Goal: Task Accomplishment & Management: Use online tool/utility

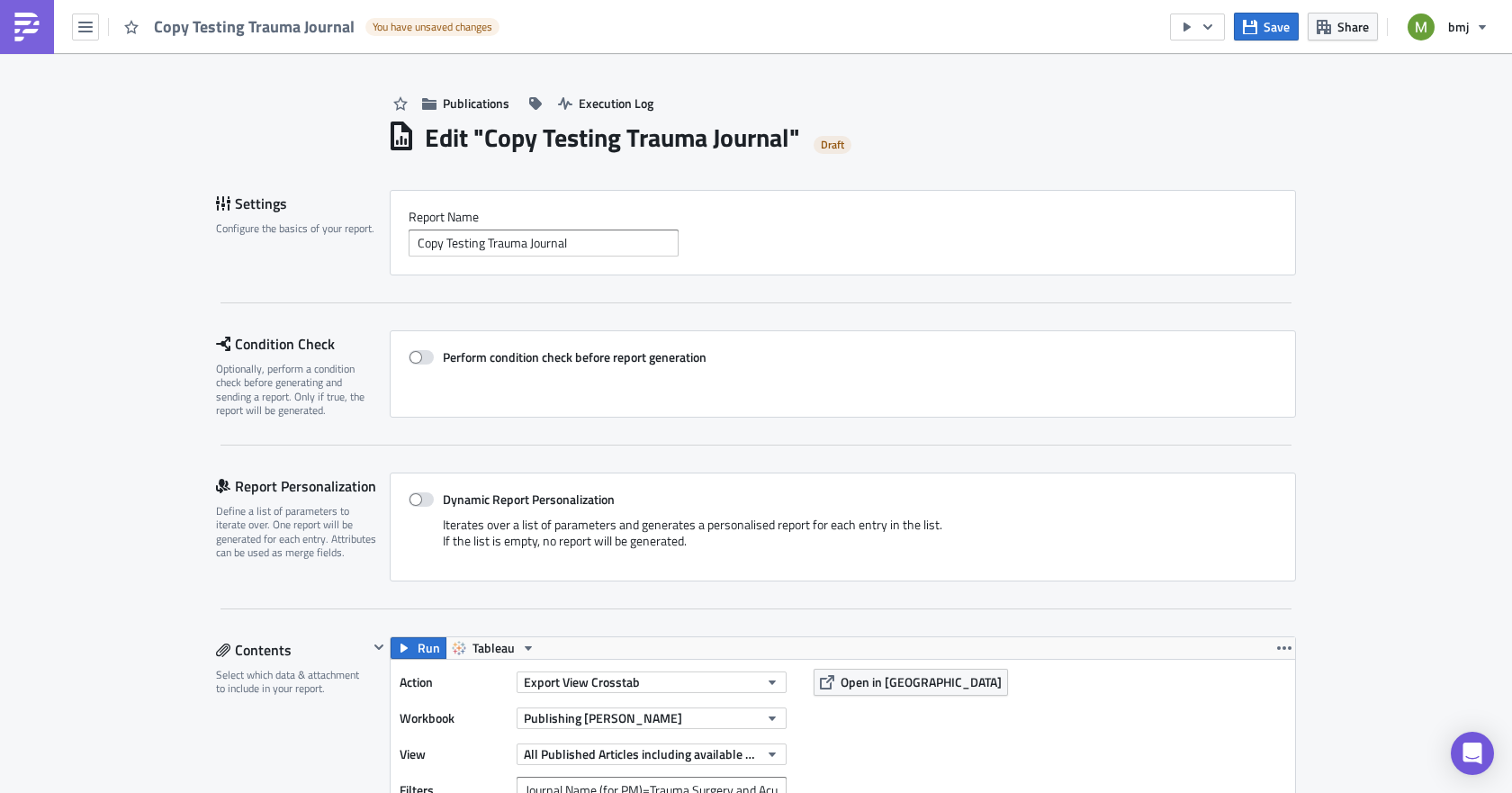
scroll to position [450, 0]
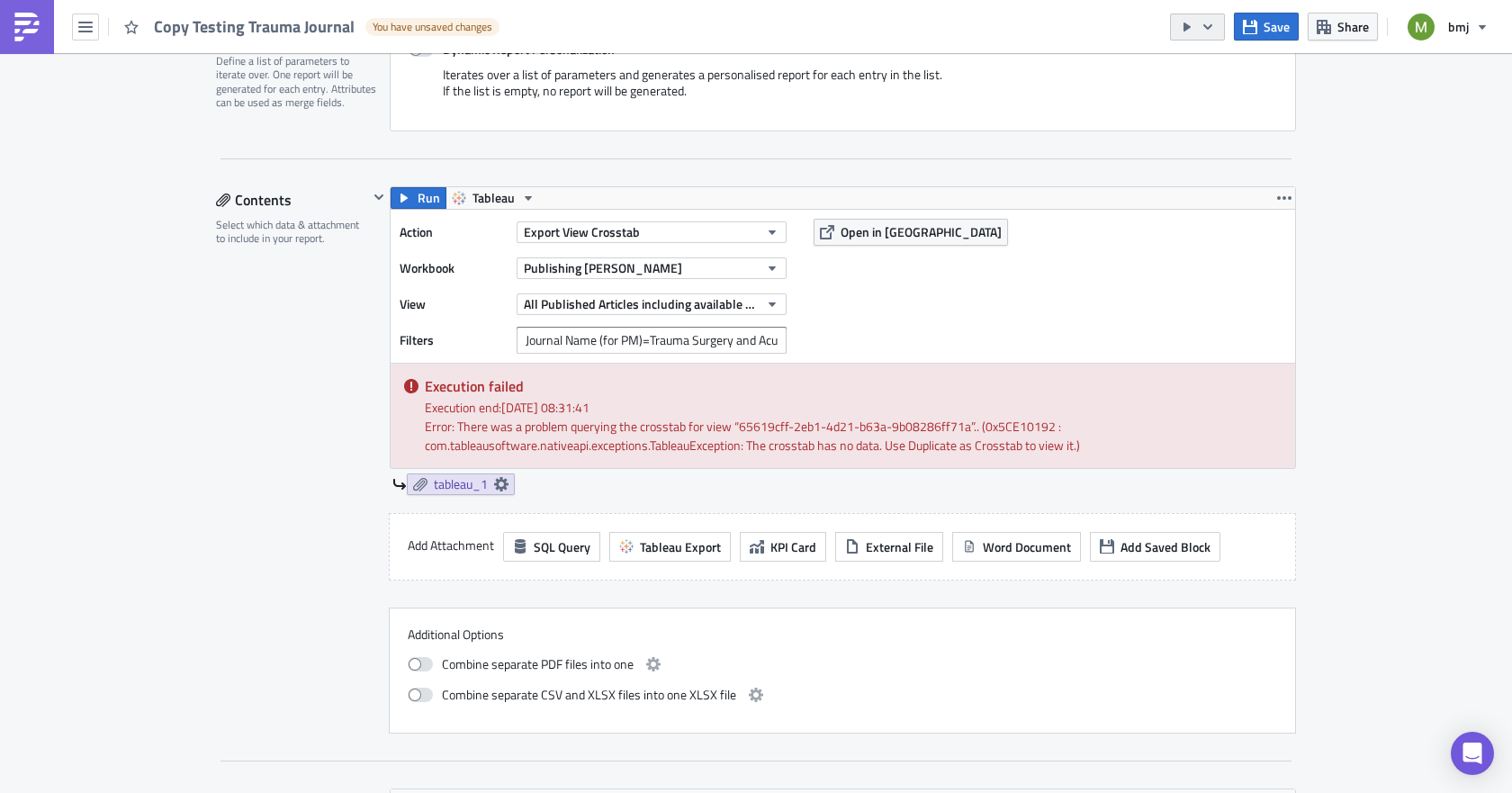
click at [1209, 26] on icon "button" at bounding box center [1207, 26] width 14 height 14
click at [1435, 144] on div "Publications Execution Log Edit " Copy Testing Trauma Journal " Draft Settings …" at bounding box center [756, 759] width 1512 height 2312
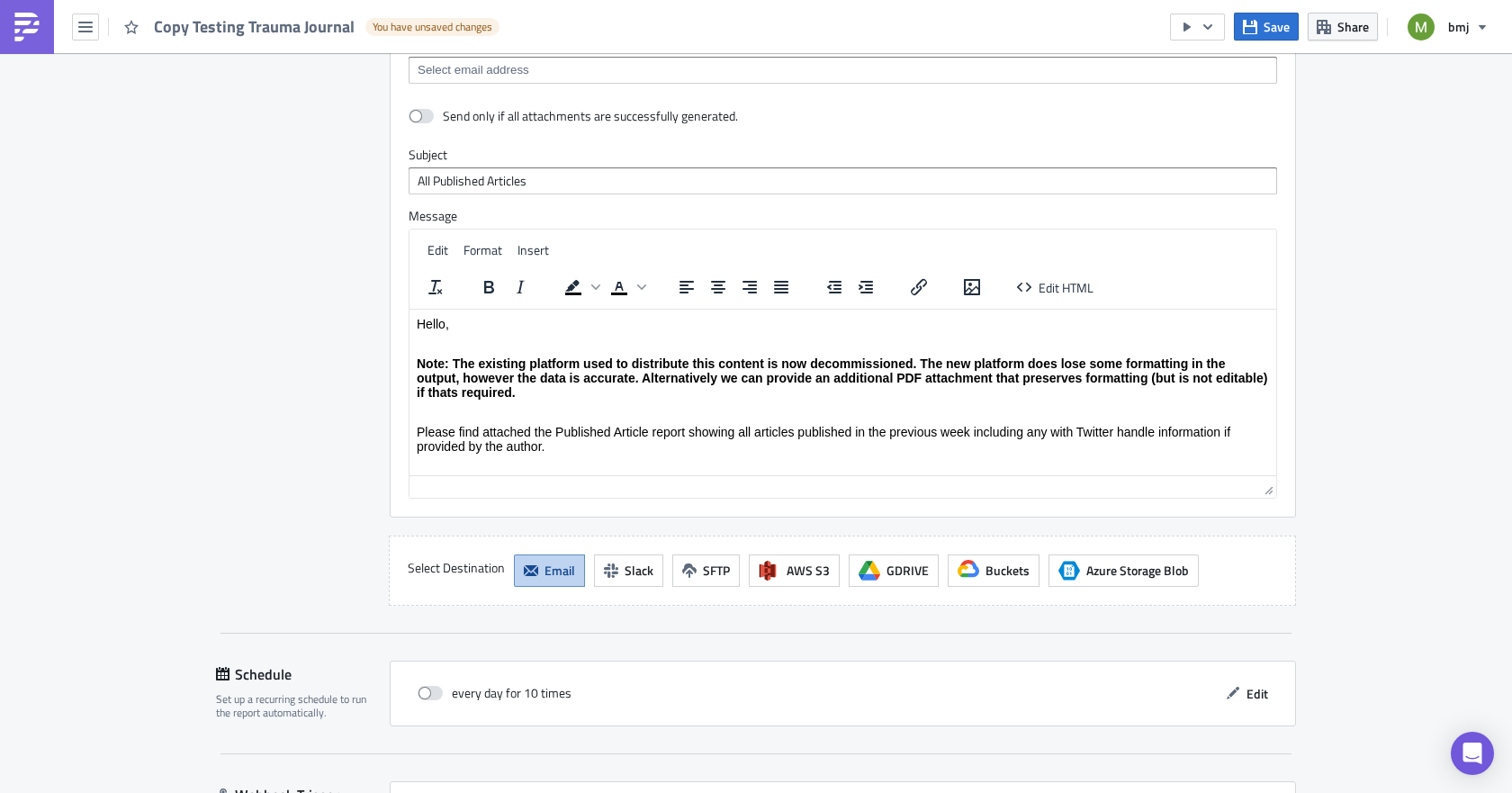
scroll to position [1569, 0]
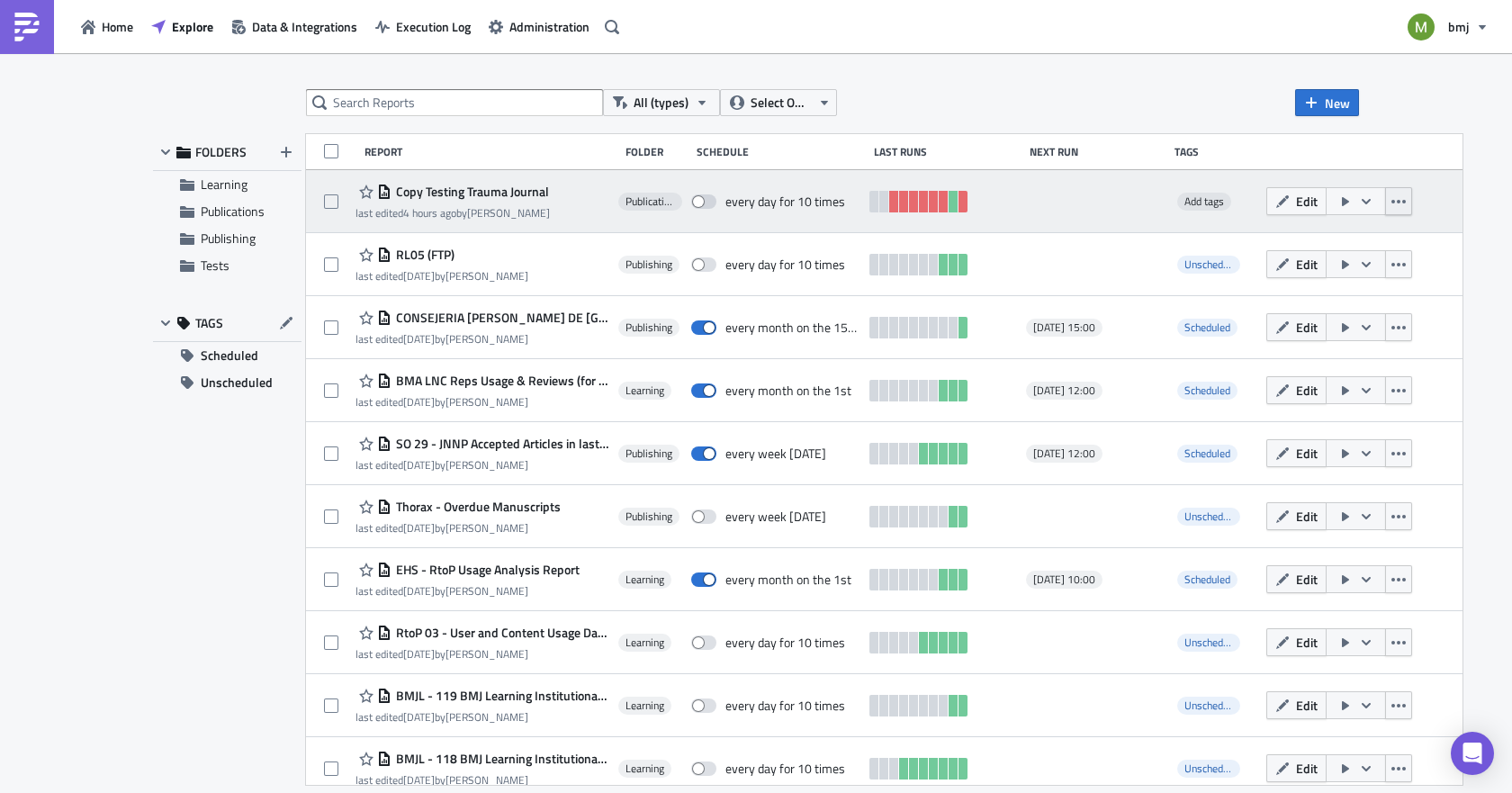
click at [1391, 207] on icon "button" at bounding box center [1398, 201] width 14 height 14
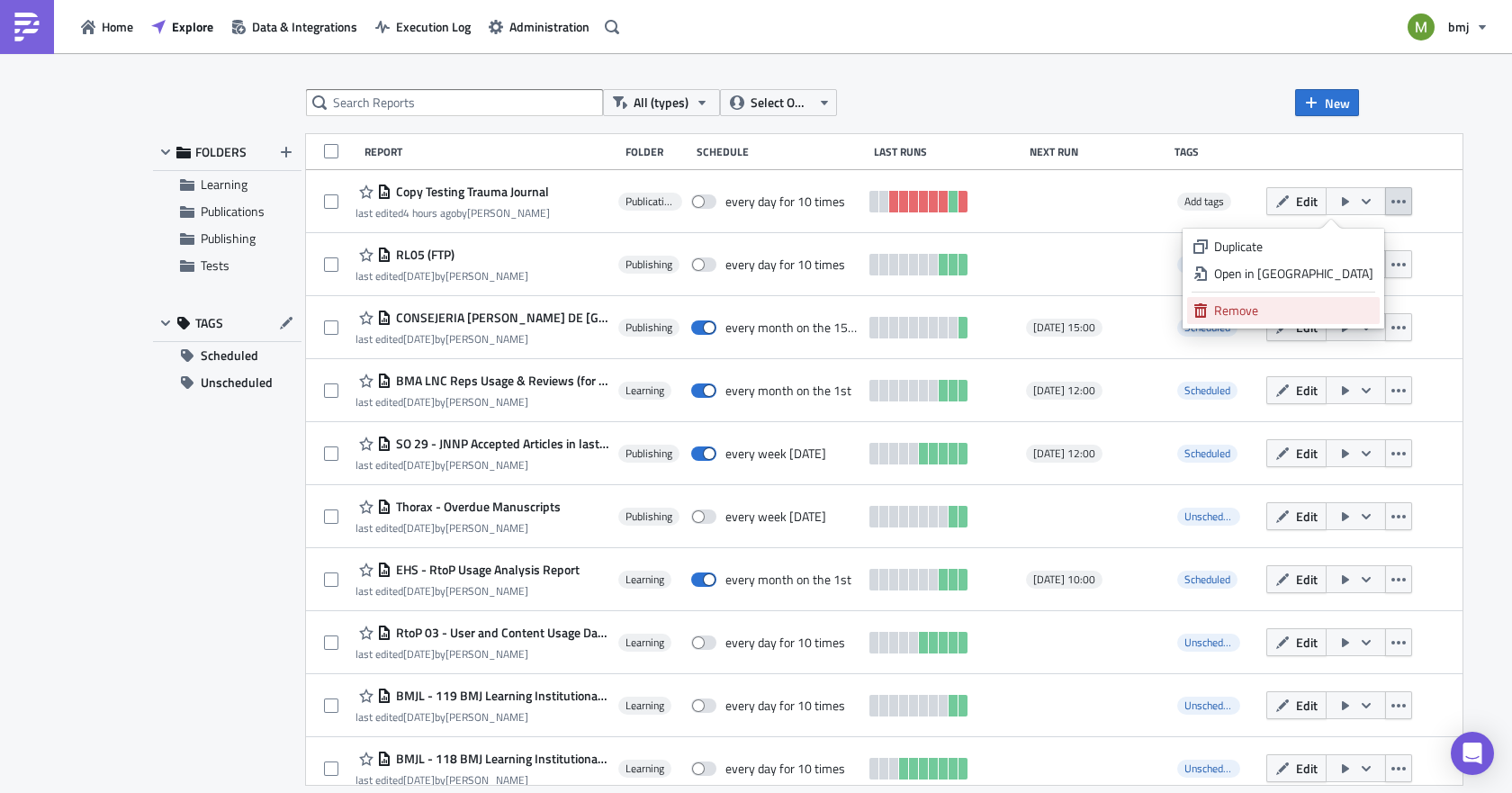
click at [1280, 312] on div "Remove" at bounding box center [1294, 310] width 159 height 18
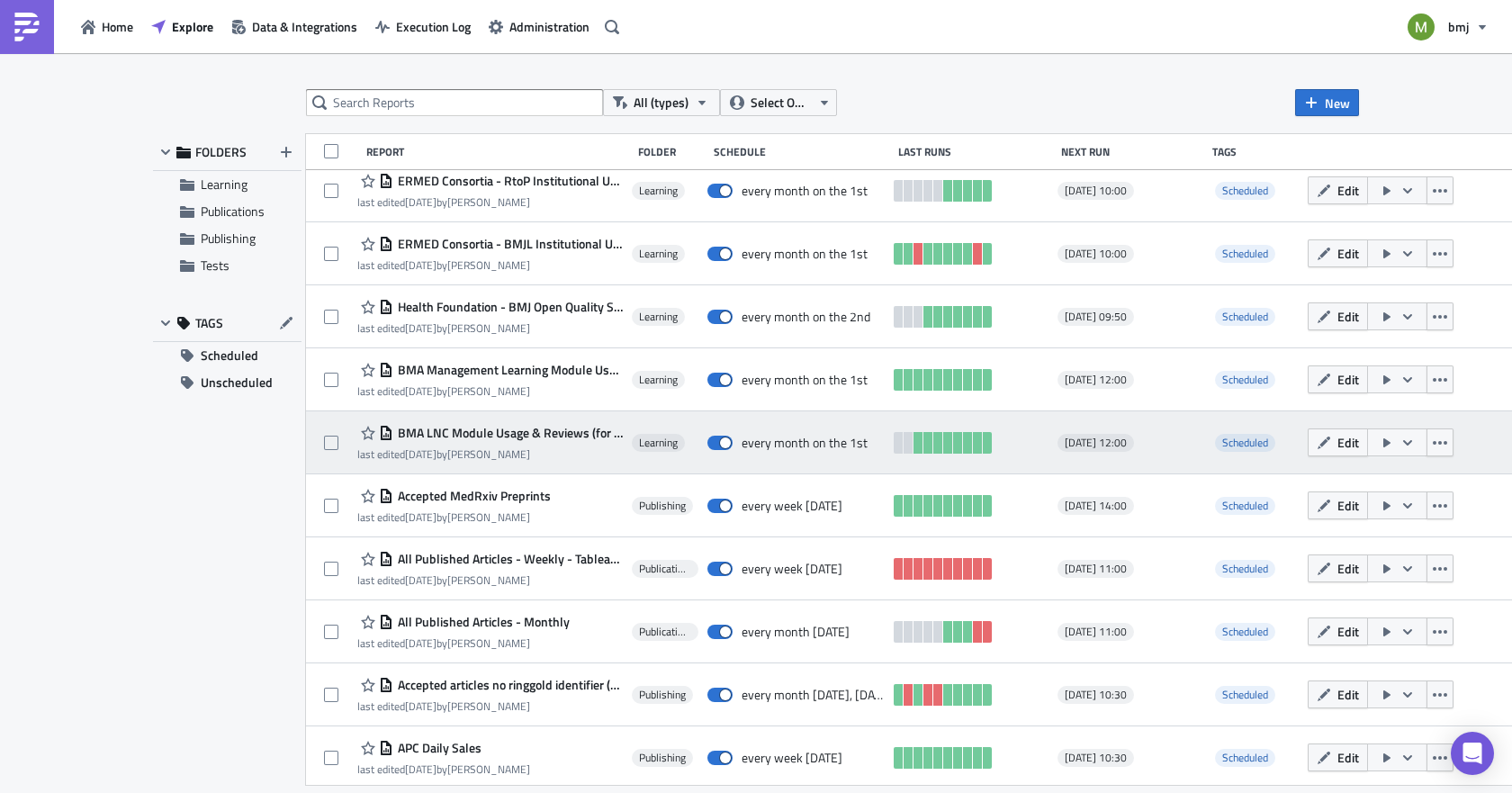
scroll to position [960, 0]
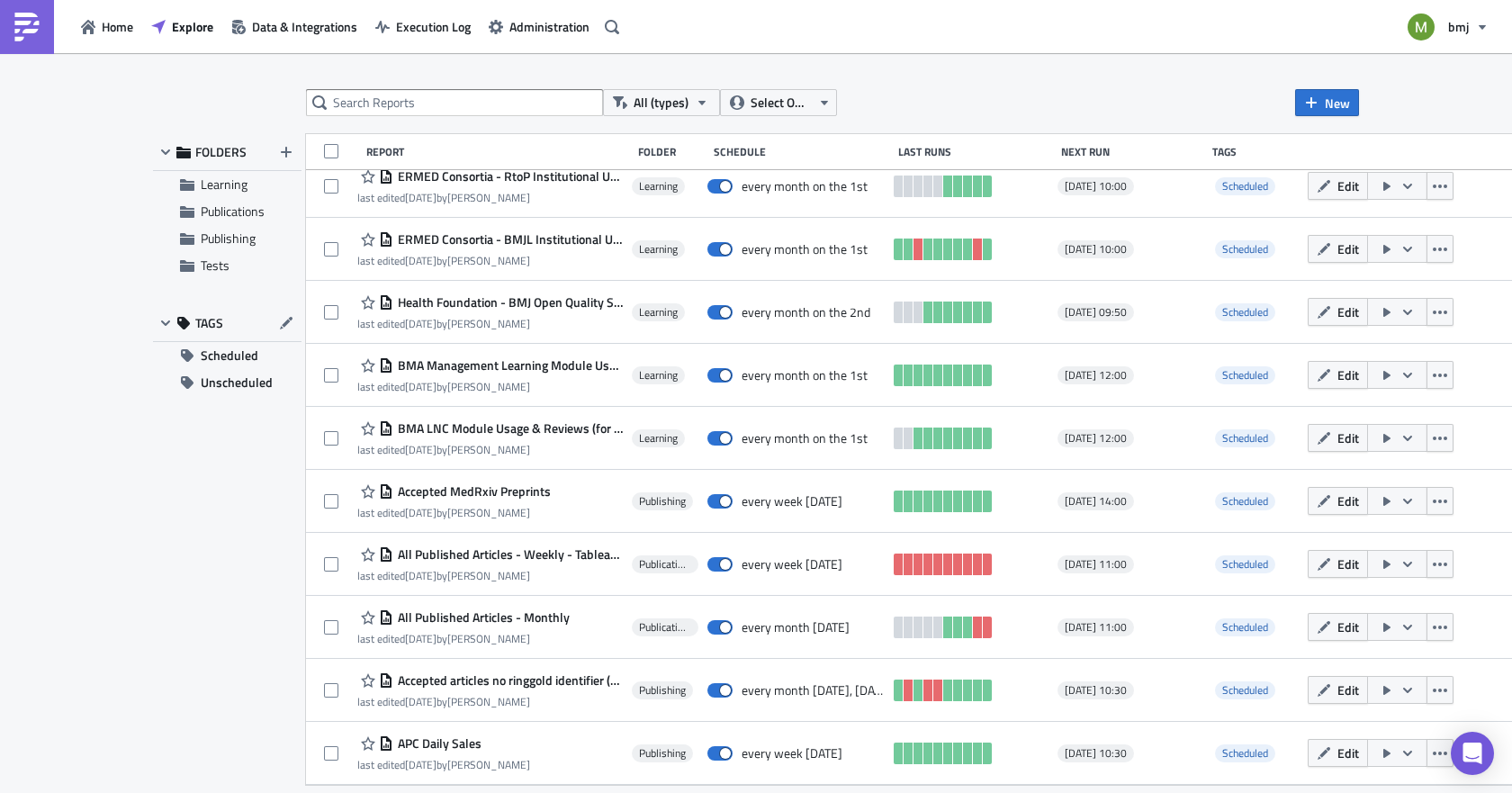
click at [515, 555] on span "All Published Articles - Weekly - Tableau Input" at bounding box center [508, 554] width 230 height 16
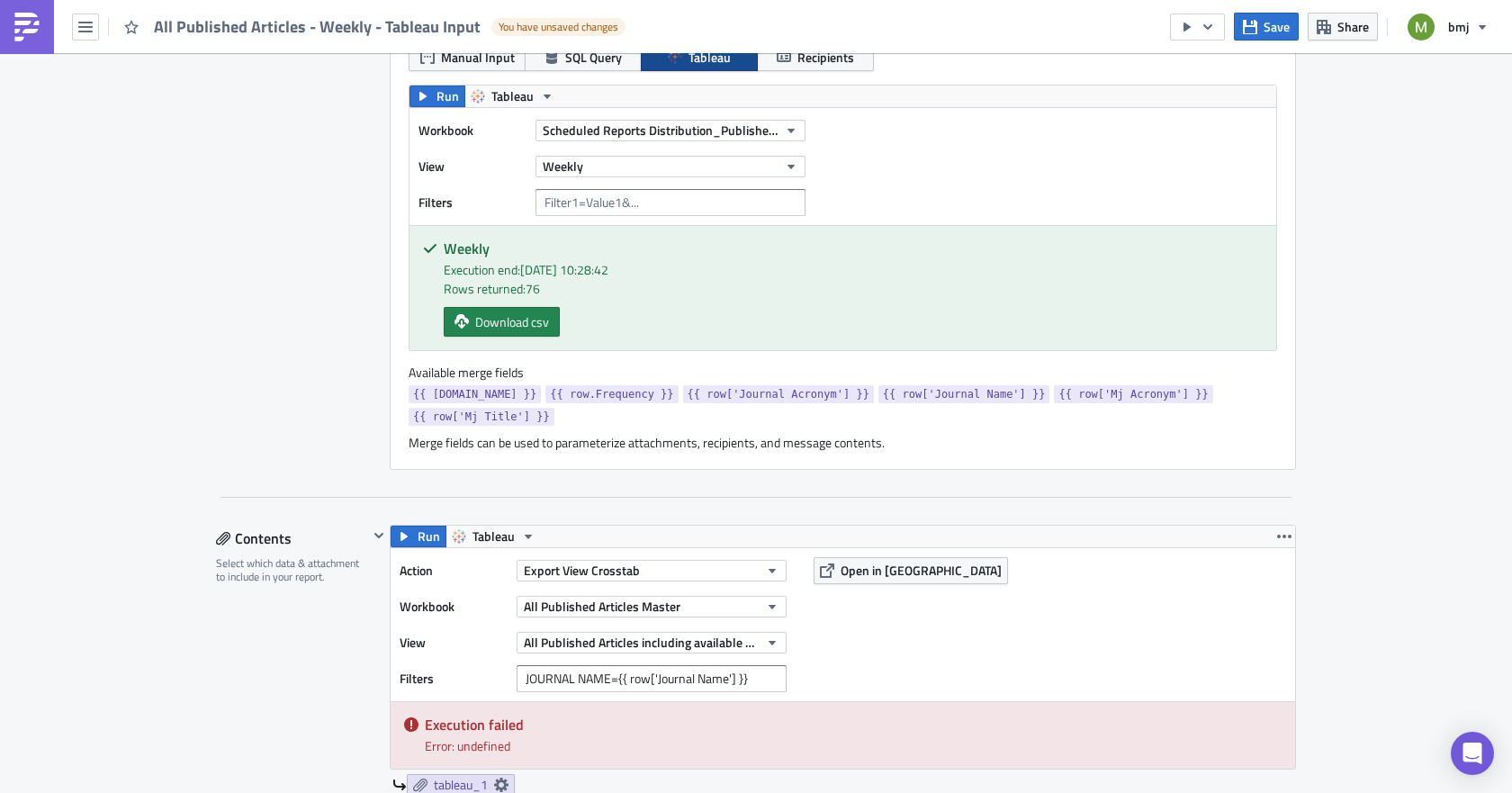
scroll to position [450, 0]
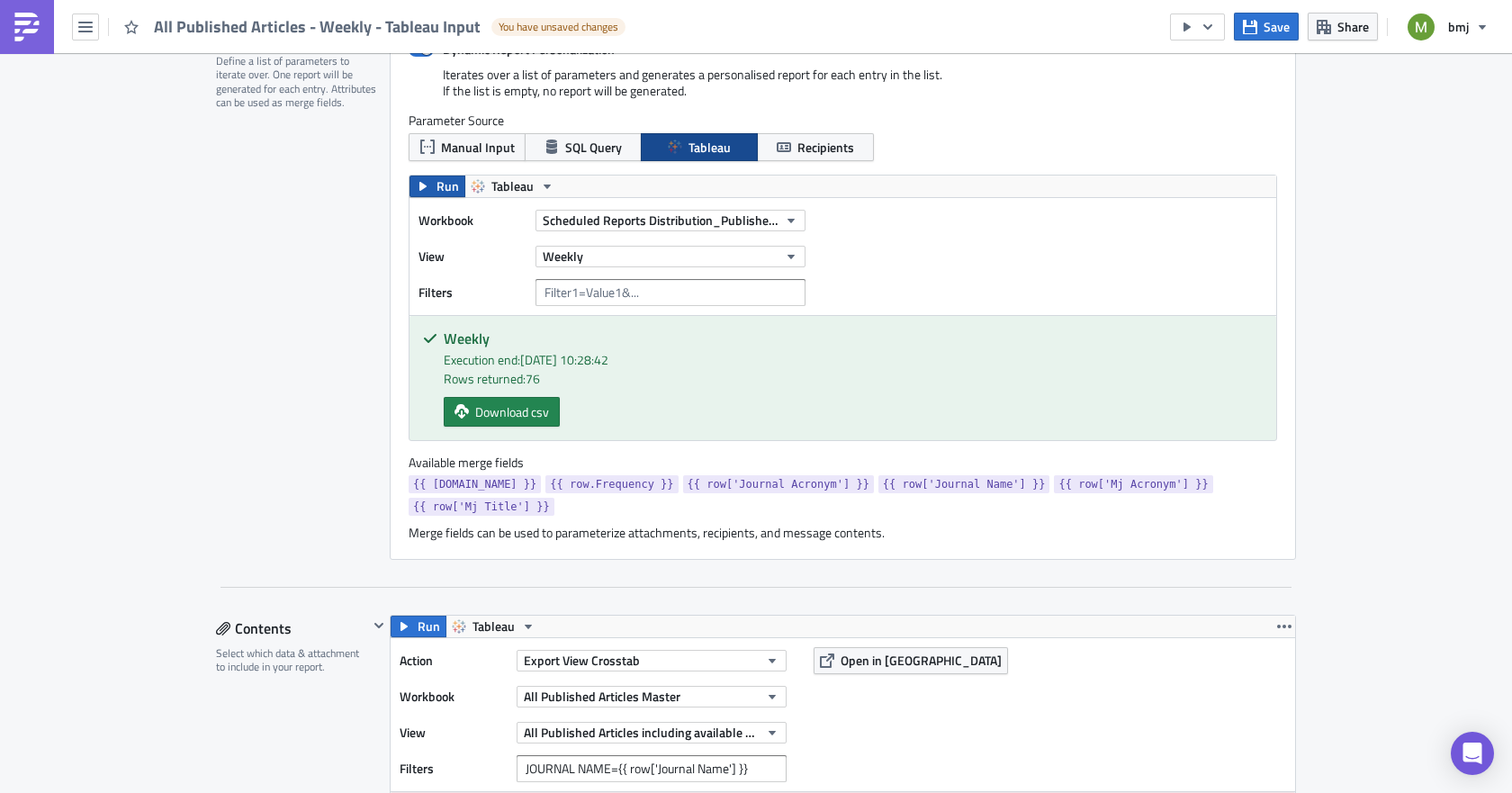
click at [437, 181] on span "Run" at bounding box center [448, 186] width 22 height 22
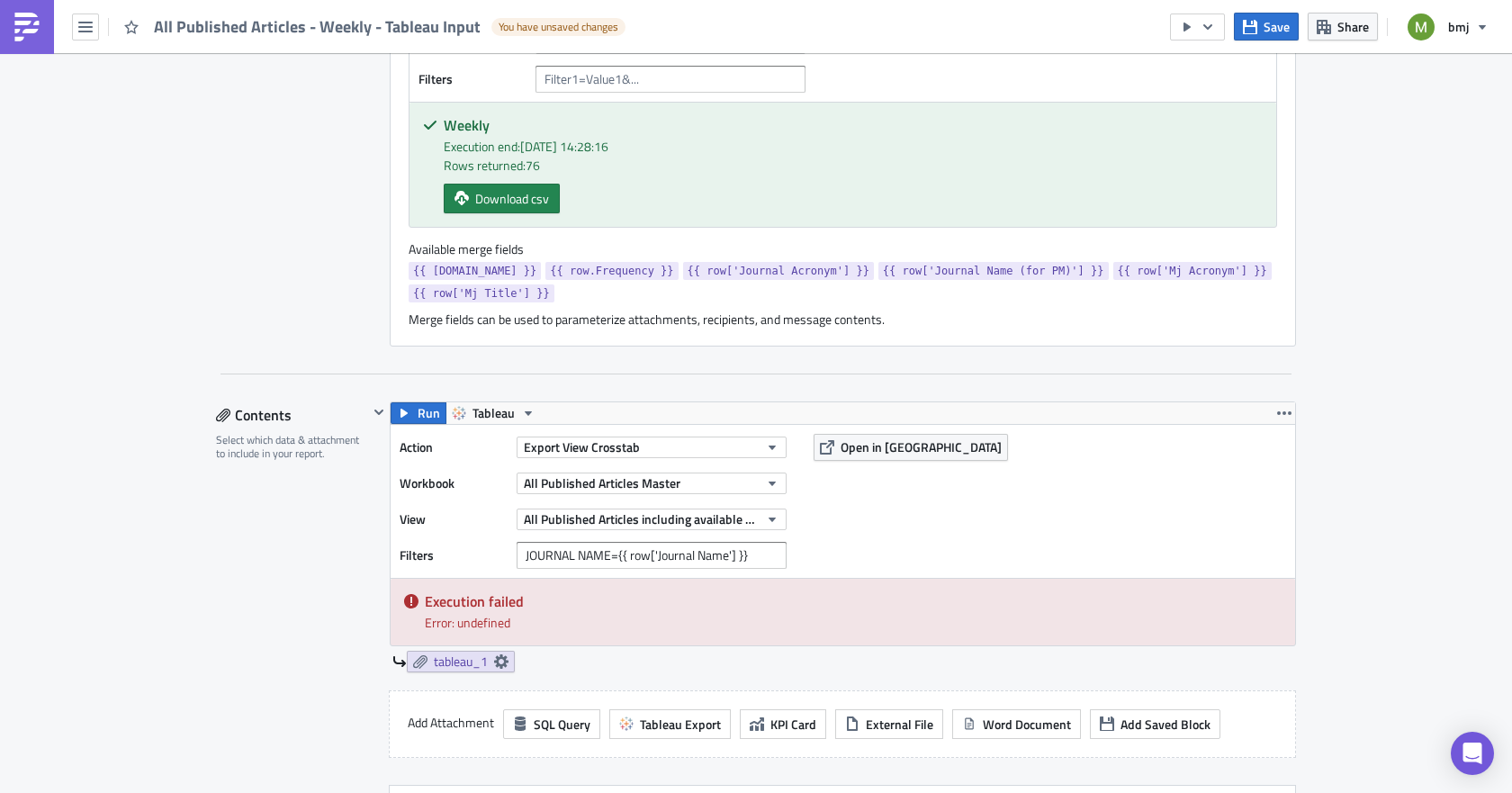
scroll to position [720, 0]
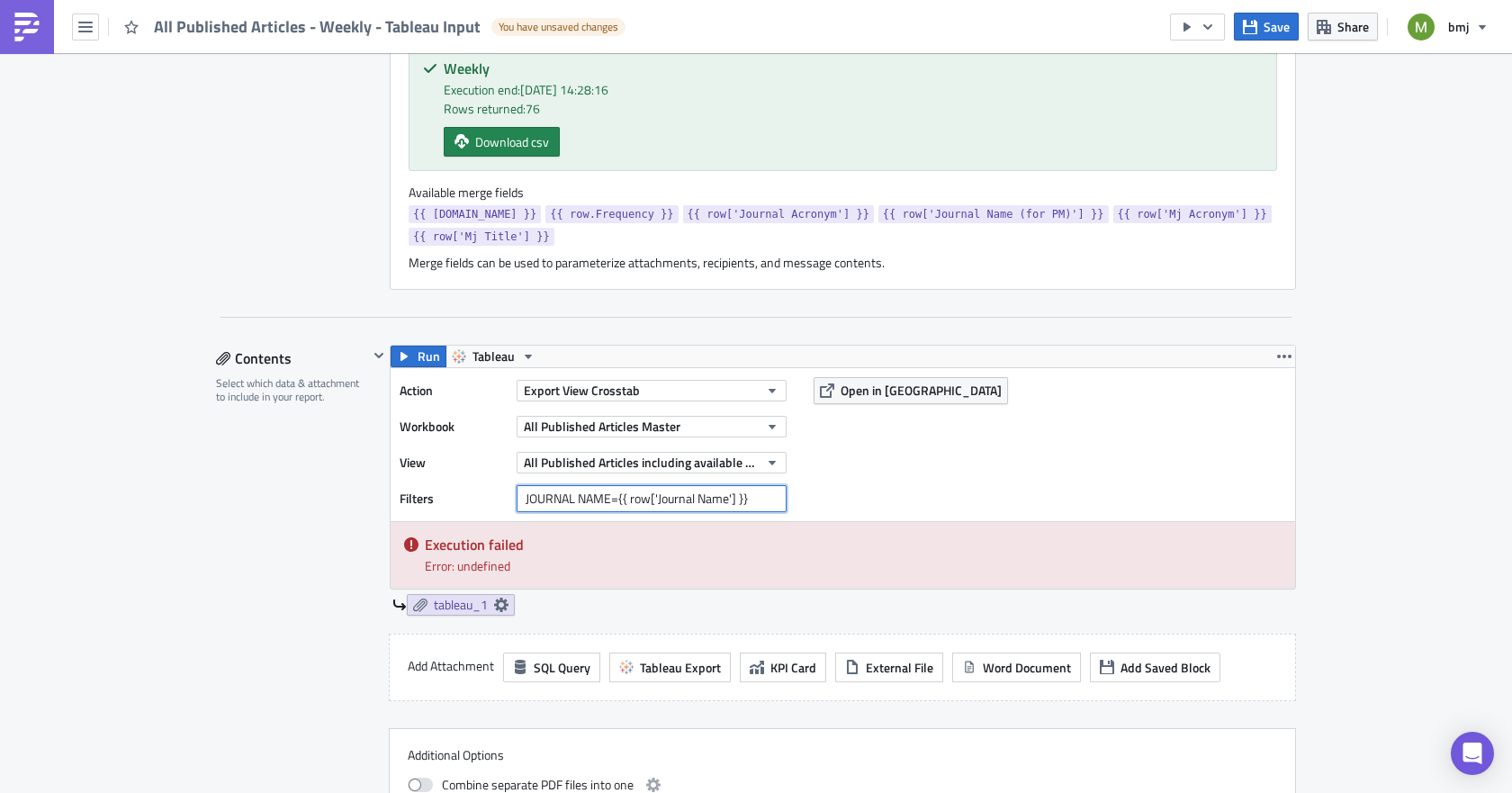
drag, startPoint x: 601, startPoint y: 495, endPoint x: 462, endPoint y: 509, distance: 139.7
click at [462, 509] on div "Filters JOURNAL NAME={{ row['Journal Name'] }}" at bounding box center [597, 499] width 396 height 27
click at [581, 507] on input "JOURNAL NAME={{ row['Journal Name'] }}" at bounding box center [651, 499] width 270 height 27
drag, startPoint x: 604, startPoint y: 493, endPoint x: 462, endPoint y: 502, distance: 142.3
click at [462, 502] on div "Filters JOURNAL NAME={{ row['Journal Name'] }}" at bounding box center [597, 499] width 396 height 27
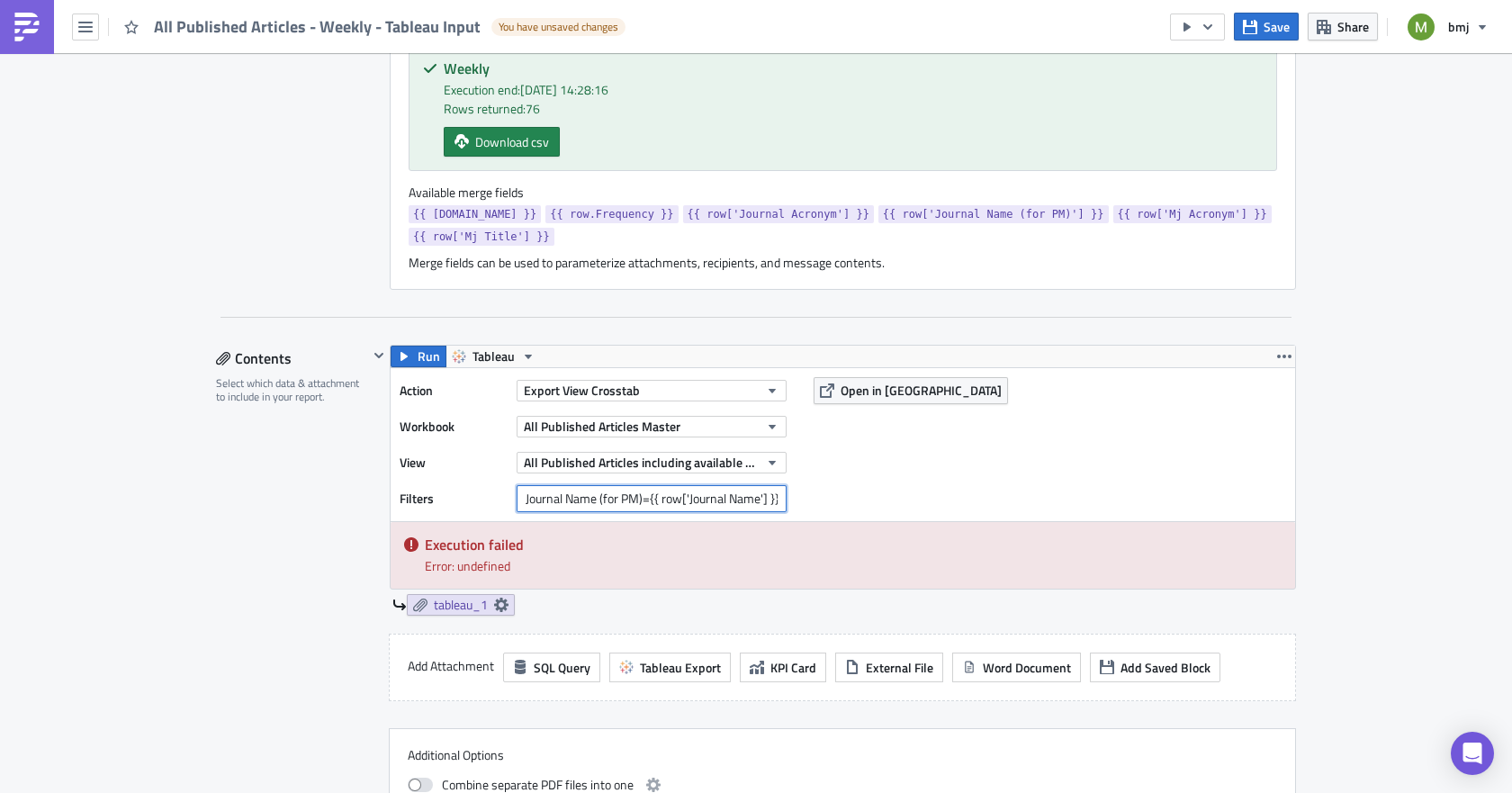
drag, startPoint x: 753, startPoint y: 497, endPoint x: 681, endPoint y: 491, distance: 72.2
click at [681, 491] on input "Journal Name (for PM)={{ row['Journal Name'] }}" at bounding box center [651, 499] width 270 height 27
paste input "(for PM)"
click at [679, 501] on input "Journal Name (for PM)={{ row['Journal Name (for PM)'] }}" at bounding box center [651, 499] width 270 height 27
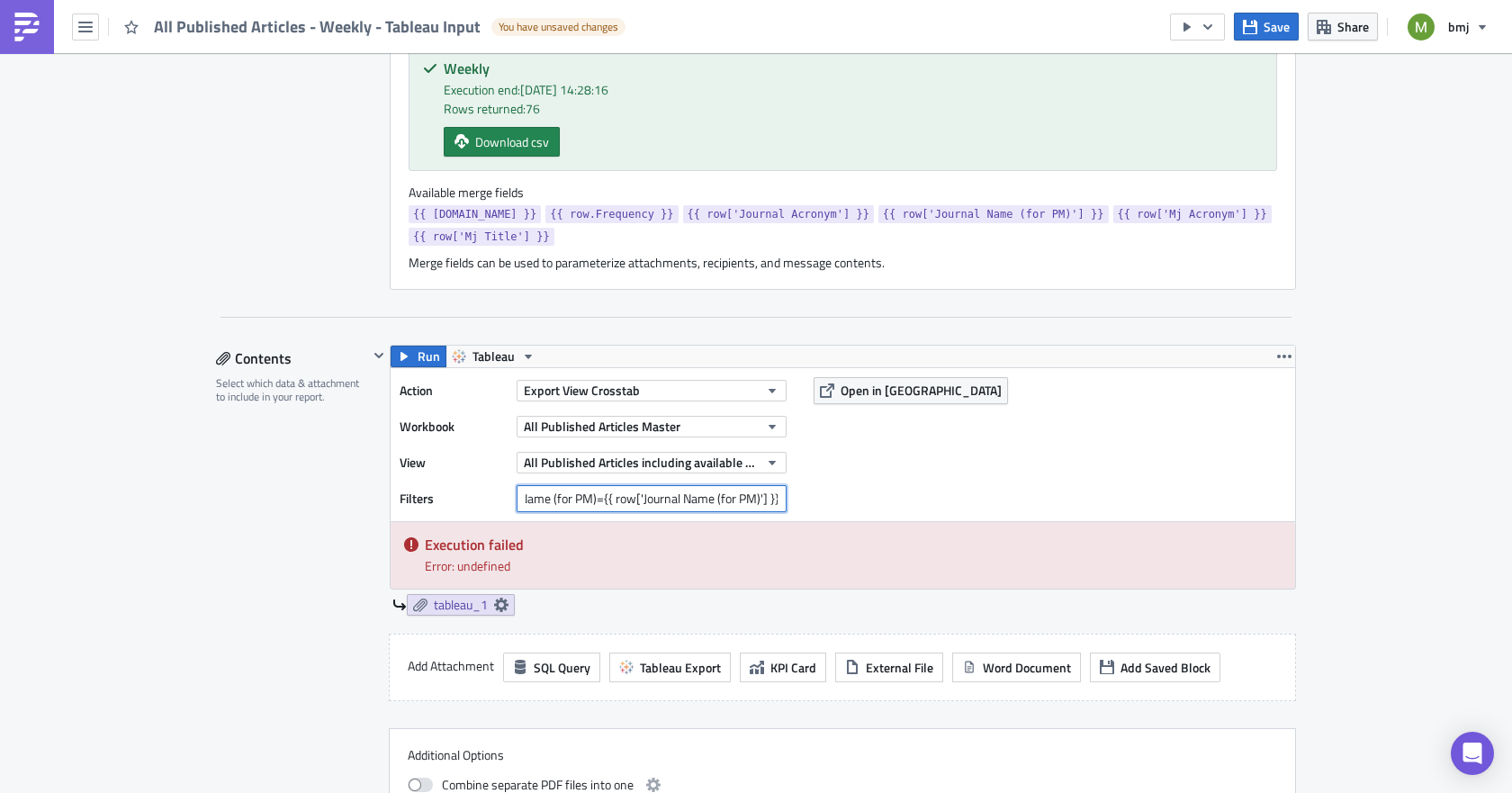
scroll to position [810, 0]
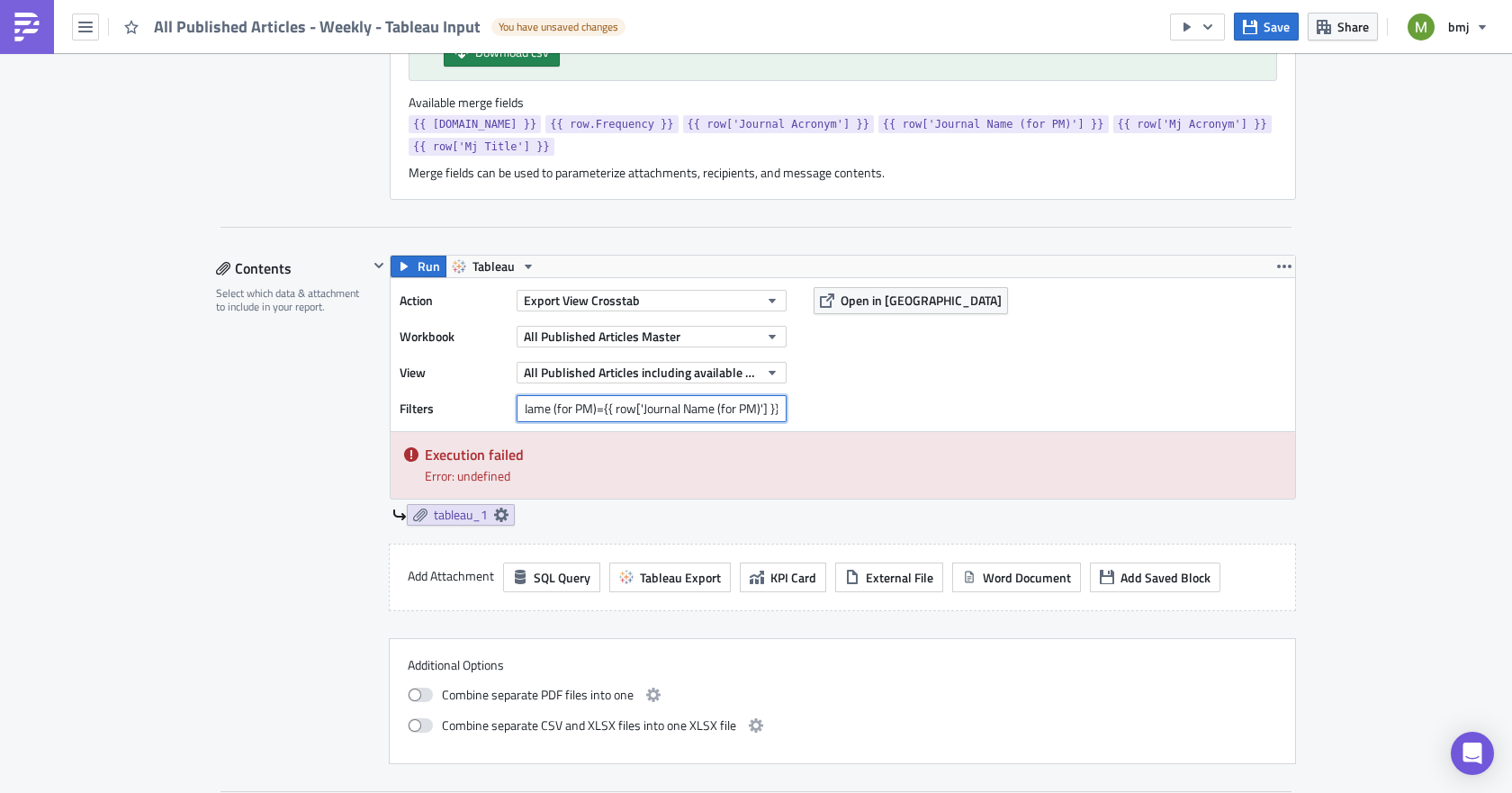
type input "Journal Name (for PM)={{ row['Journal Name (for PM)'] }}"
click at [903, 391] on div "Action Export View Crosstab Workbook All Published Articles Master View All Pub…" at bounding box center [843, 354] width 905 height 153
click at [879, 305] on span "Open in [GEOGRAPHIC_DATA]" at bounding box center [921, 300] width 161 height 19
click at [920, 392] on div "Action Export View Crosstab Workbook All Published Articles Master View All Pub…" at bounding box center [843, 354] width 905 height 153
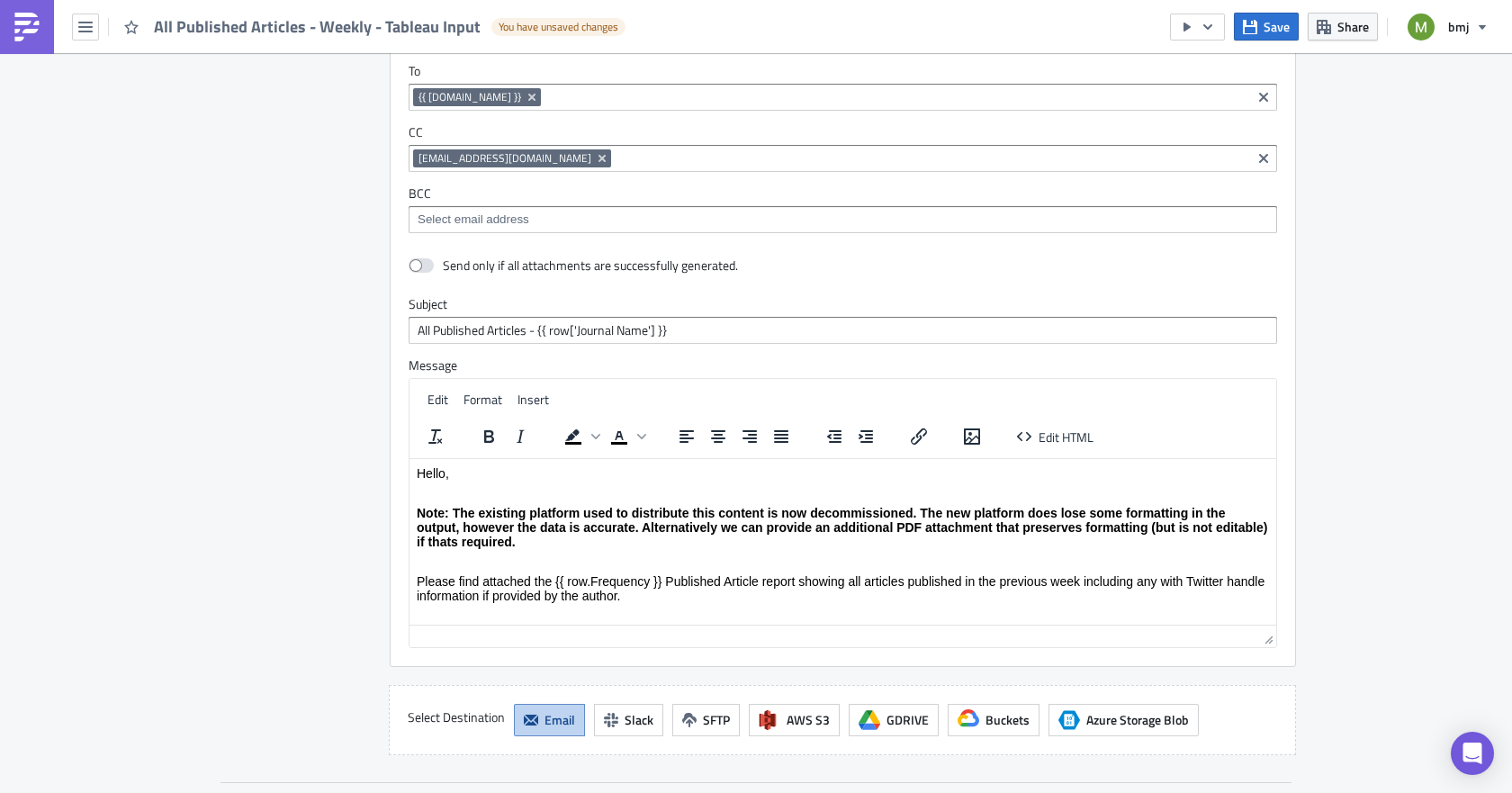
scroll to position [1710, 0]
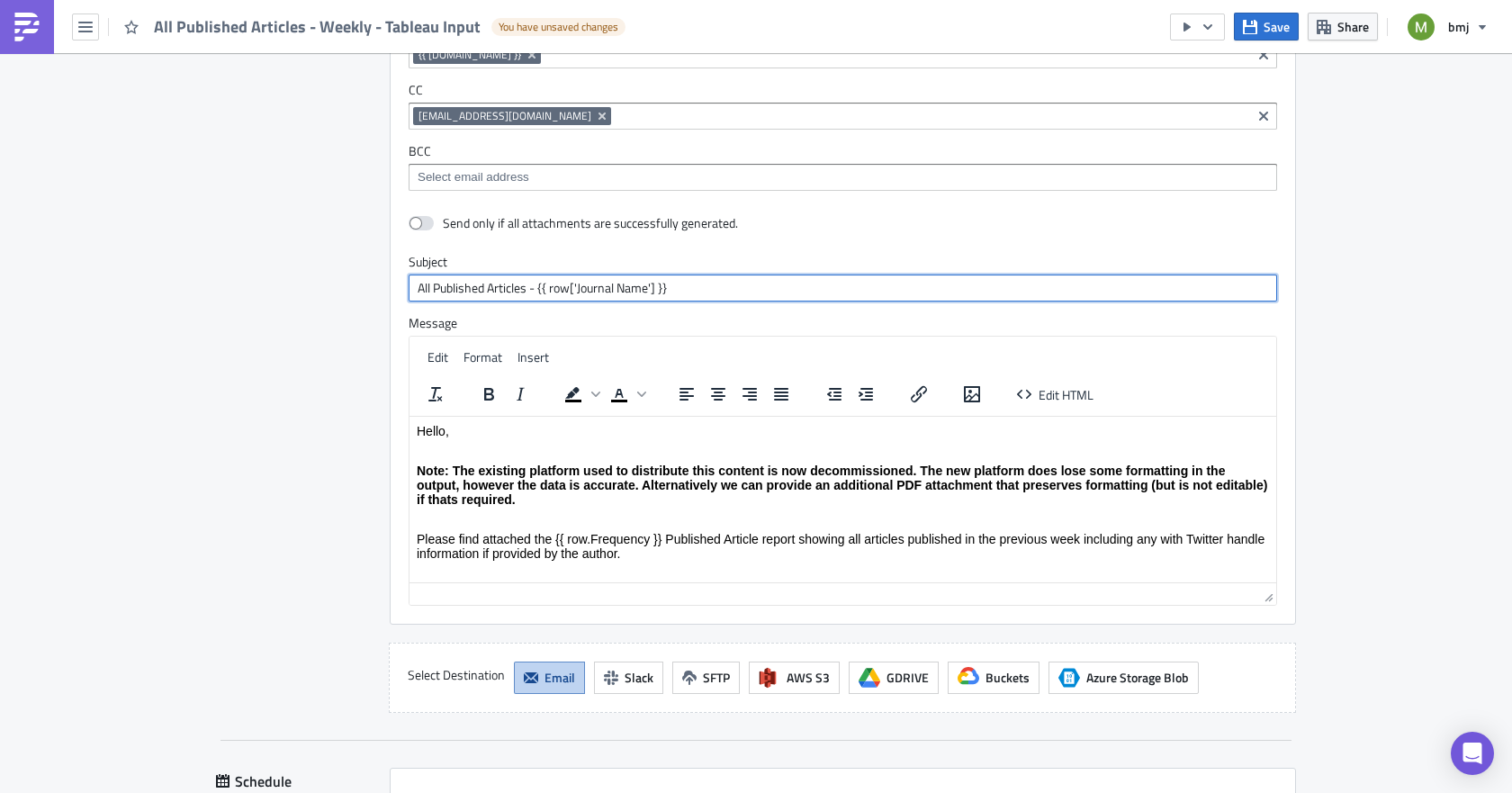
drag, startPoint x: 641, startPoint y: 287, endPoint x: 572, endPoint y: 286, distance: 69.0
click at [572, 286] on input "All Published Articles - {{ row['Journal Name'] }}" at bounding box center [843, 288] width 869 height 27
paste input "(for PM)"
type input "All Published Articles - {{ row['Journal Name (for PM)'] }}"
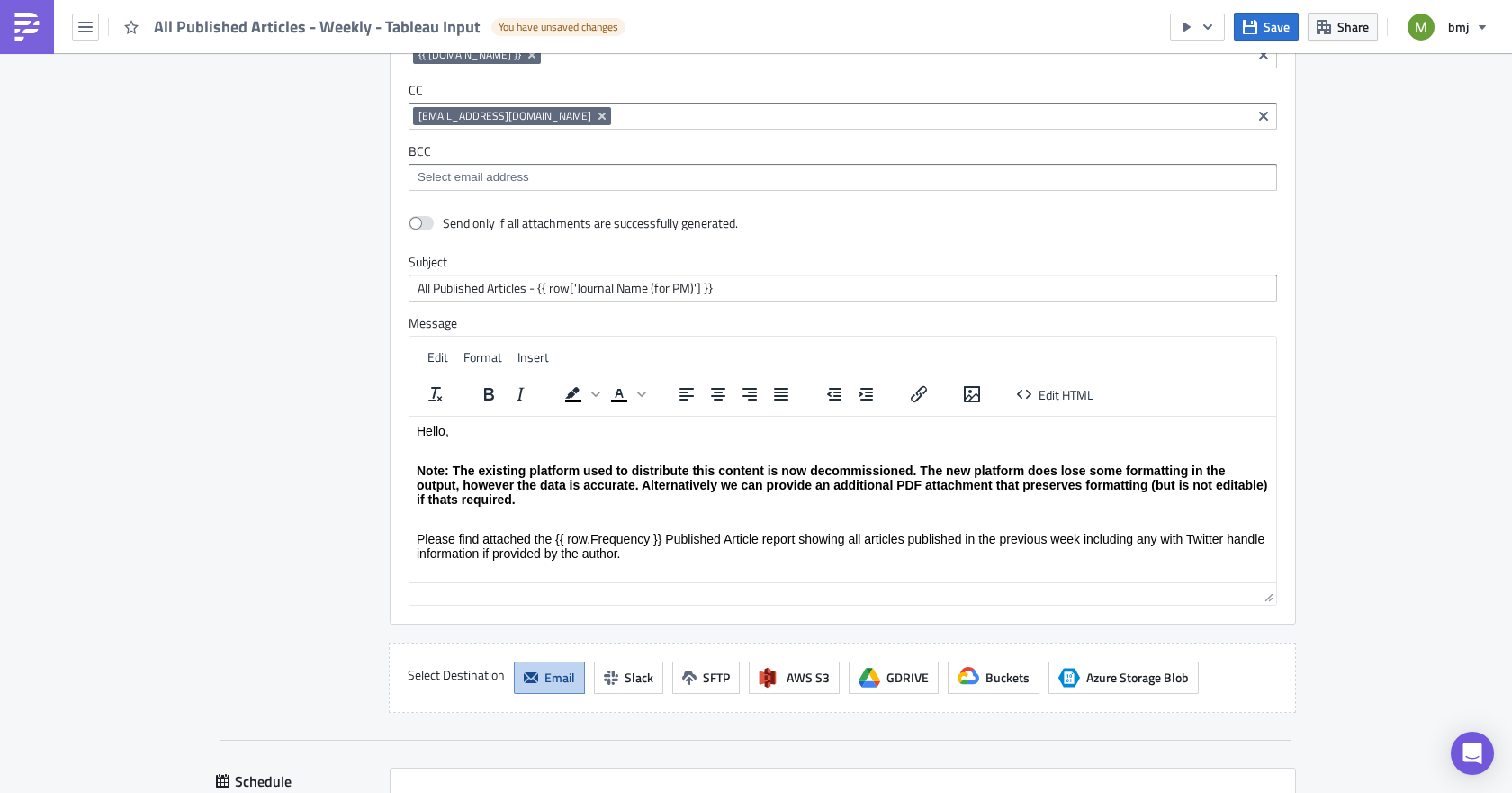
click at [304, 385] on div "Destinations Define where should your report be delivered." at bounding box center [292, 316] width 152 height 794
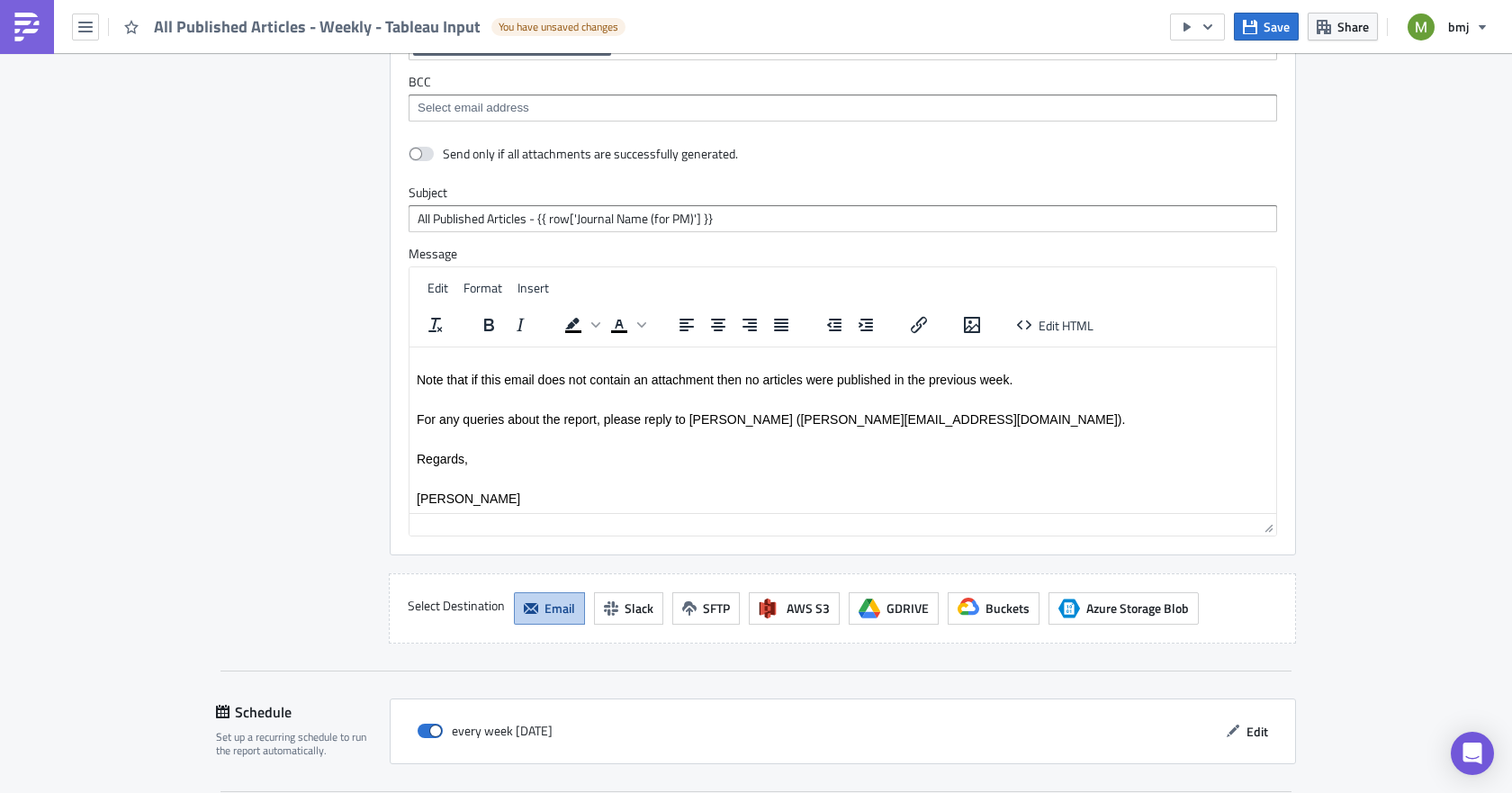
scroll to position [1959, 0]
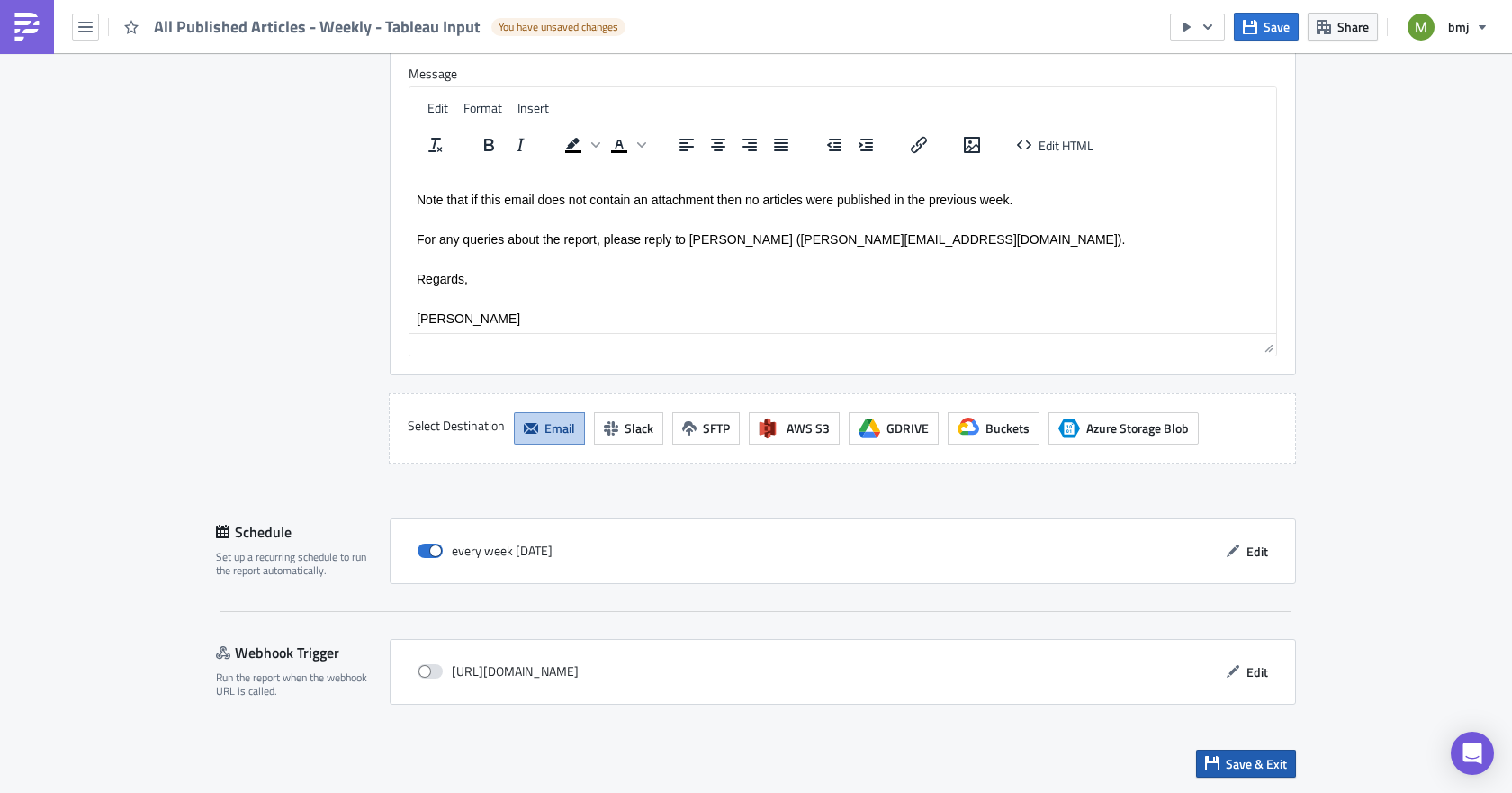
click at [1239, 768] on span "Save & Exit" at bounding box center [1256, 764] width 61 height 19
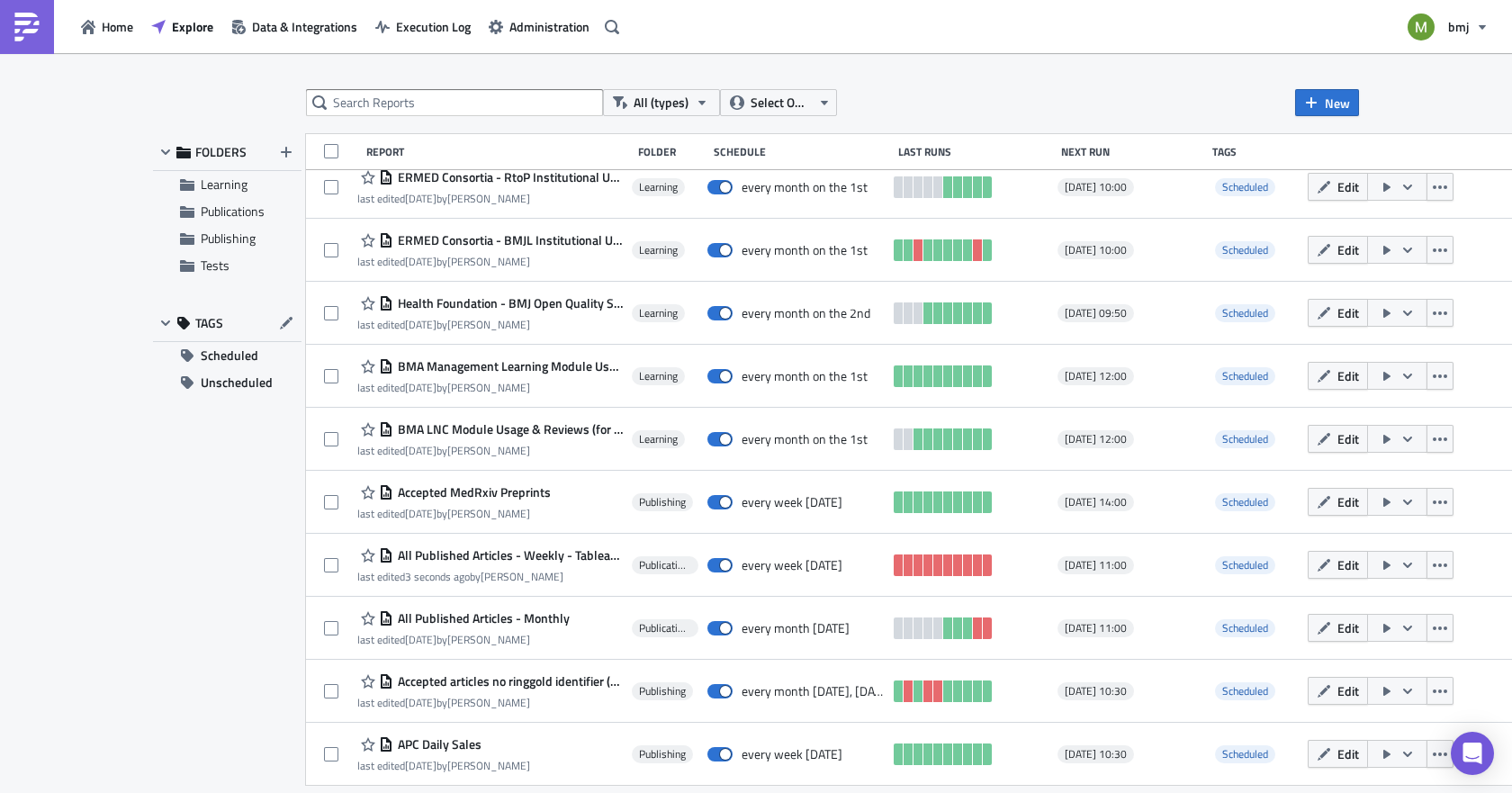
scroll to position [1024, 0]
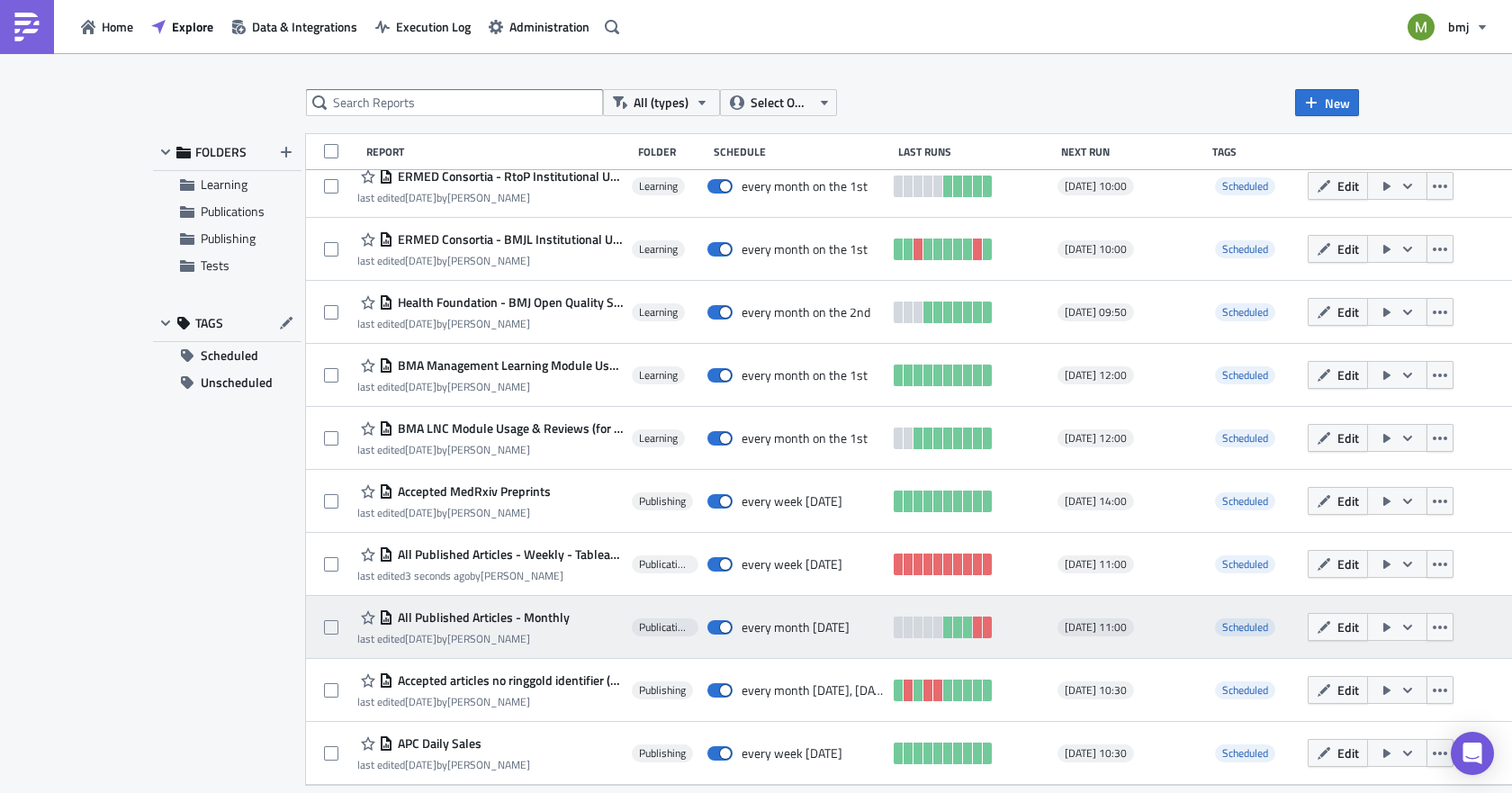
click at [513, 618] on span "All Published Articles - Monthly" at bounding box center [482, 617] width 176 height 16
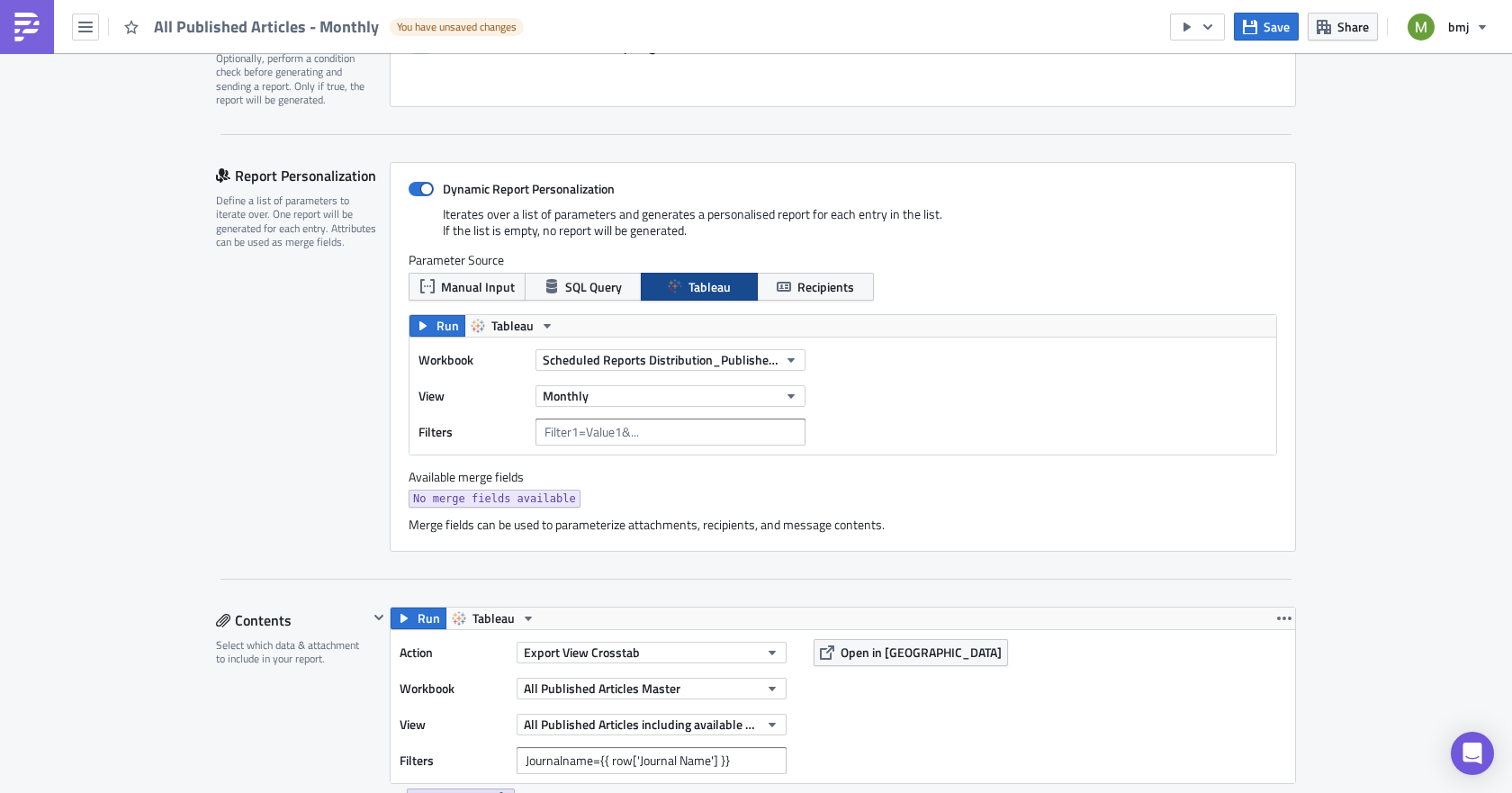
scroll to position [360, 0]
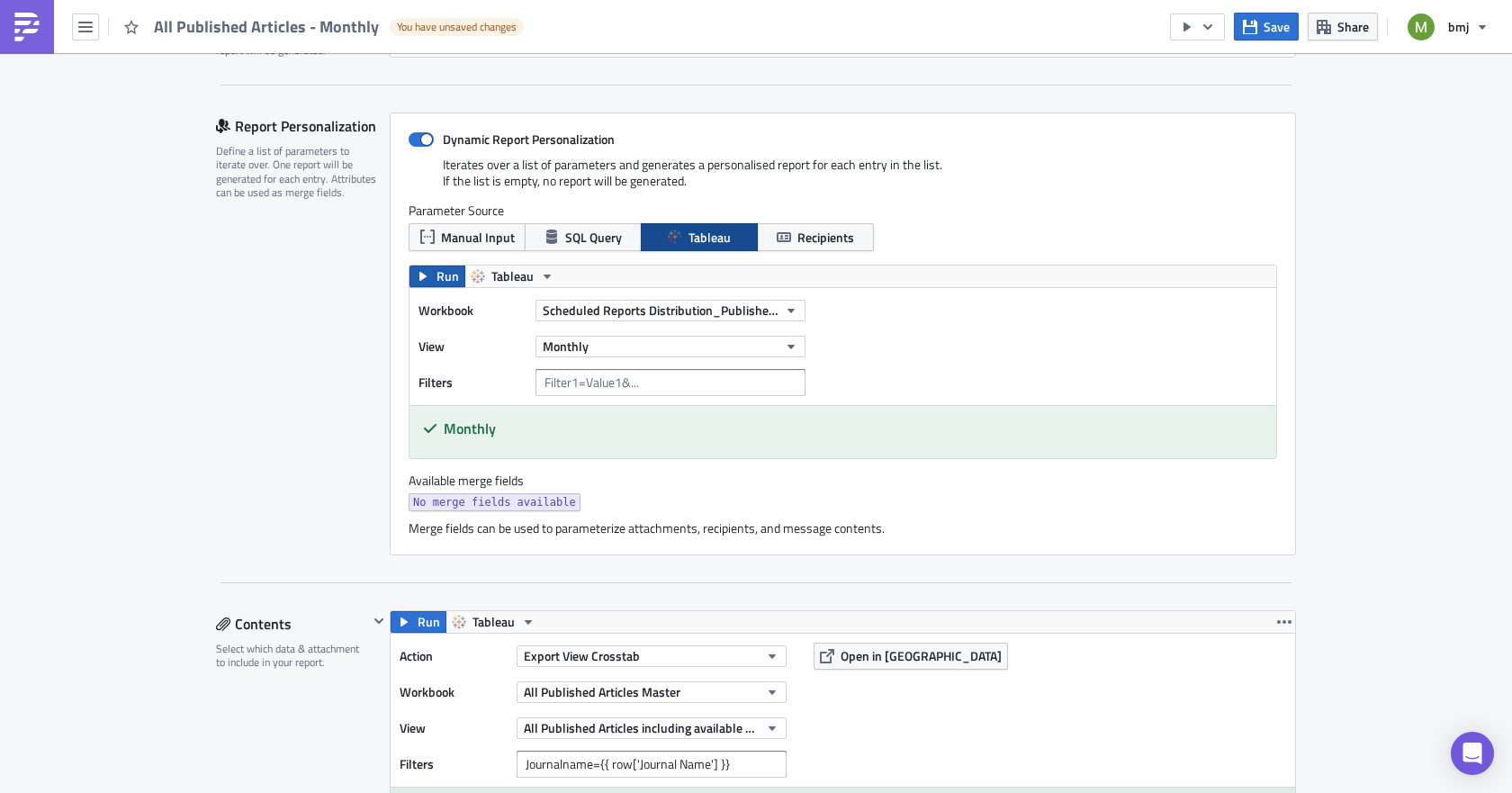
click at [437, 280] on span "Run" at bounding box center [448, 276] width 22 height 22
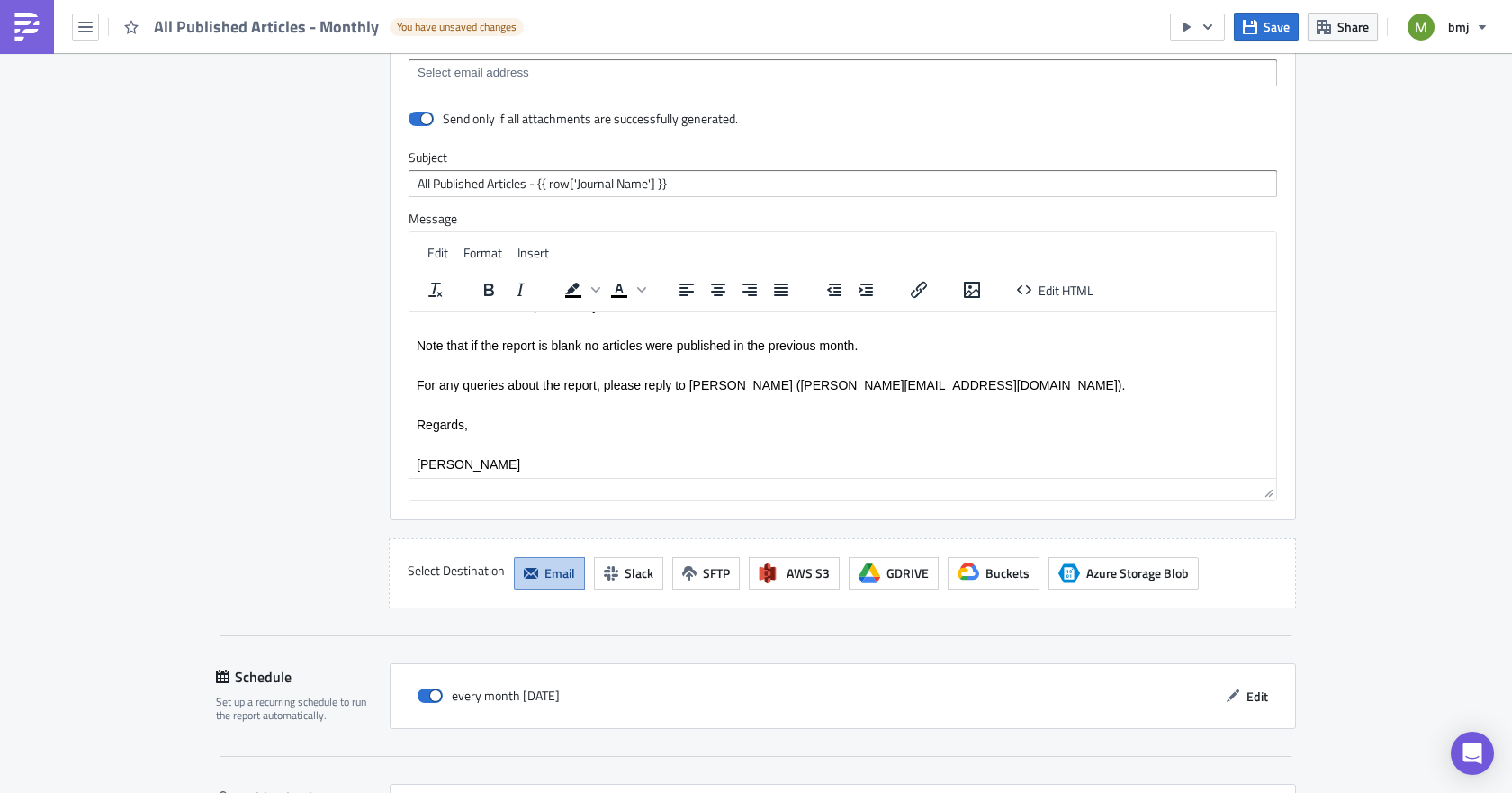
scroll to position [76, 0]
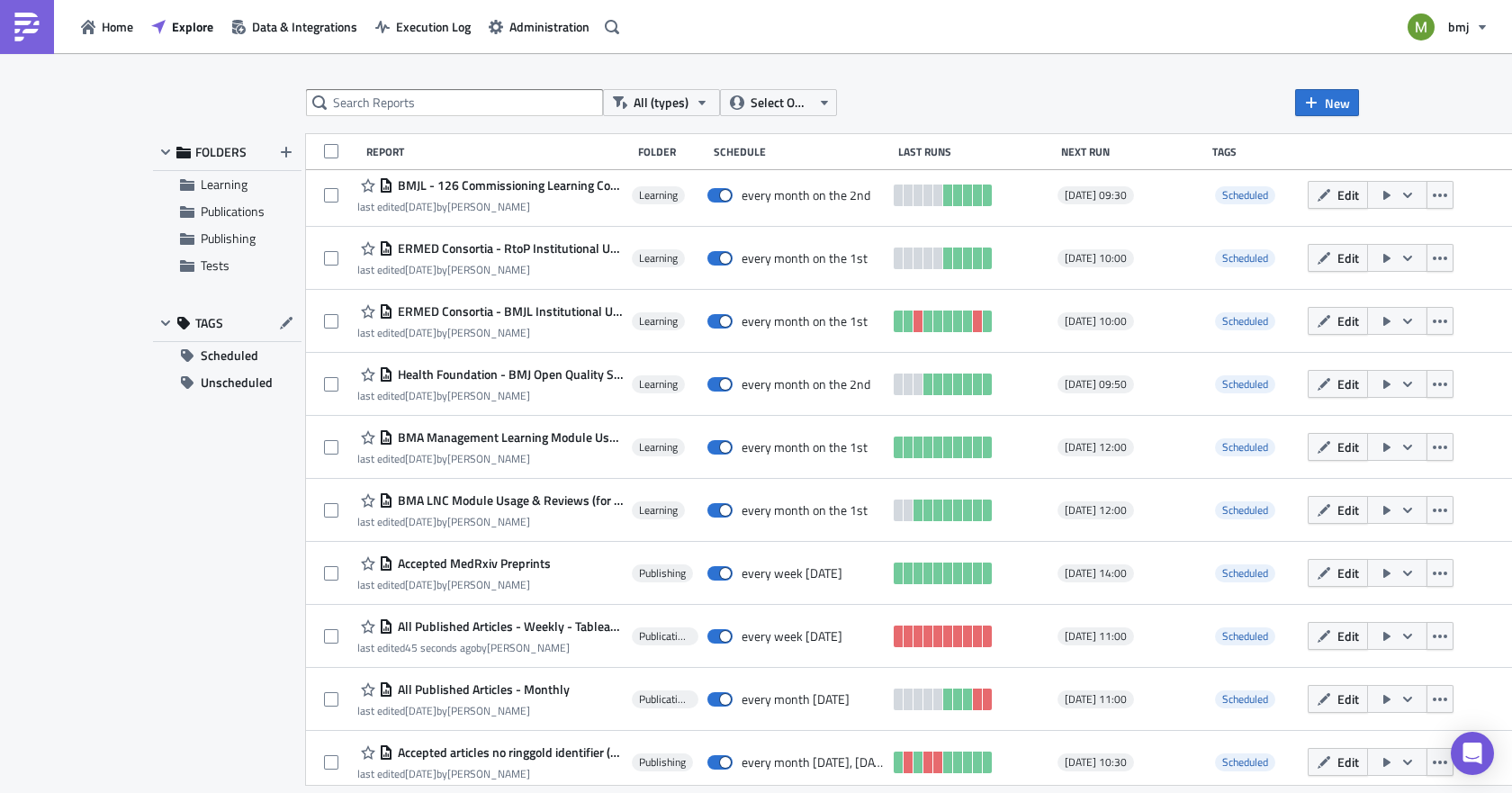
scroll to position [1024, 0]
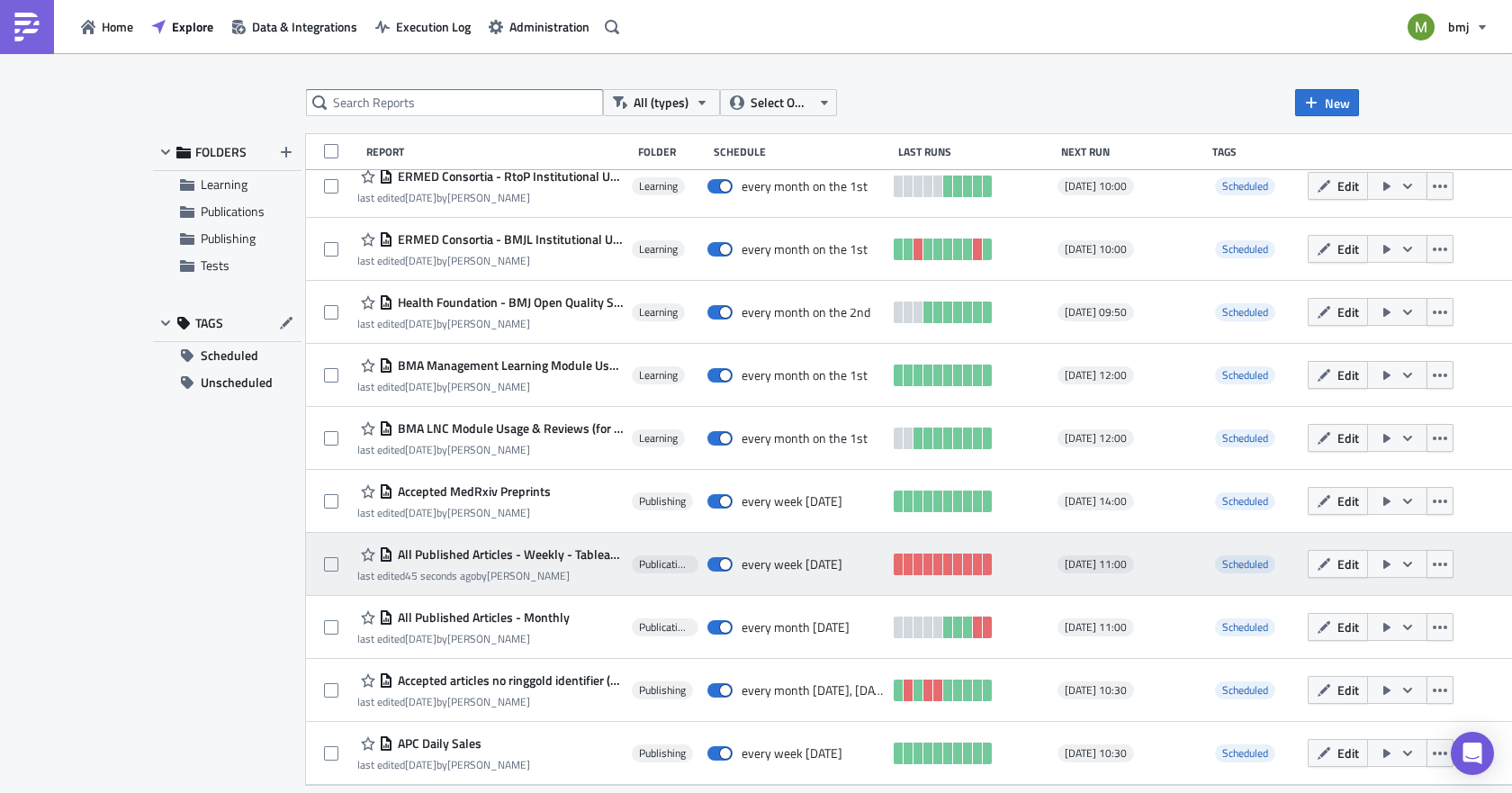
click at [514, 554] on span "All Published Articles - Weekly - Tableau Input" at bounding box center [508, 554] width 230 height 16
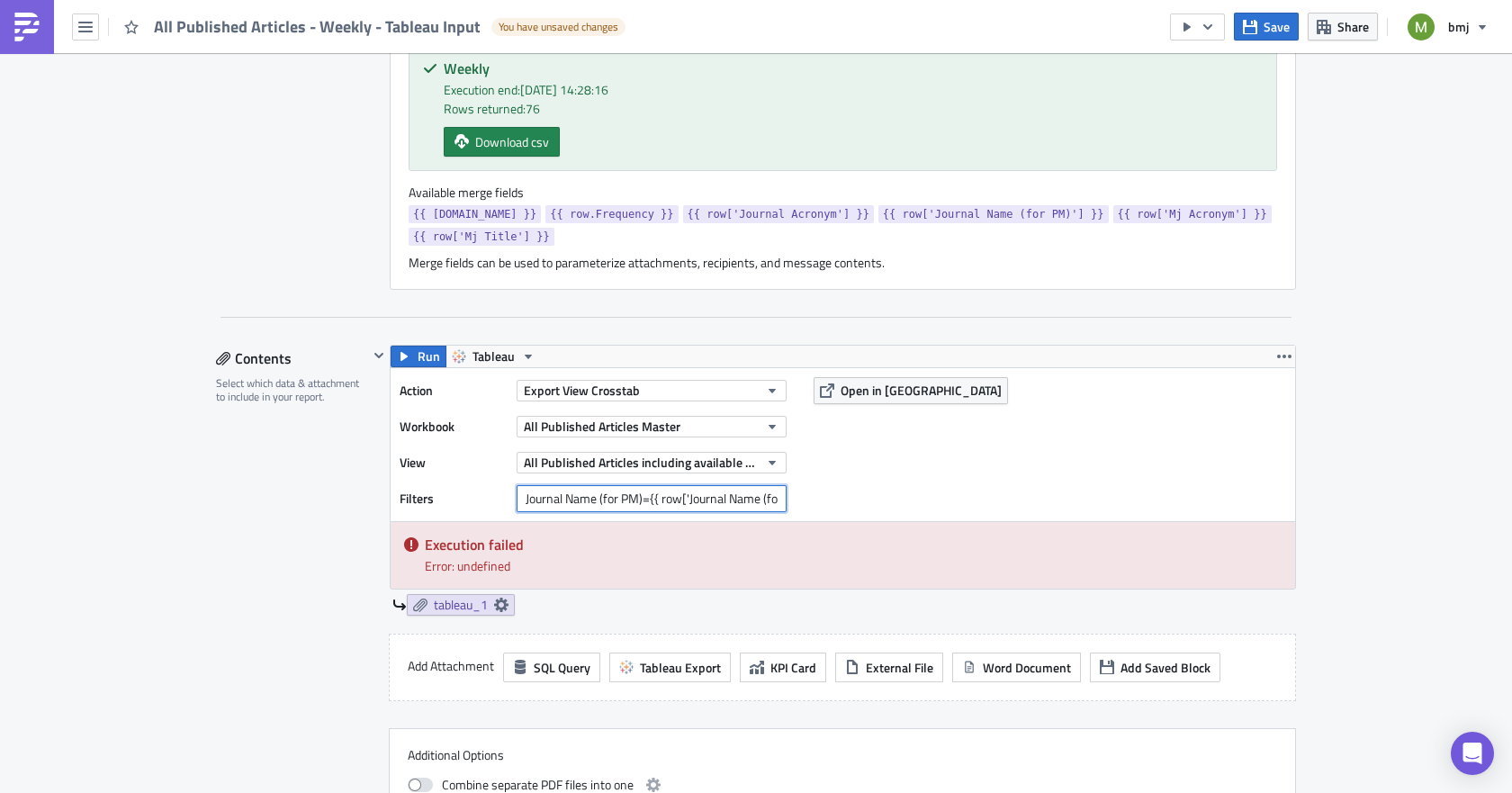
scroll to position [0, 46]
drag, startPoint x: 689, startPoint y: 493, endPoint x: 828, endPoint y: 505, distance: 139.5
click at [828, 505] on div "Action Export View Crosstab Workbook All Published Articles Master View All Pub…" at bounding box center [843, 444] width 905 height 153
click at [830, 478] on div "Action Export View Crosstab Workbook All Published Articles Master View All Pub…" at bounding box center [843, 444] width 905 height 153
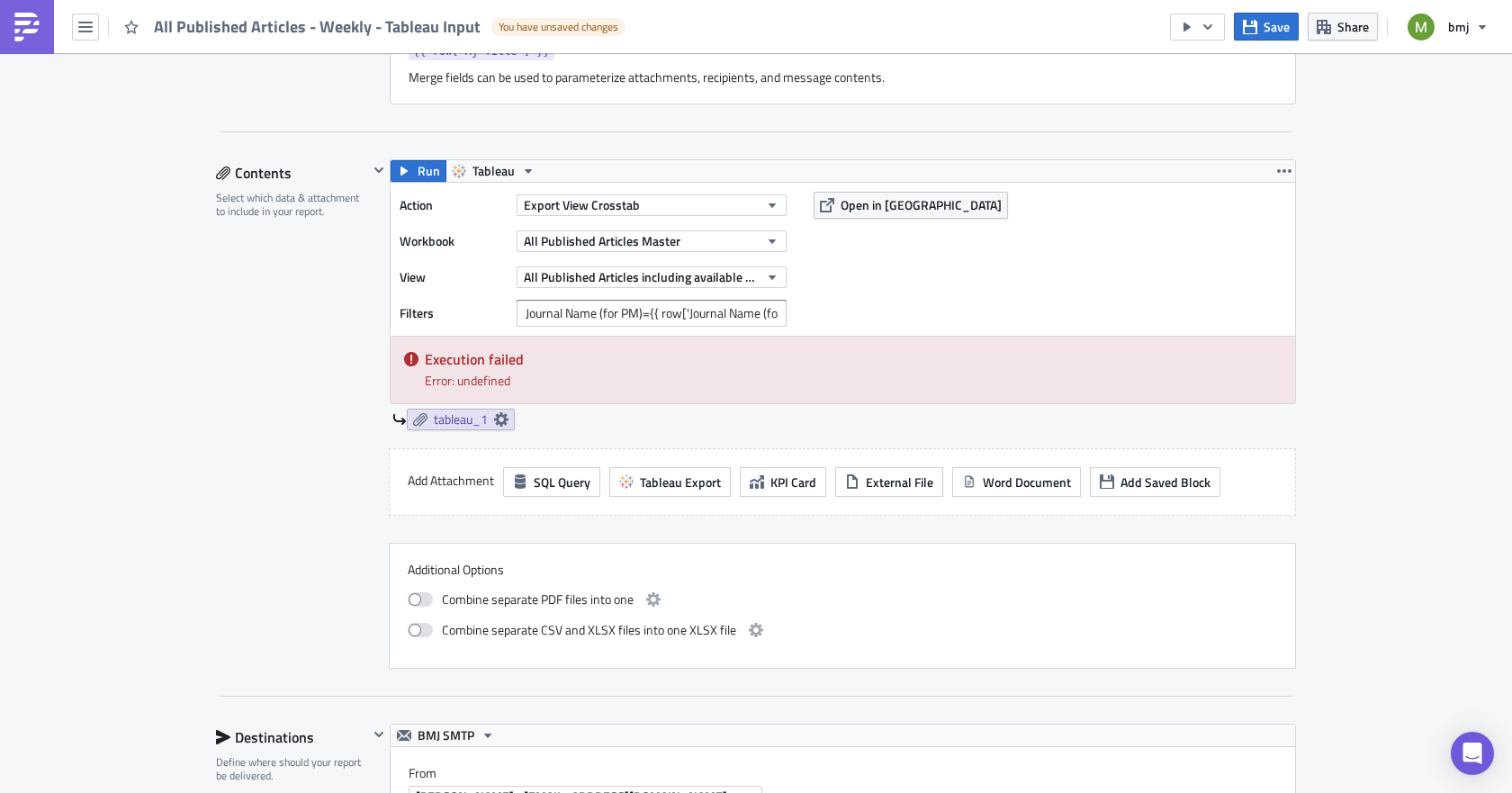
scroll to position [810, 0]
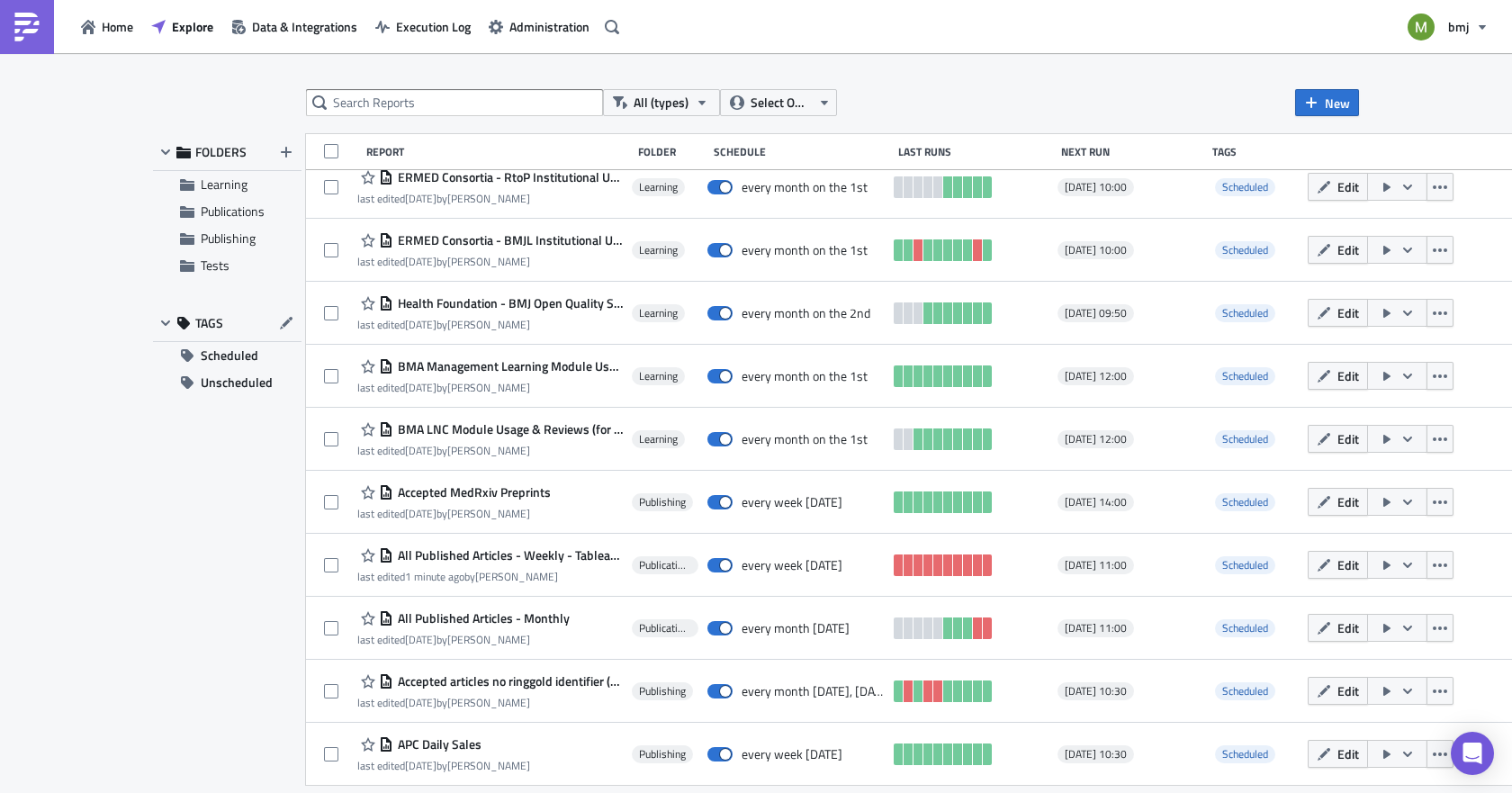
scroll to position [1024, 0]
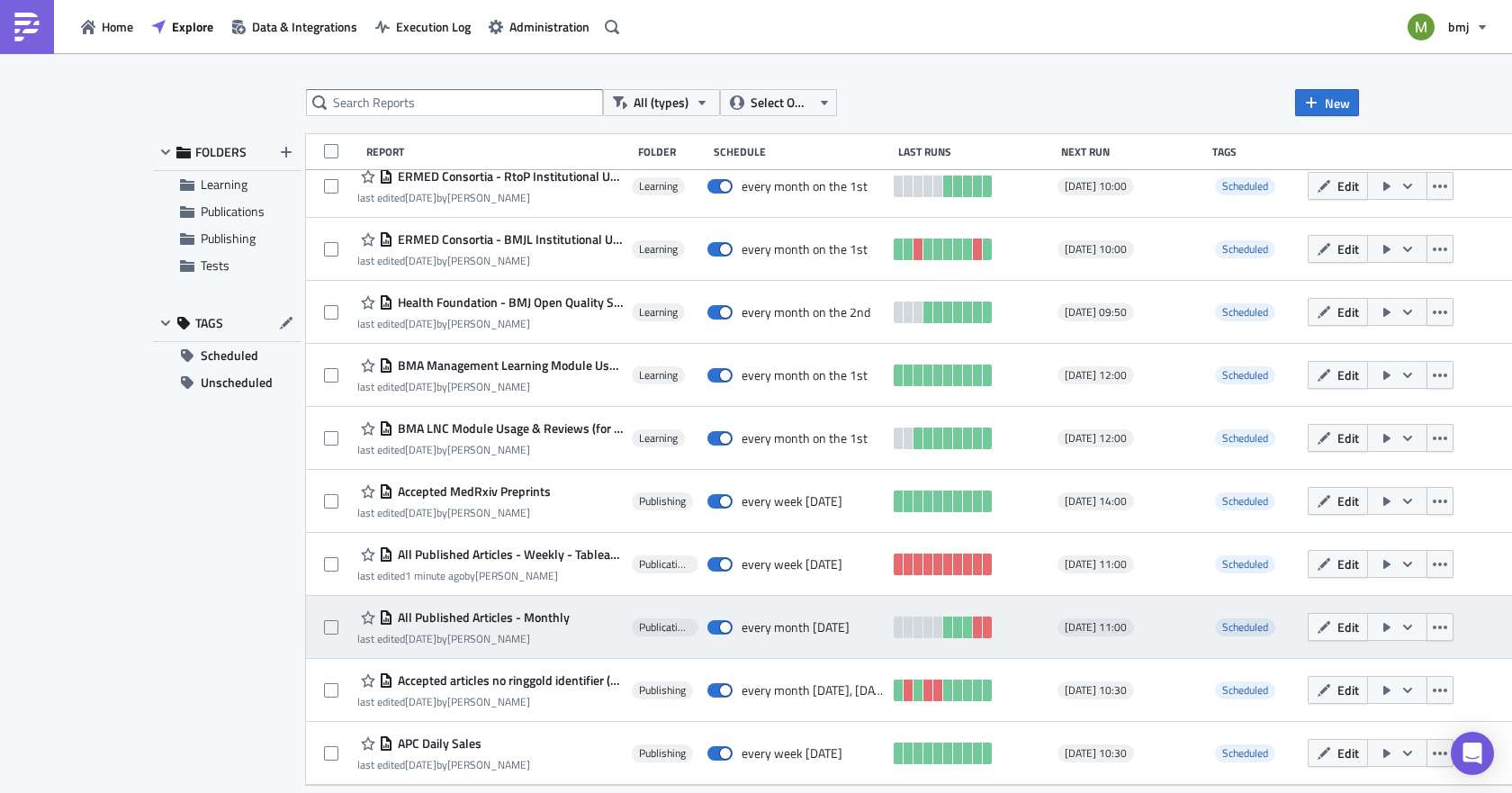
click at [527, 621] on span "All Published Articles - Monthly" at bounding box center [482, 617] width 176 height 16
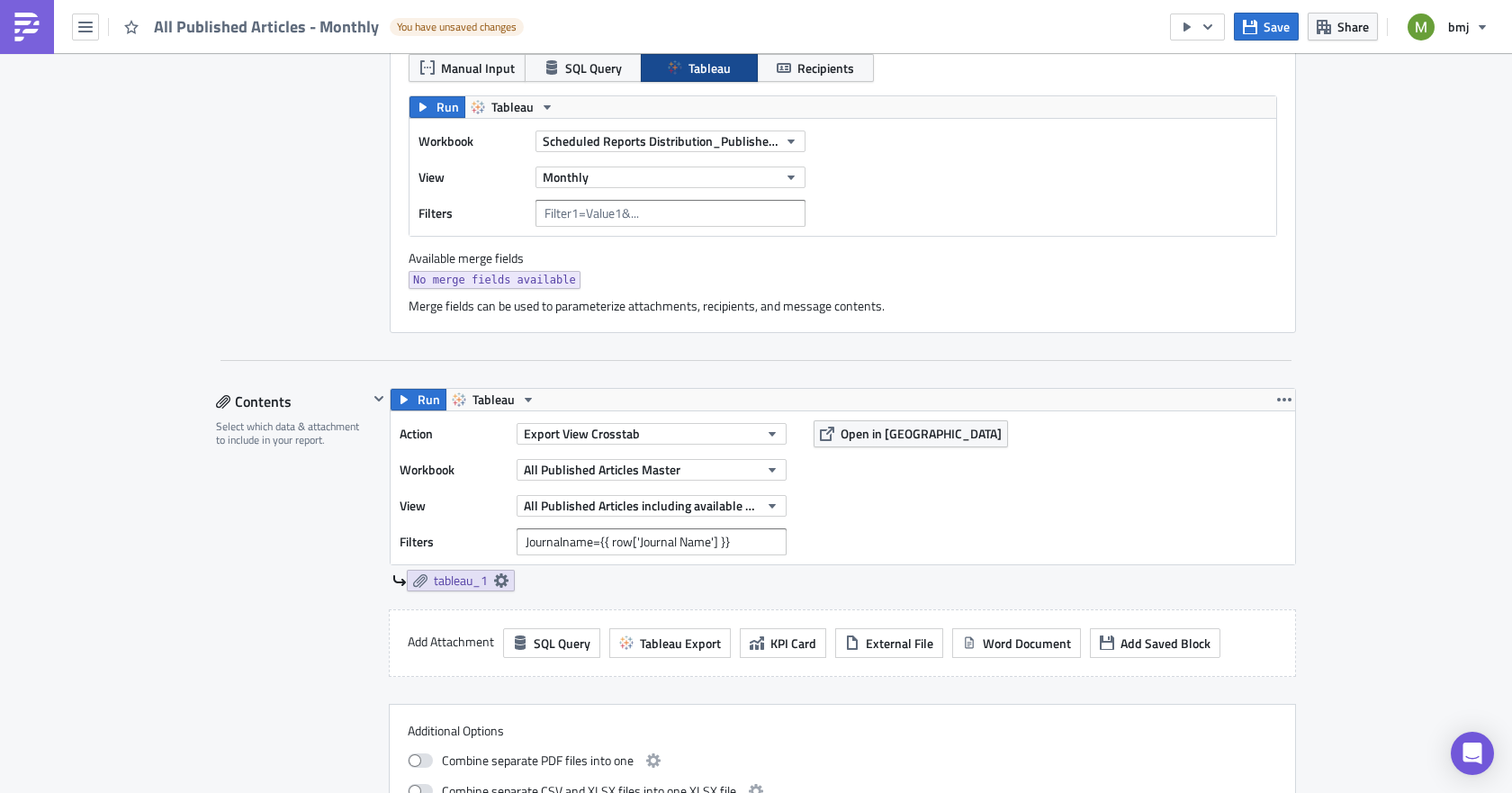
scroll to position [540, 0]
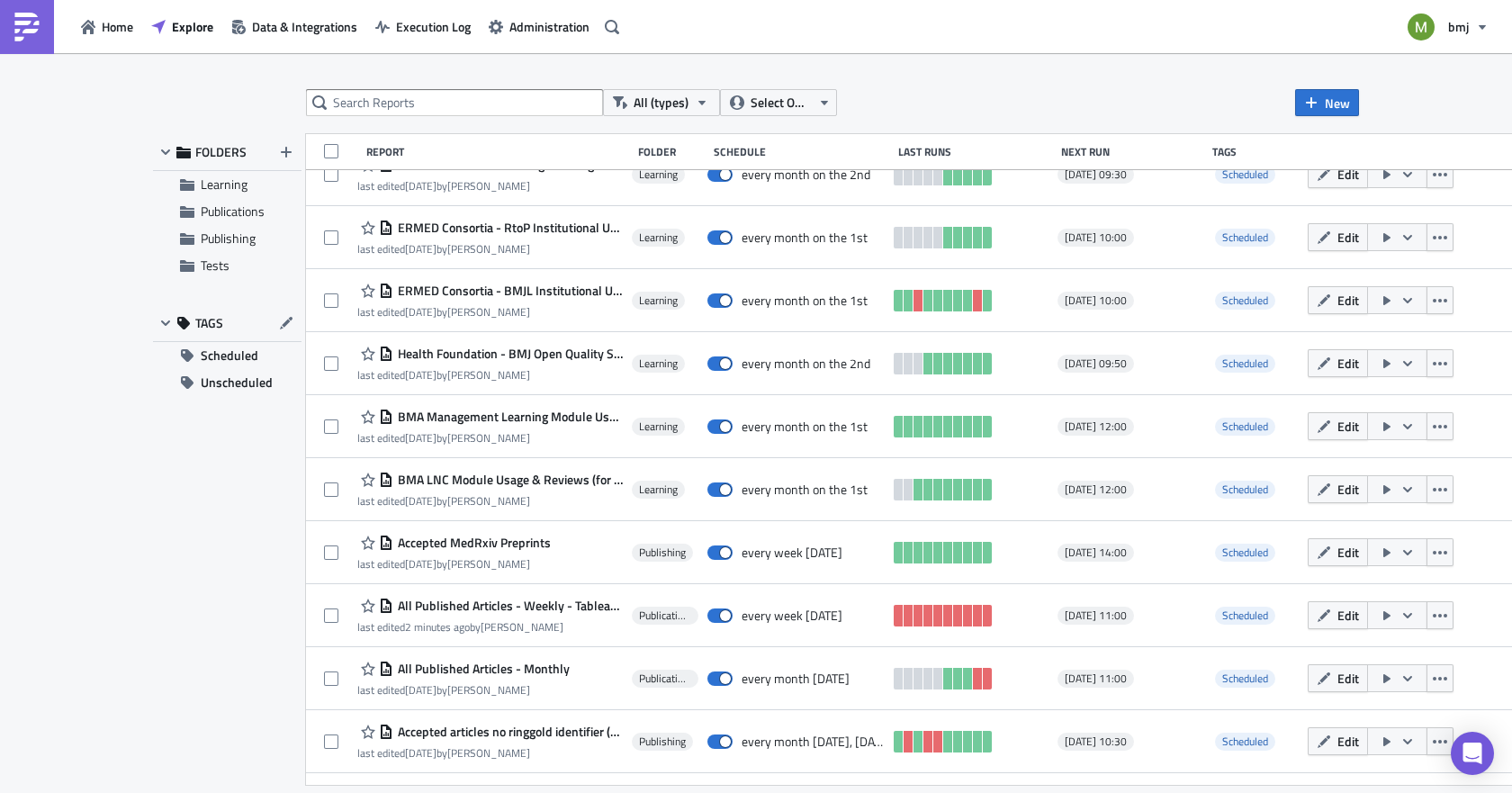
scroll to position [1005, 0]
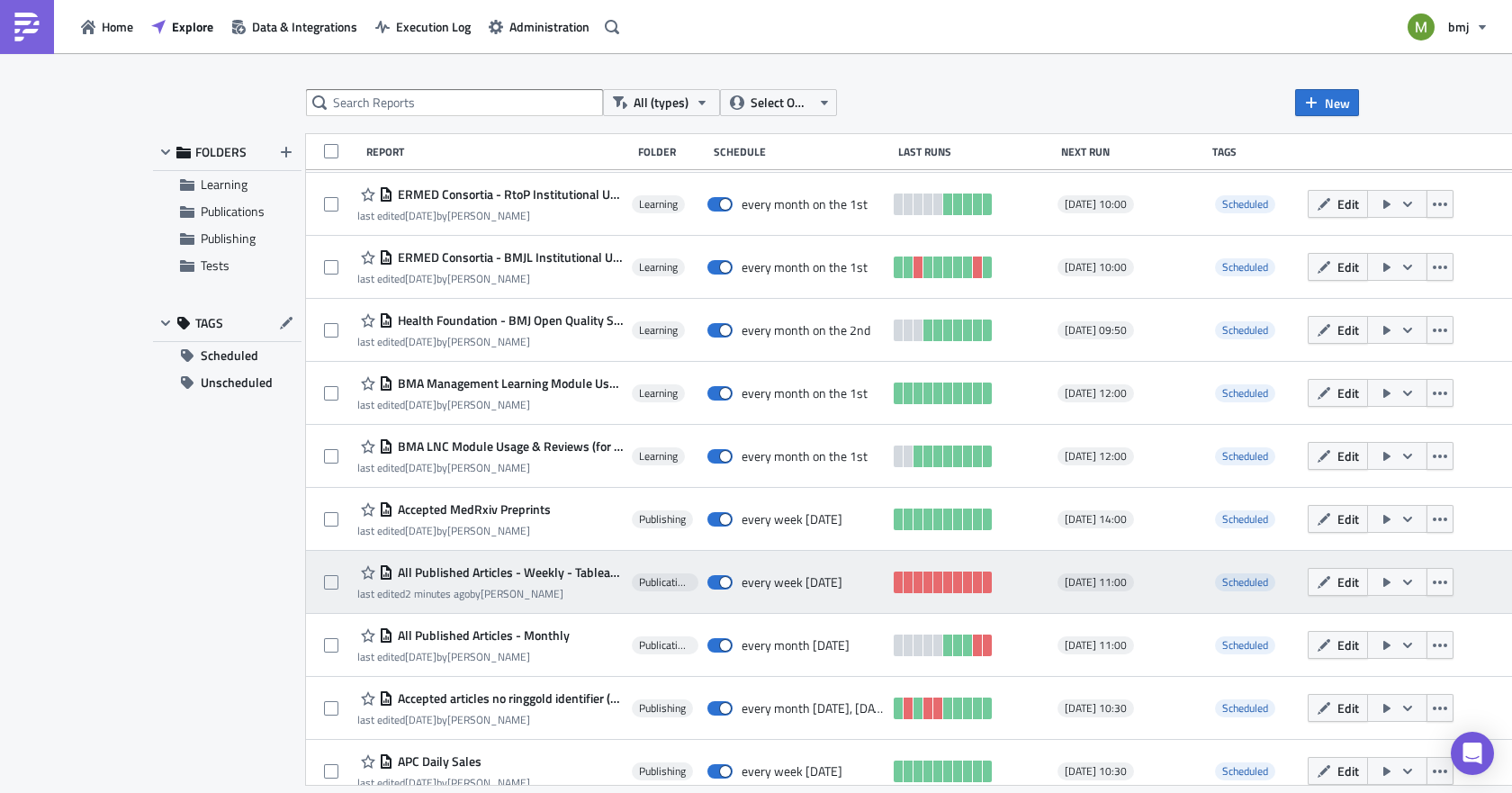
click at [546, 572] on span "All Published Articles - Weekly - Tableau Input" at bounding box center [508, 572] width 230 height 16
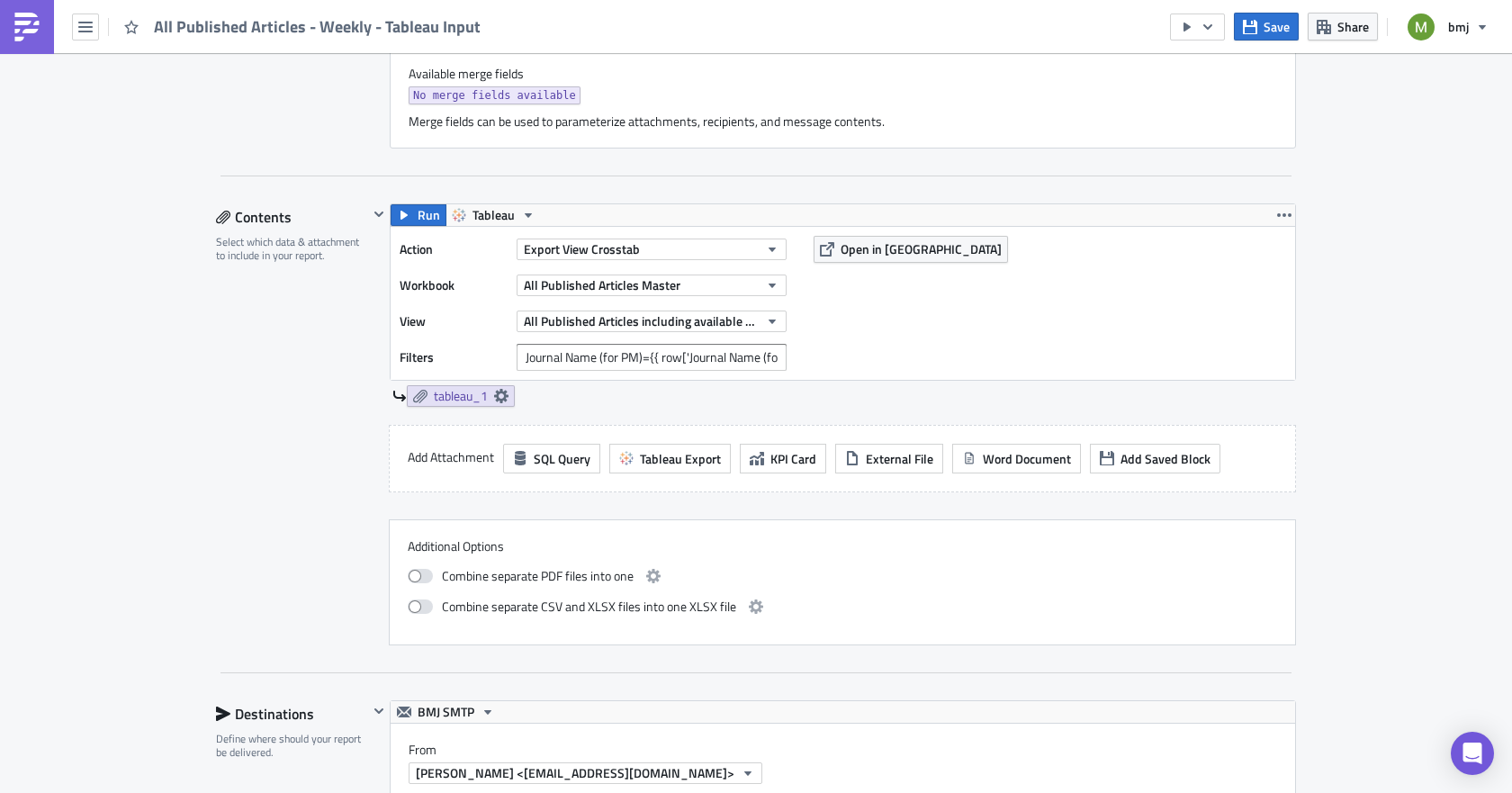
scroll to position [720, 0]
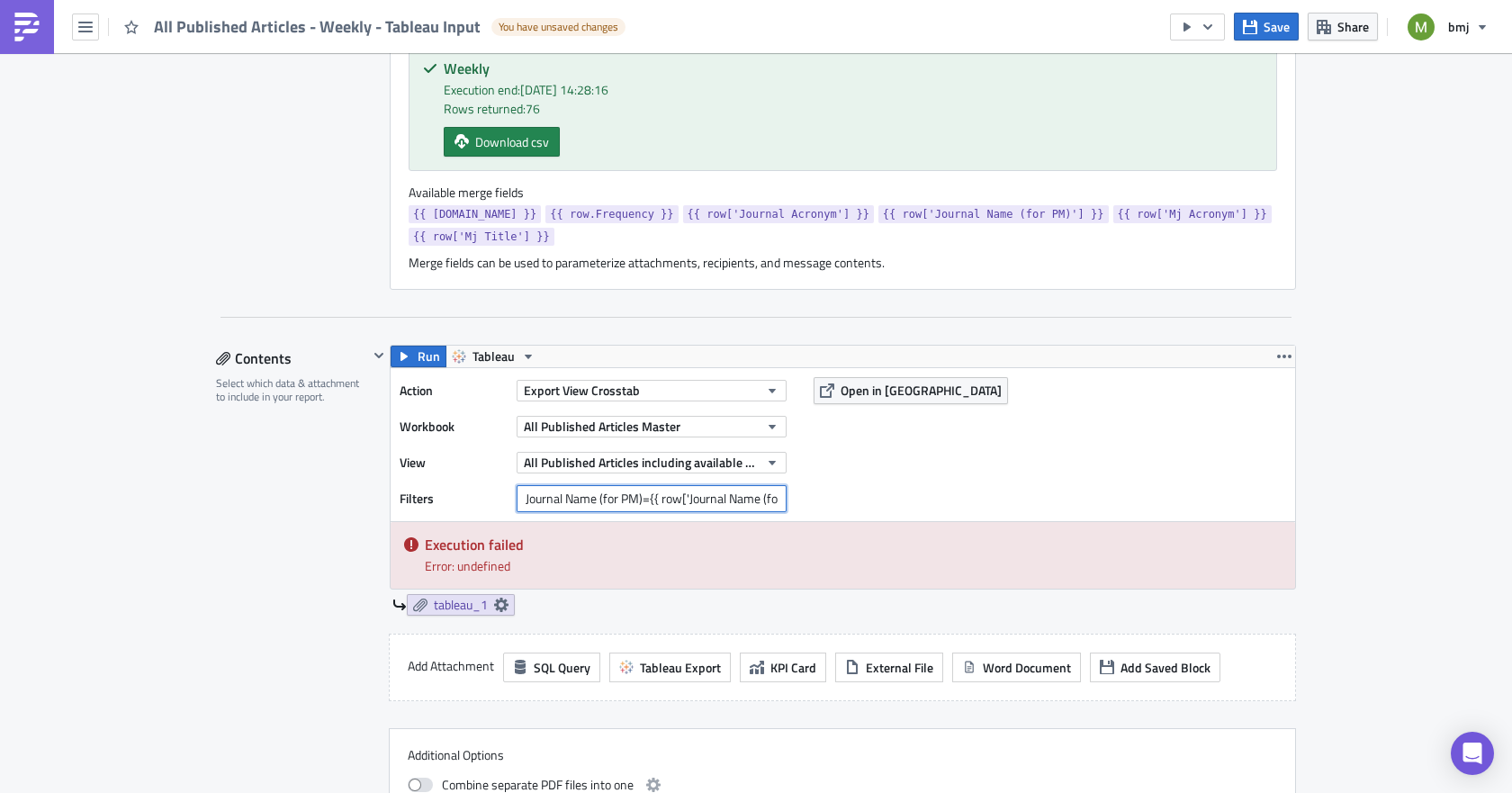
drag, startPoint x: 588, startPoint y: 497, endPoint x: 444, endPoint y: 498, distance: 144.0
click at [444, 498] on div "Filters Journal Name (for PM)={{ row['Journal Name (for PM)'] }}" at bounding box center [597, 499] width 396 height 27
type input "JOURNAL NAME (for PM)={{ row['Journal Name (for PM)'] }}"
click at [308, 509] on div "Contents Select which data & attachment to include in your report." at bounding box center [292, 599] width 152 height 509
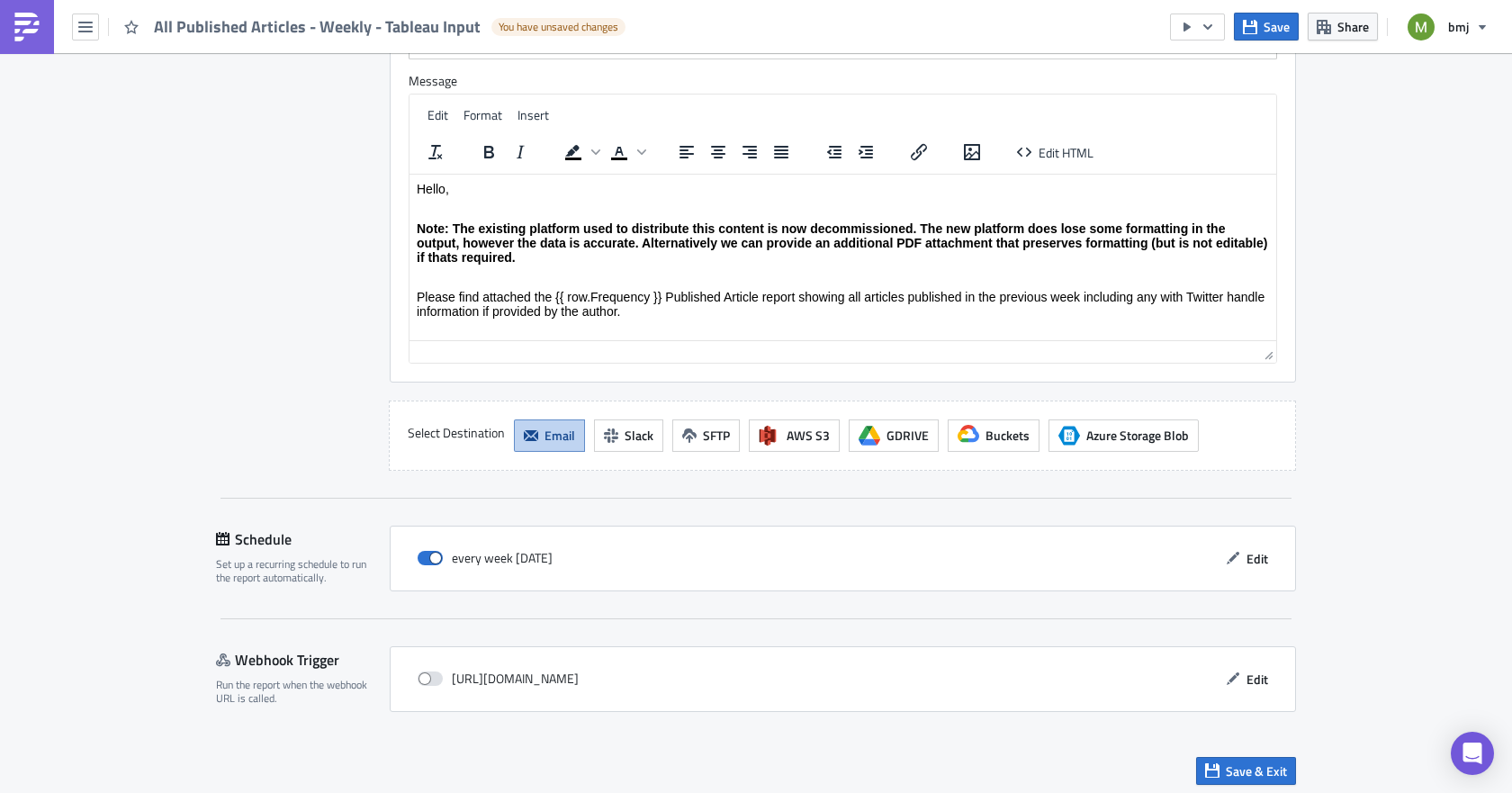
scroll to position [1959, 0]
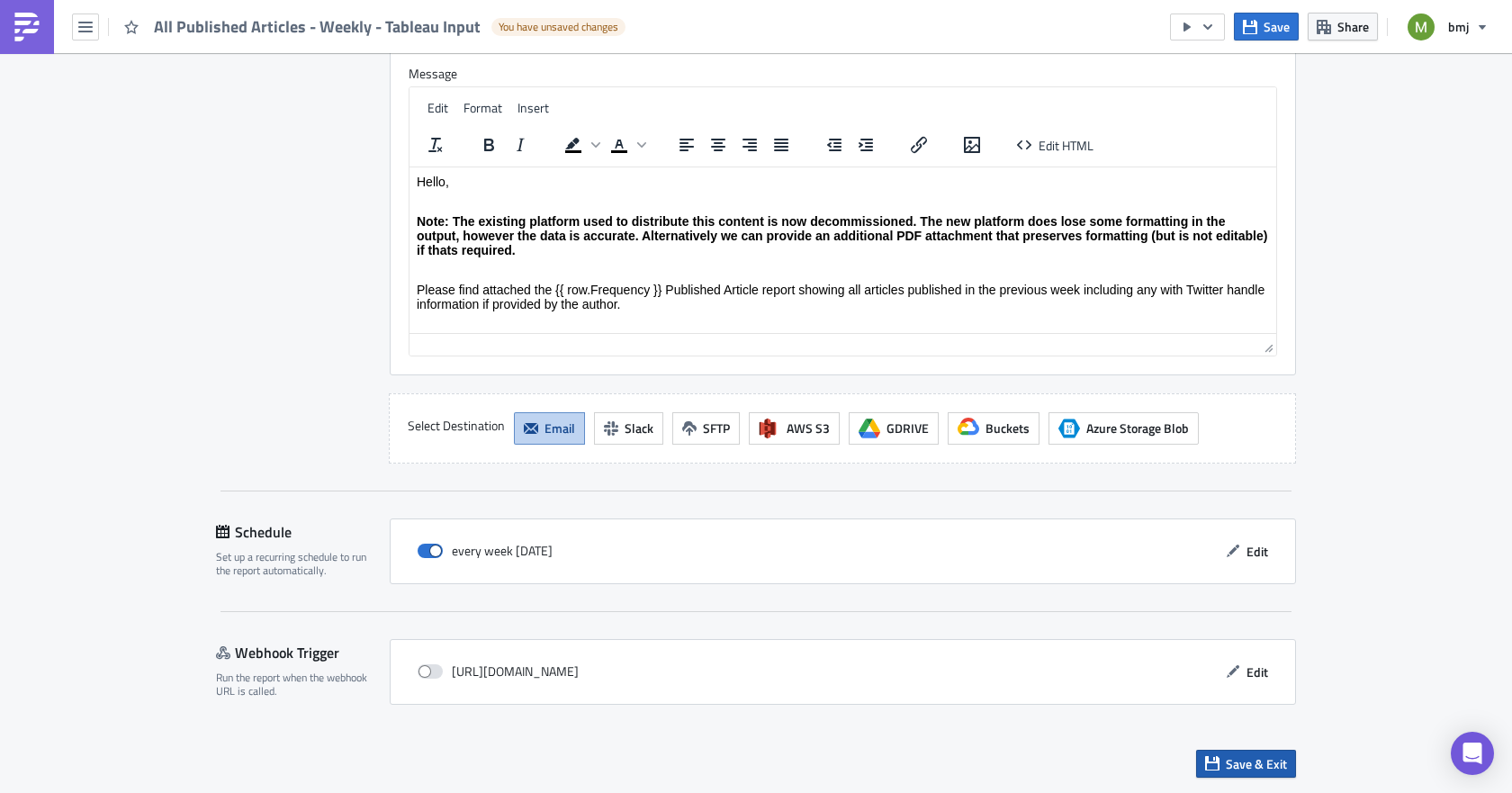
click at [1257, 763] on span "Save & Exit" at bounding box center [1256, 764] width 61 height 19
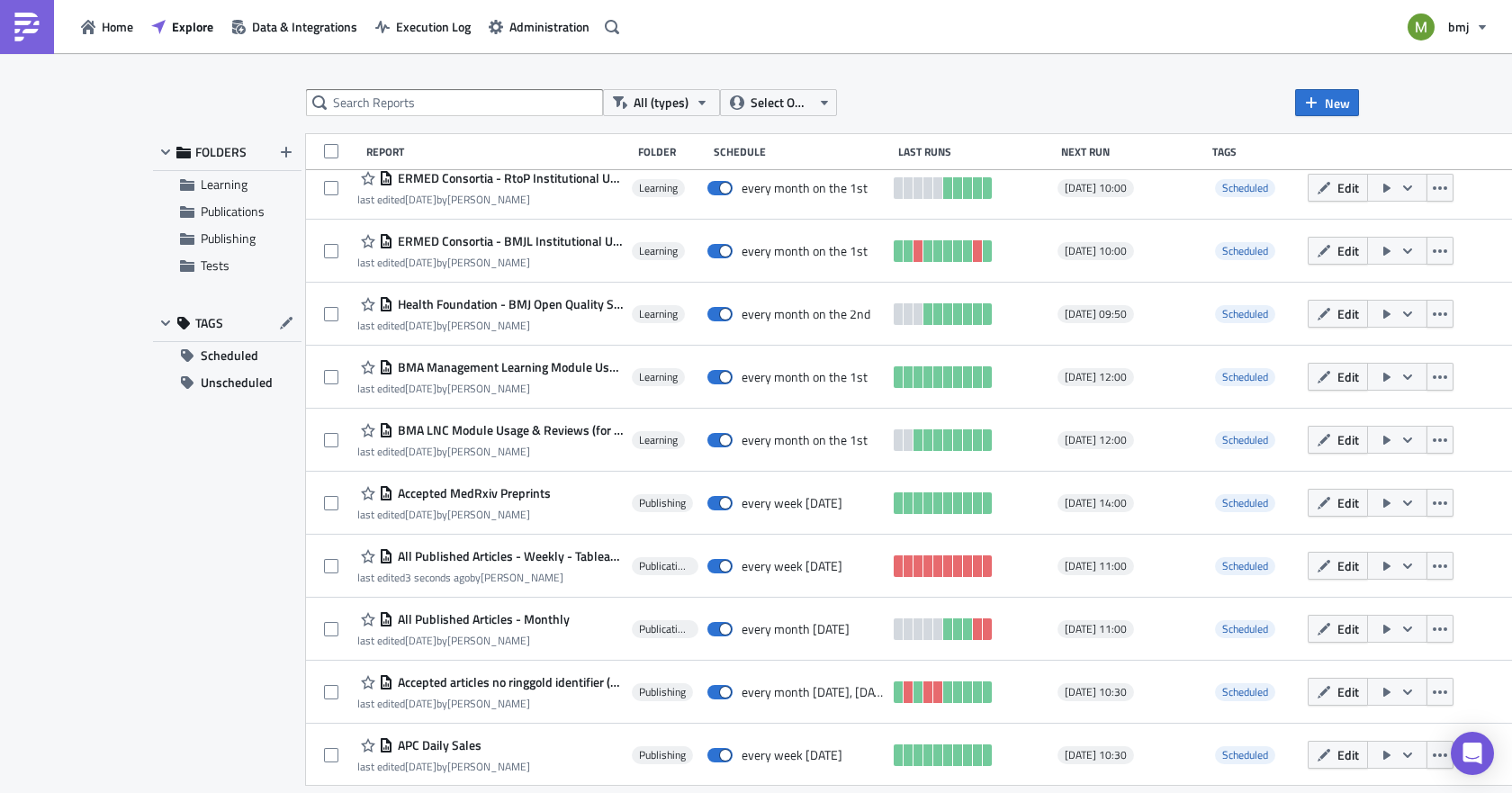
scroll to position [1024, 0]
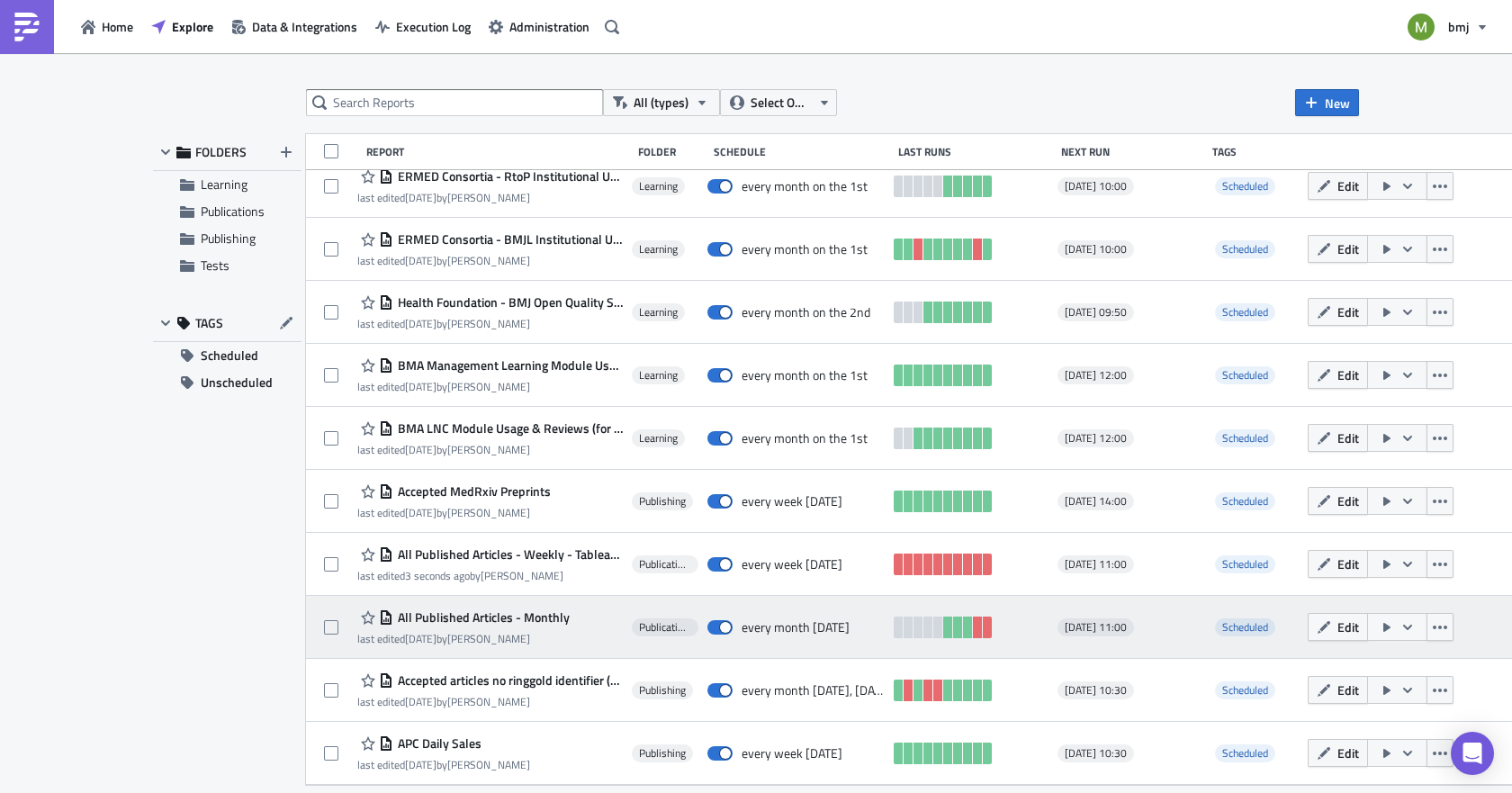
click at [545, 621] on span "All Published Articles - Monthly" at bounding box center [482, 617] width 176 height 16
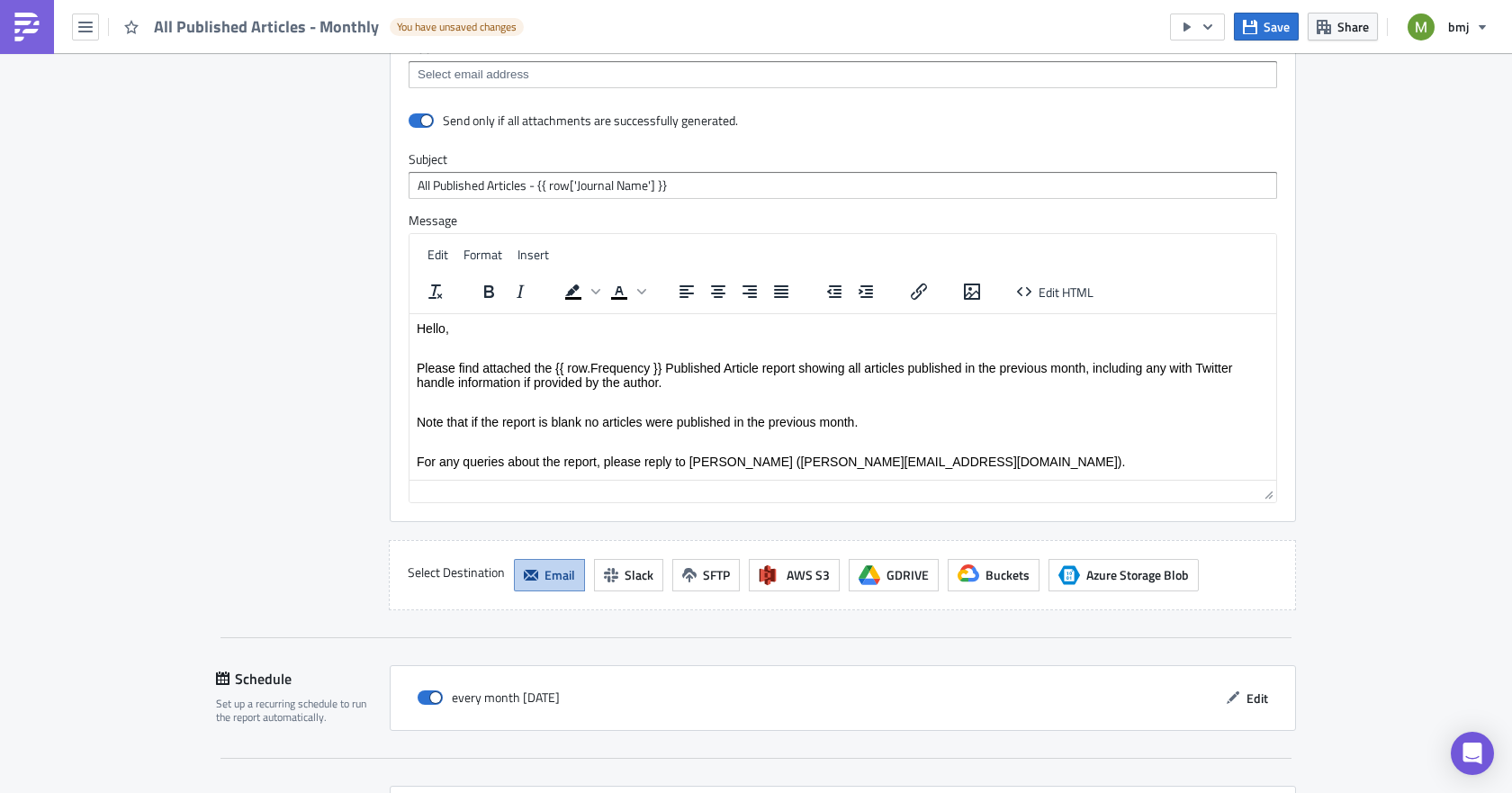
scroll to position [1798, 0]
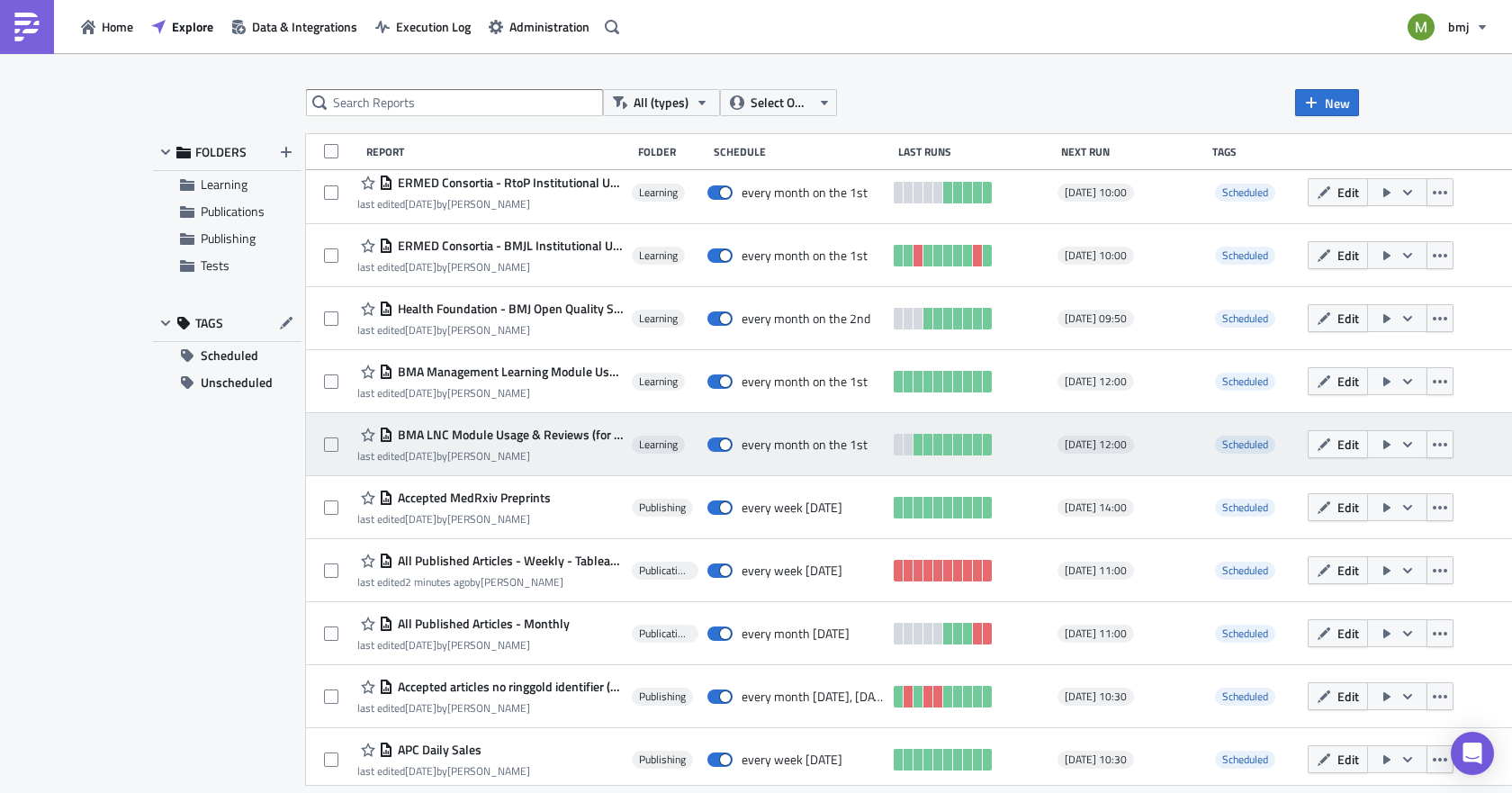
scroll to position [1024, 0]
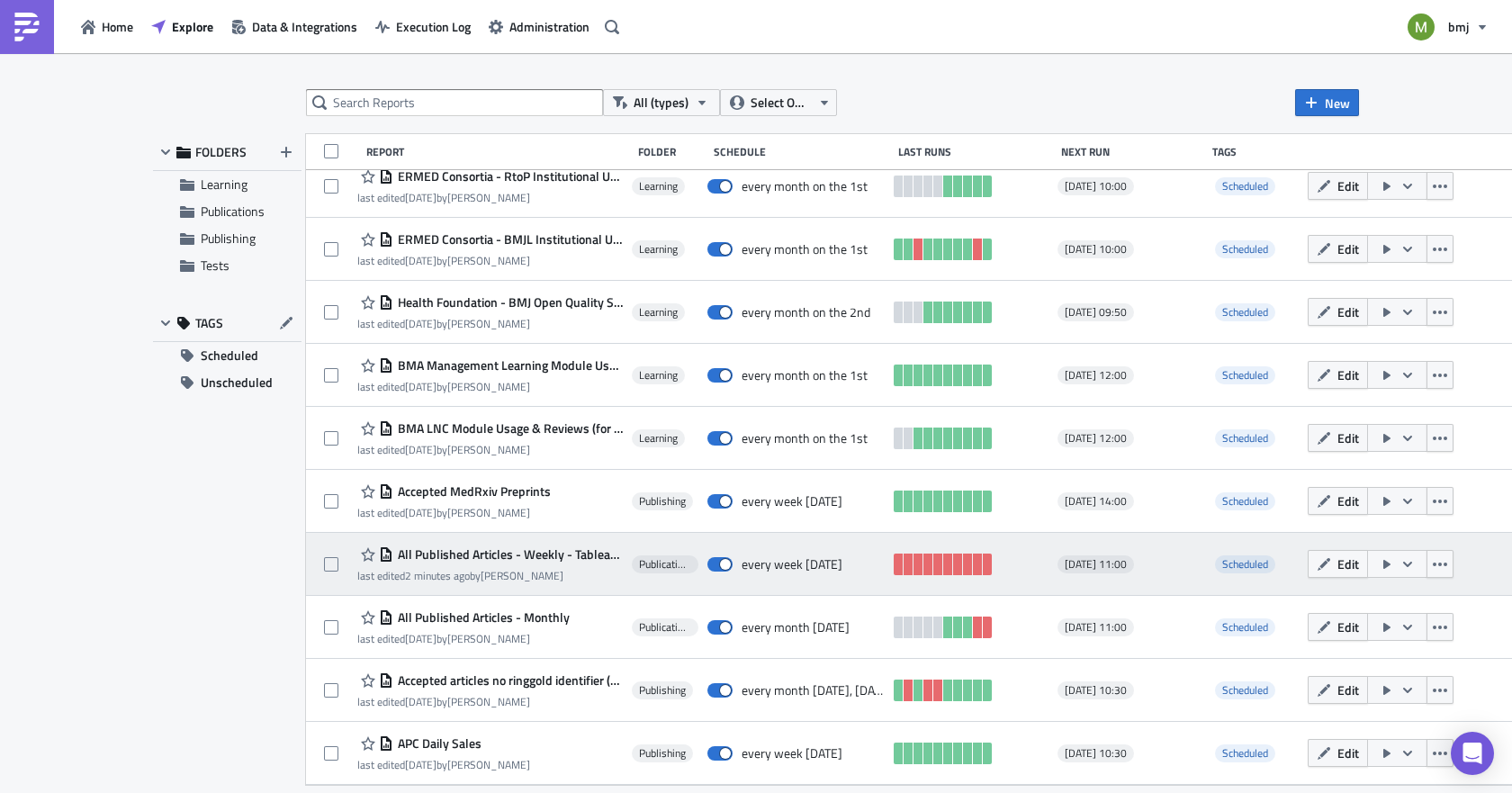
click at [496, 550] on span "All Published Articles - Weekly - Tableau Input" at bounding box center [508, 554] width 230 height 16
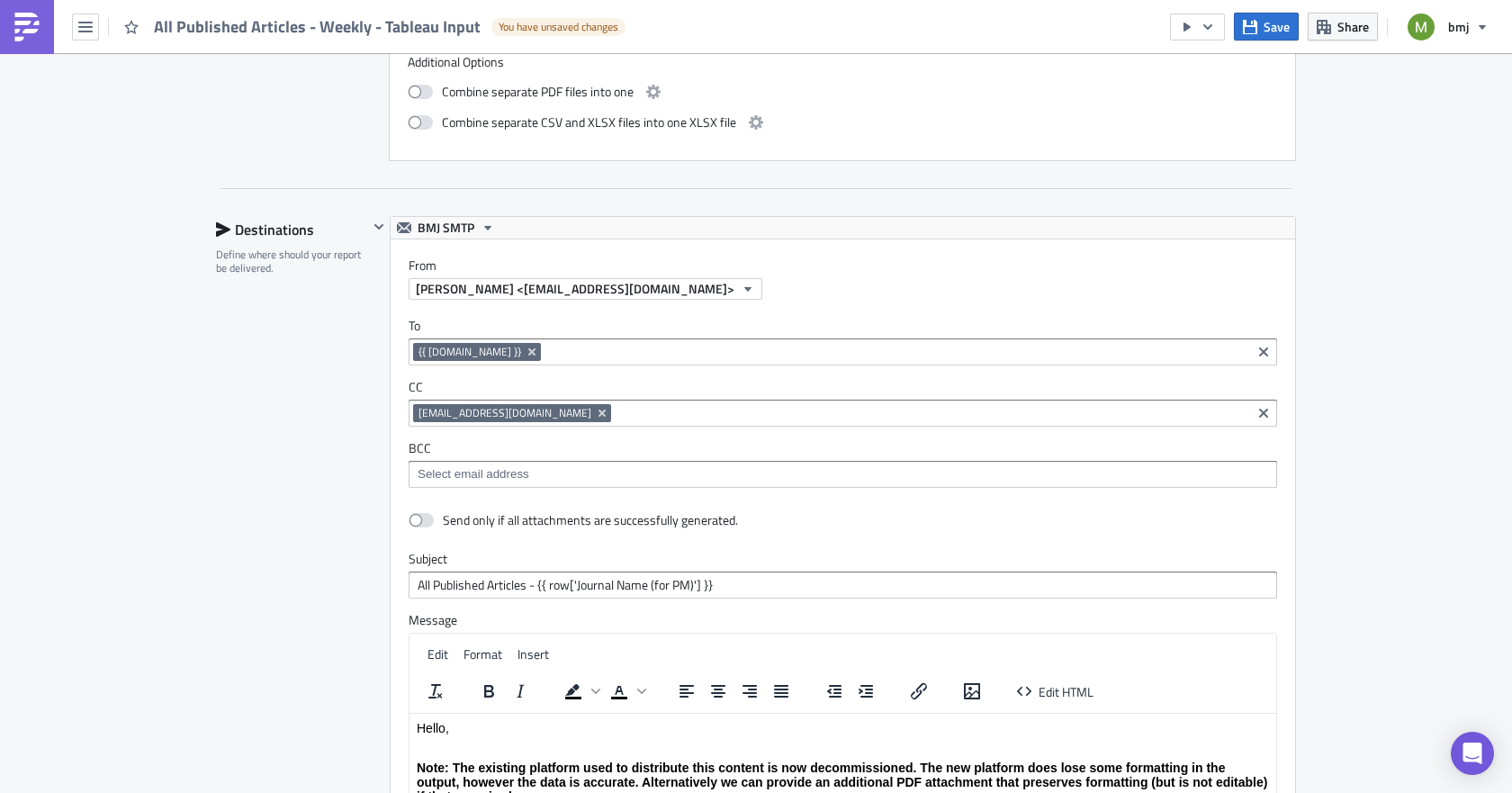
scroll to position [1440, 0]
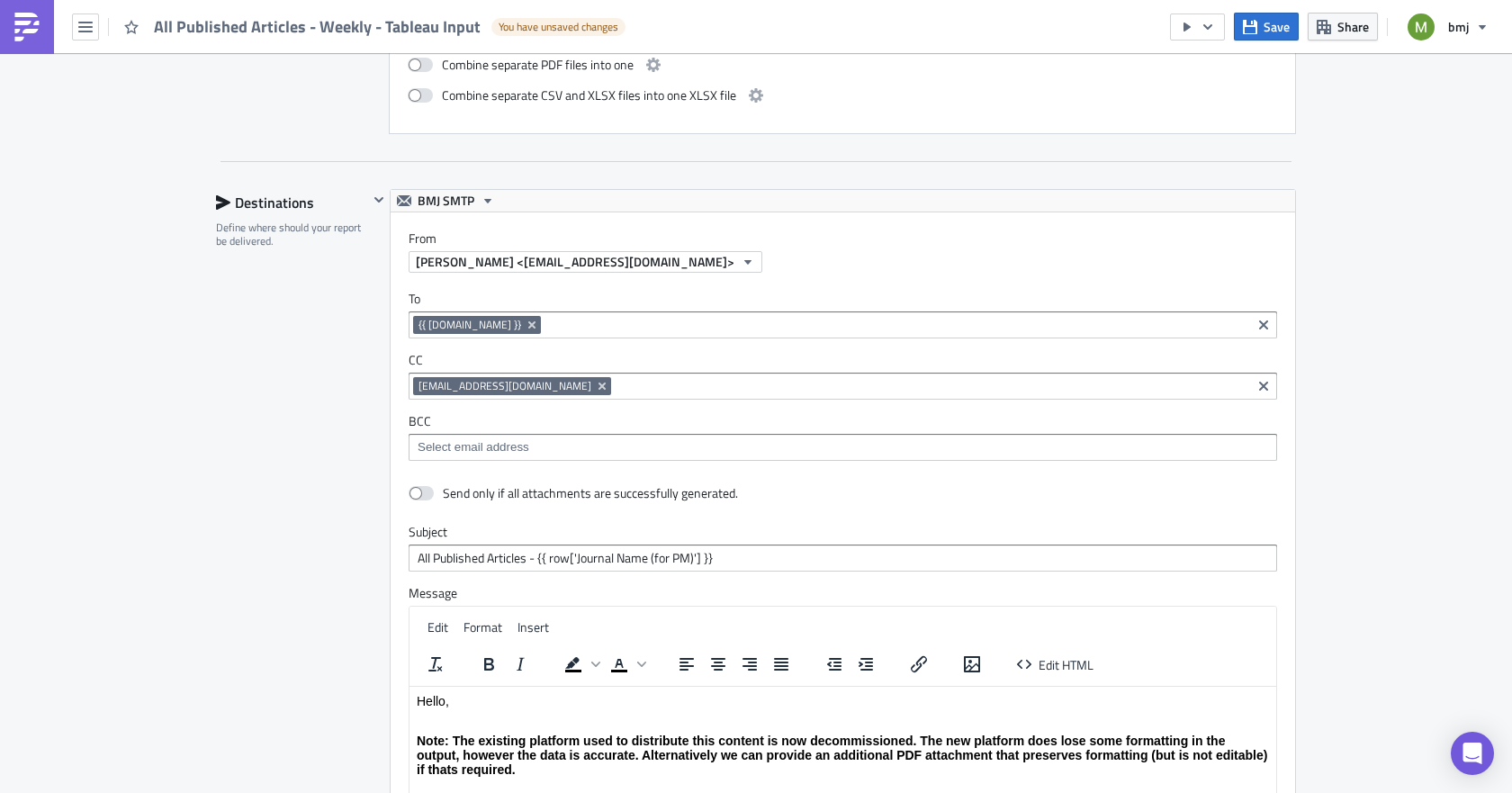
click at [546, 316] on input at bounding box center [896, 324] width 701 height 18
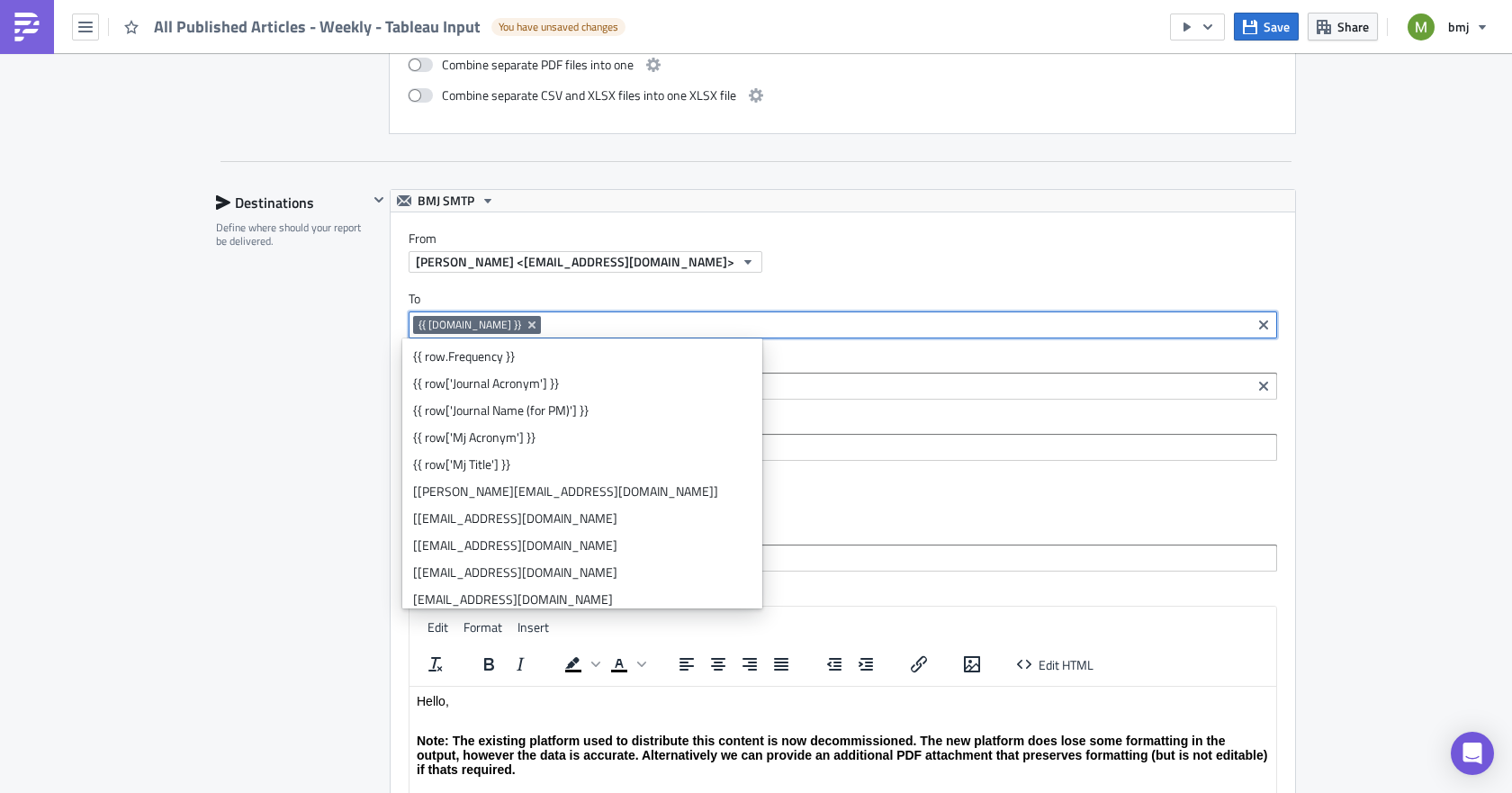
drag, startPoint x: 528, startPoint y: 327, endPoint x: 350, endPoint y: 326, distance: 178.0
click at [352, 325] on div "Destinations Define where should your report be delivered. BMJ SMTP From [PERSO…" at bounding box center [756, 586] width 1080 height 794
click at [546, 326] on input at bounding box center [896, 324] width 701 height 18
click at [264, 396] on div "Destinations Define where should your report be delivered." at bounding box center [292, 586] width 152 height 794
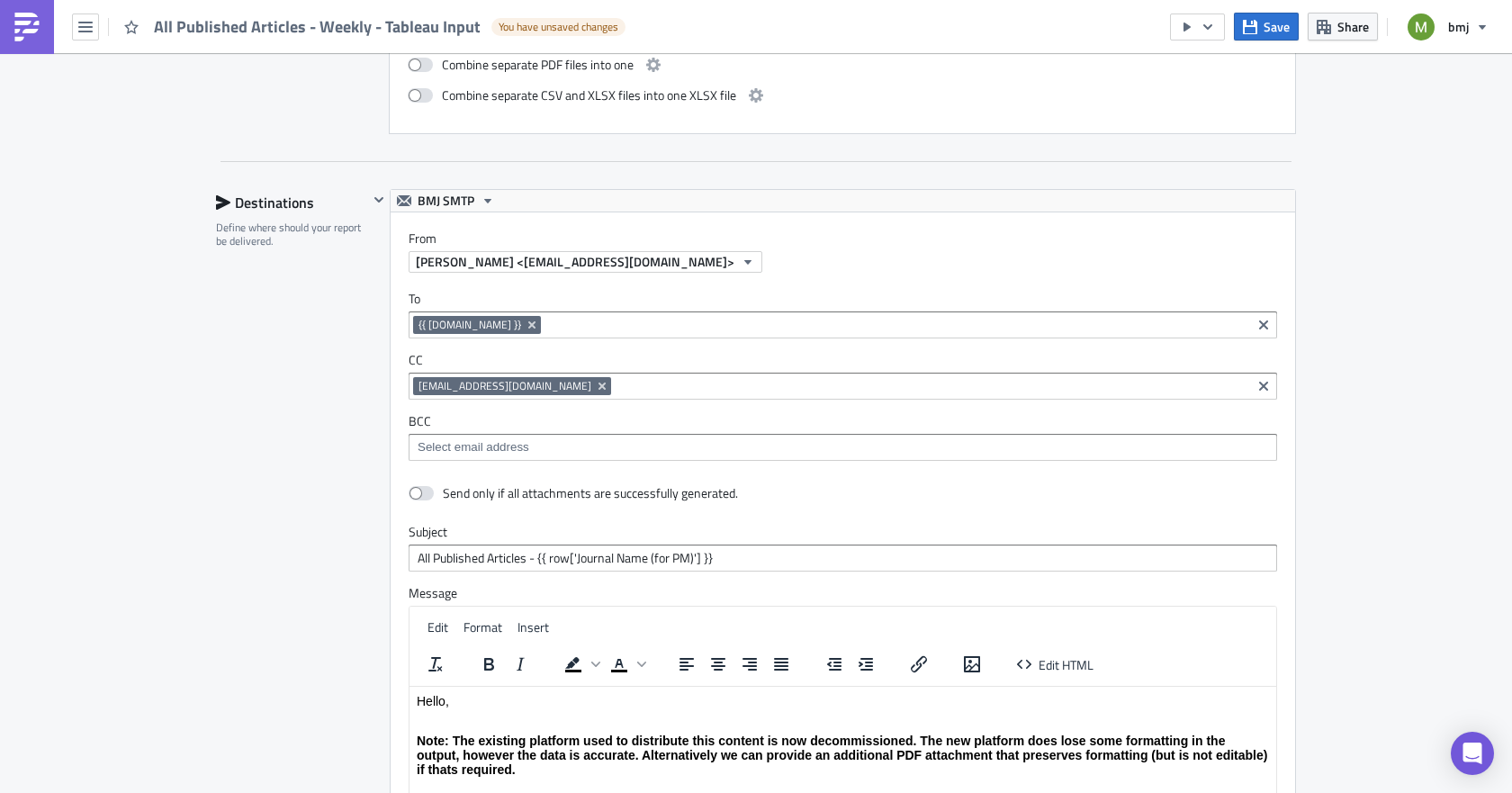
drag, startPoint x: 427, startPoint y: 321, endPoint x: 317, endPoint y: 369, distance: 120.0
click at [317, 369] on div "Destinations Define where should your report be delivered." at bounding box center [292, 586] width 152 height 794
click at [546, 326] on input at bounding box center [896, 324] width 701 height 18
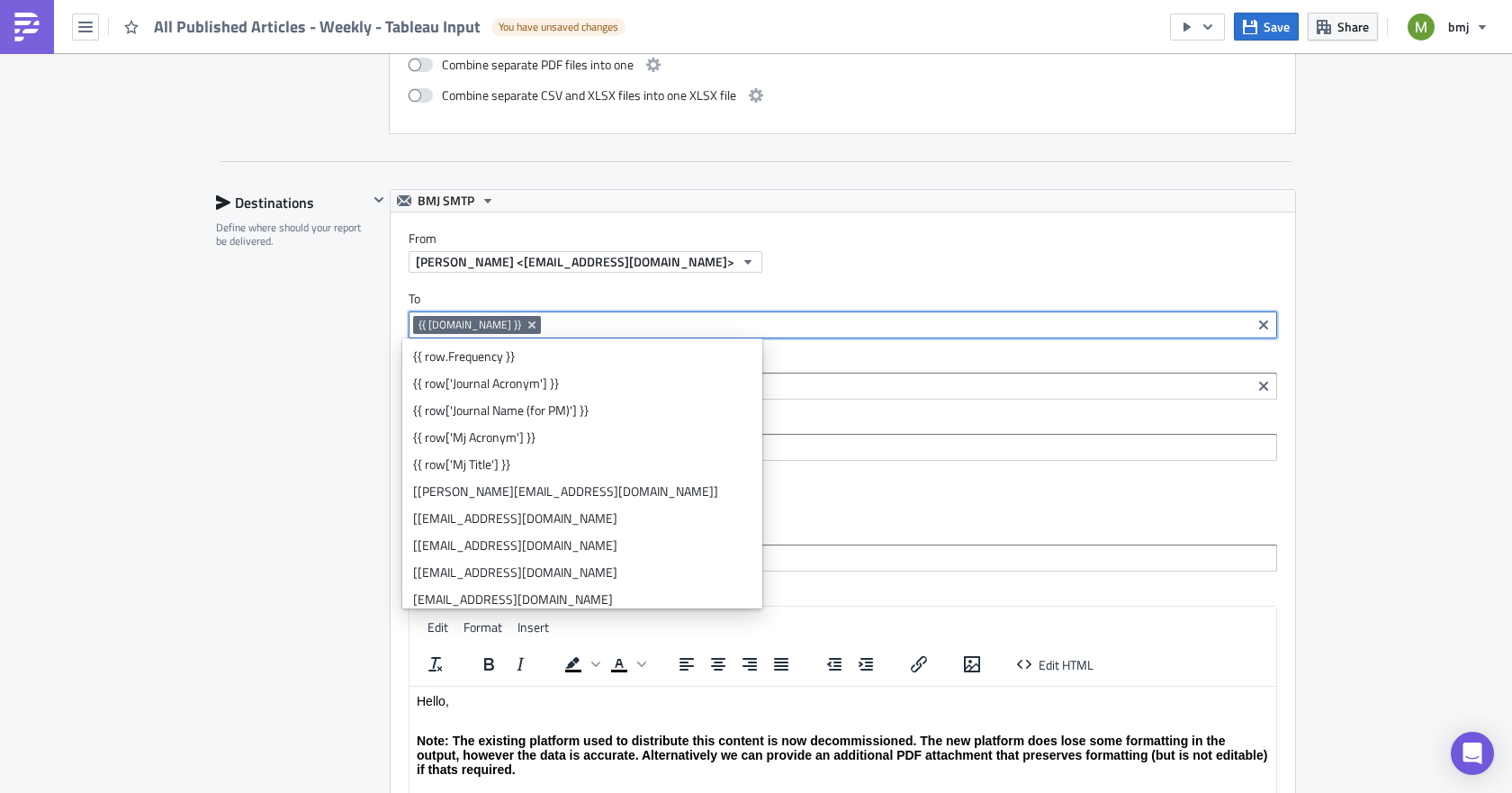
click at [272, 373] on div "Destinations Define where should your report be delivered." at bounding box center [292, 586] width 152 height 794
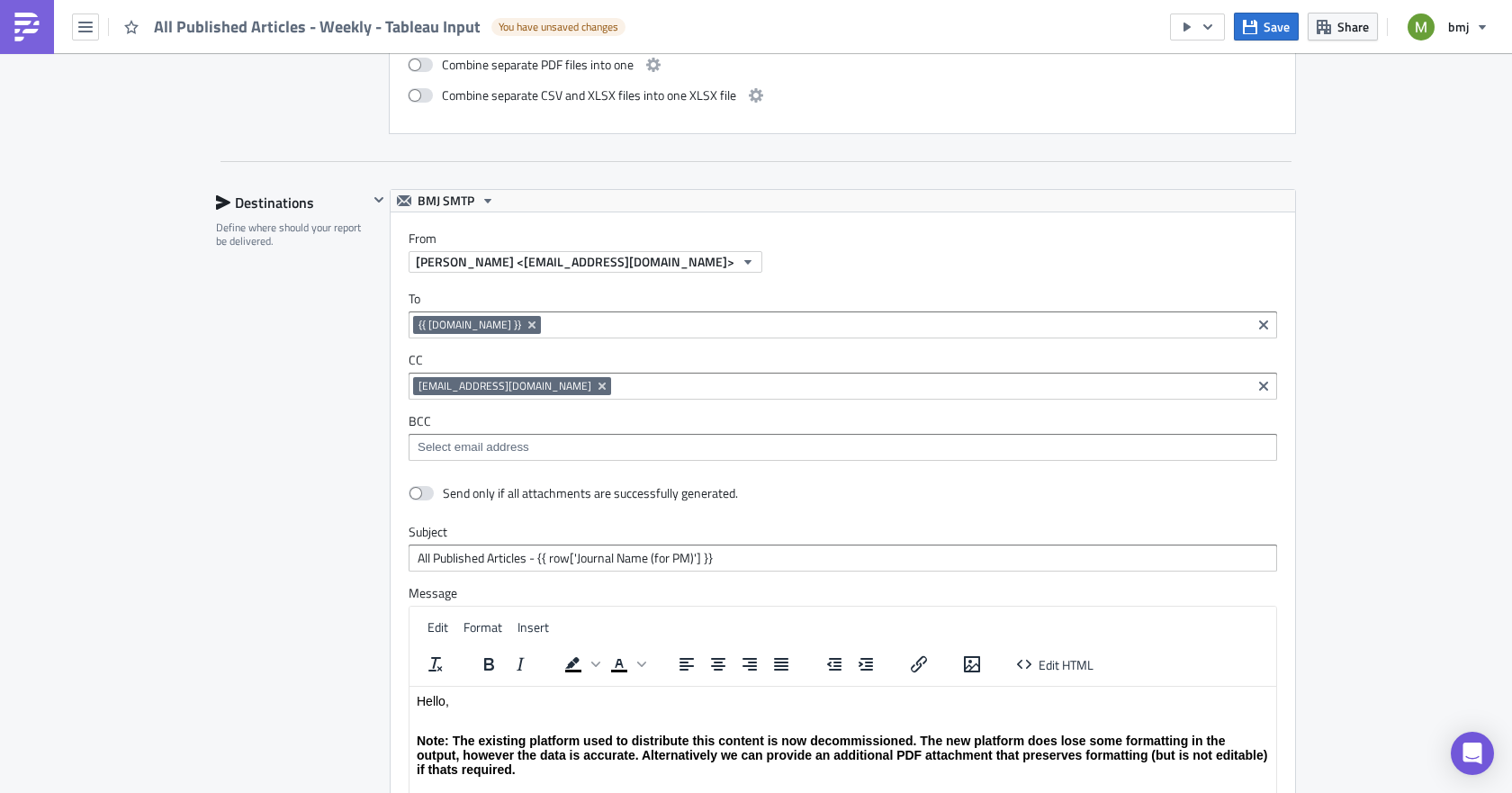
click at [546, 325] on input at bounding box center [896, 324] width 701 height 18
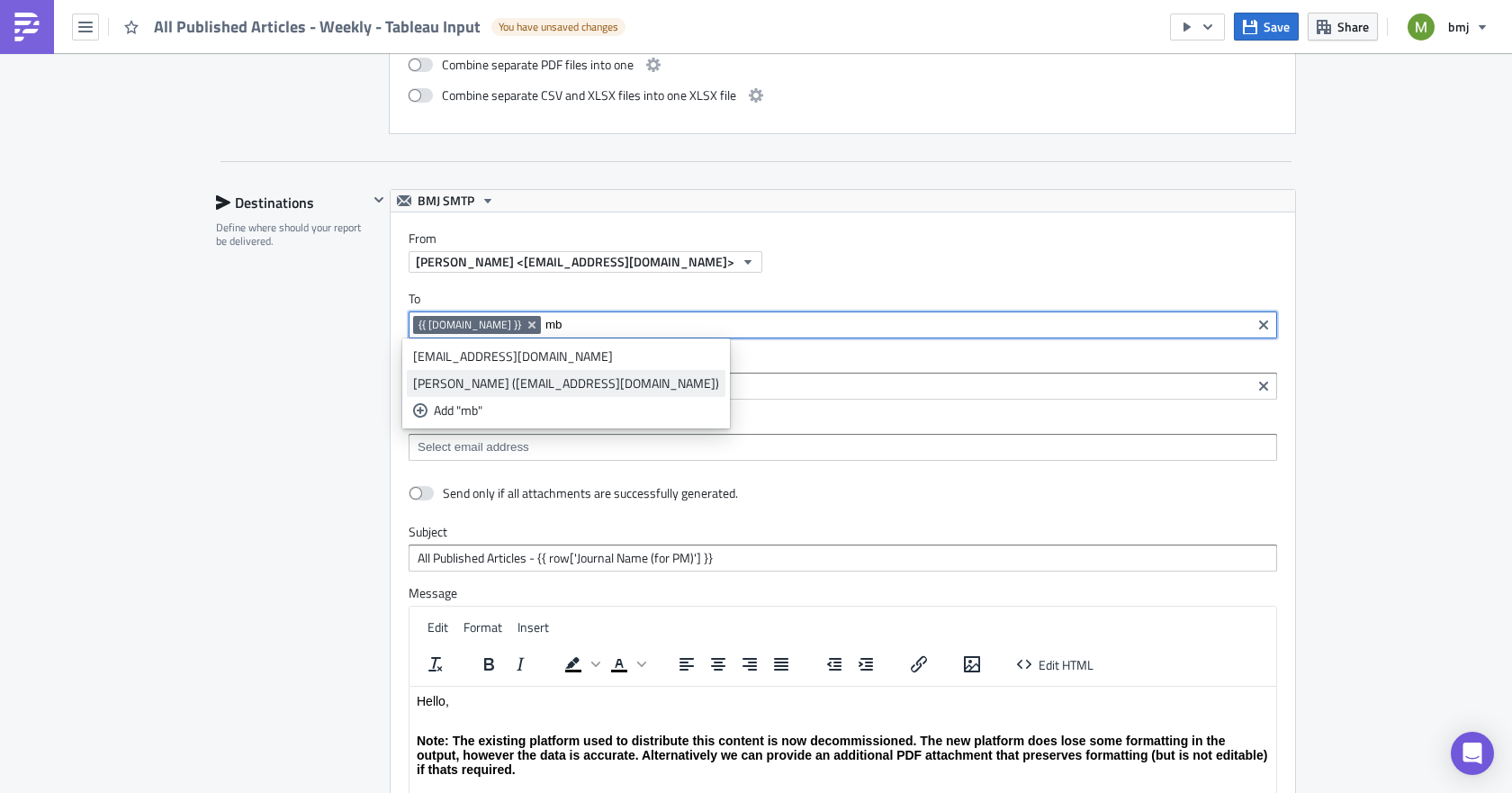
type input "mb"
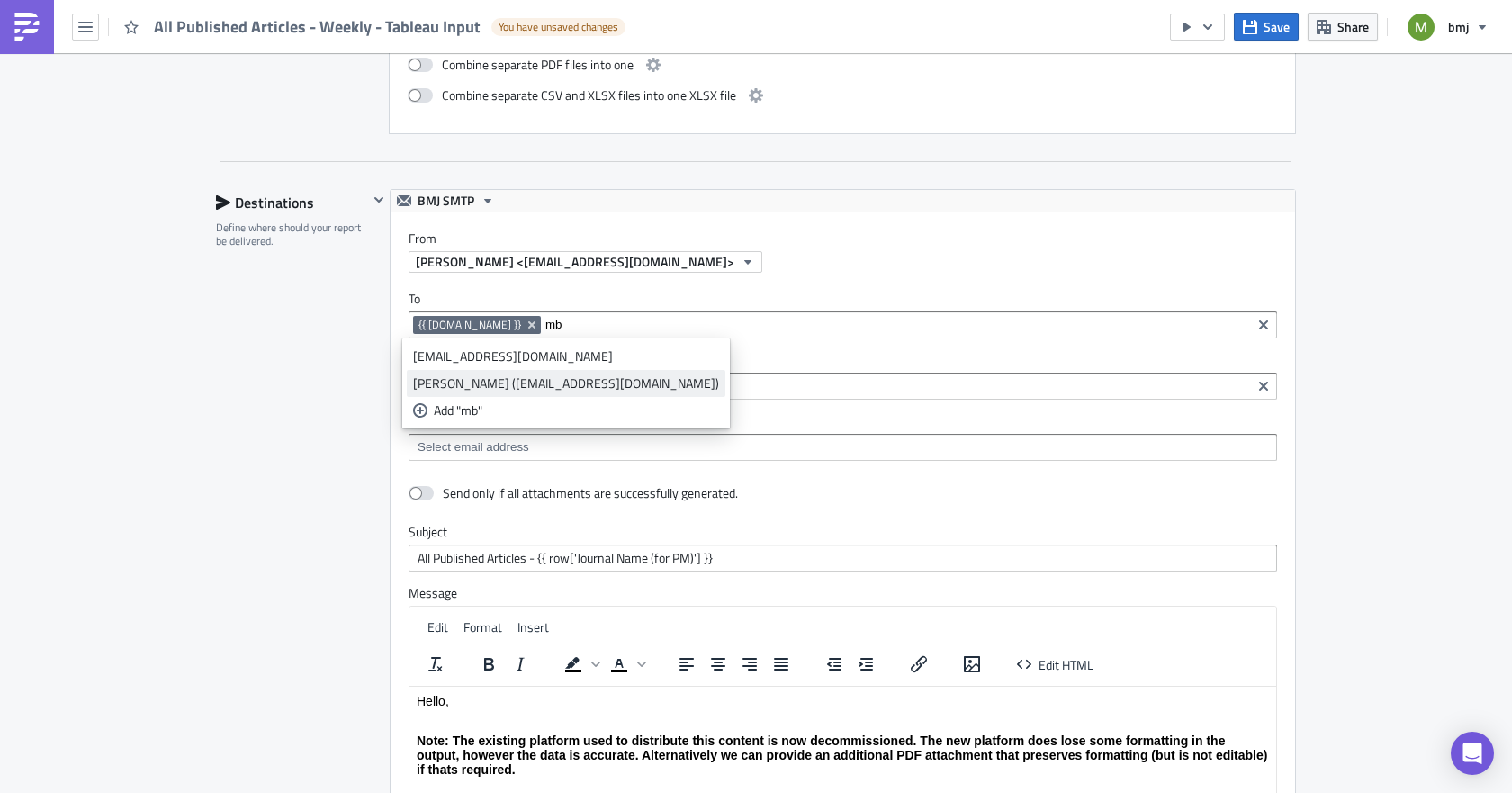
click at [479, 379] on div "[PERSON_NAME] ([EMAIL_ADDRESS][DOMAIN_NAME])" at bounding box center [566, 382] width 306 height 18
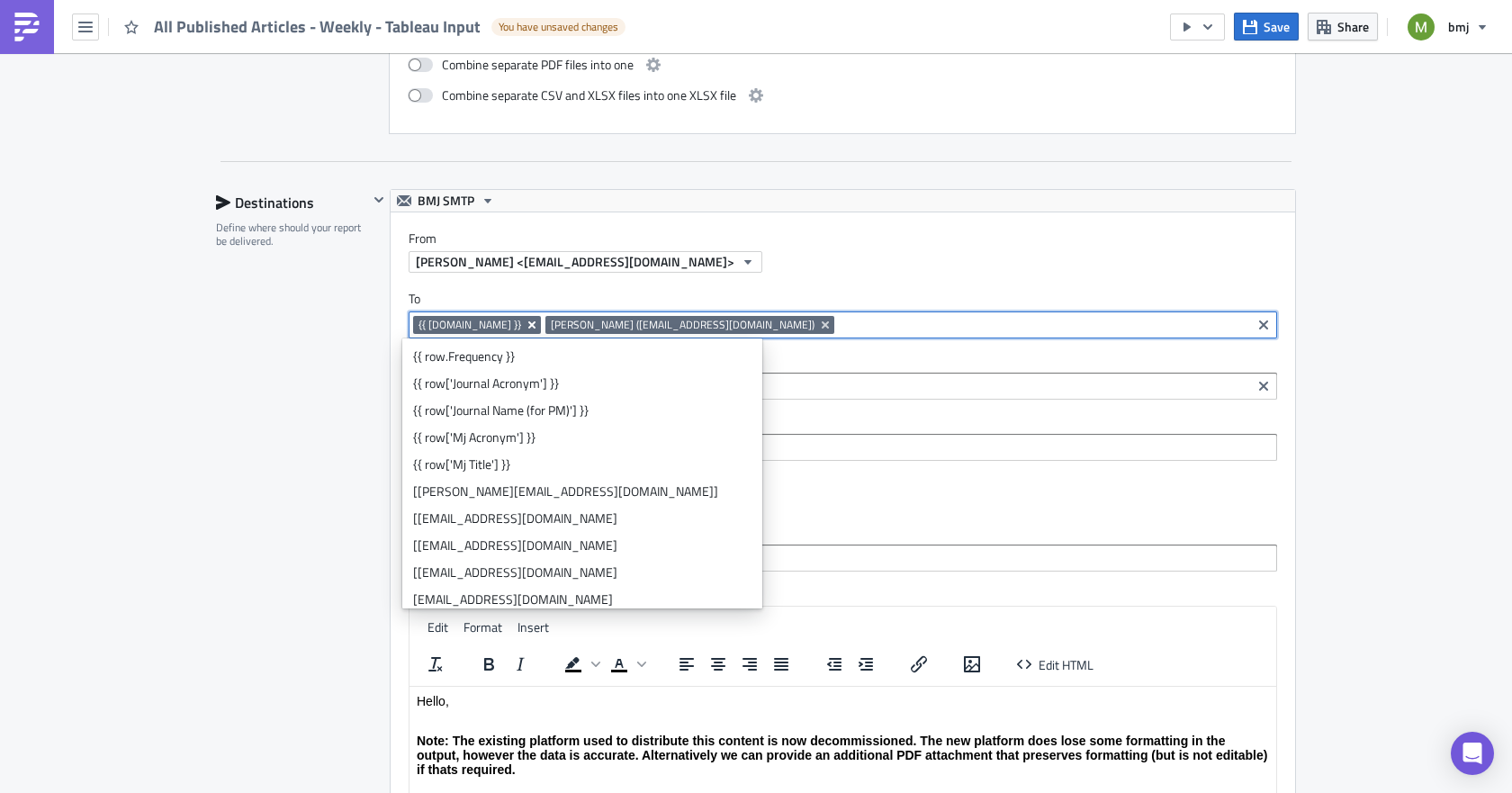
click at [525, 325] on icon "Remove Tag" at bounding box center [531, 324] width 14 height 14
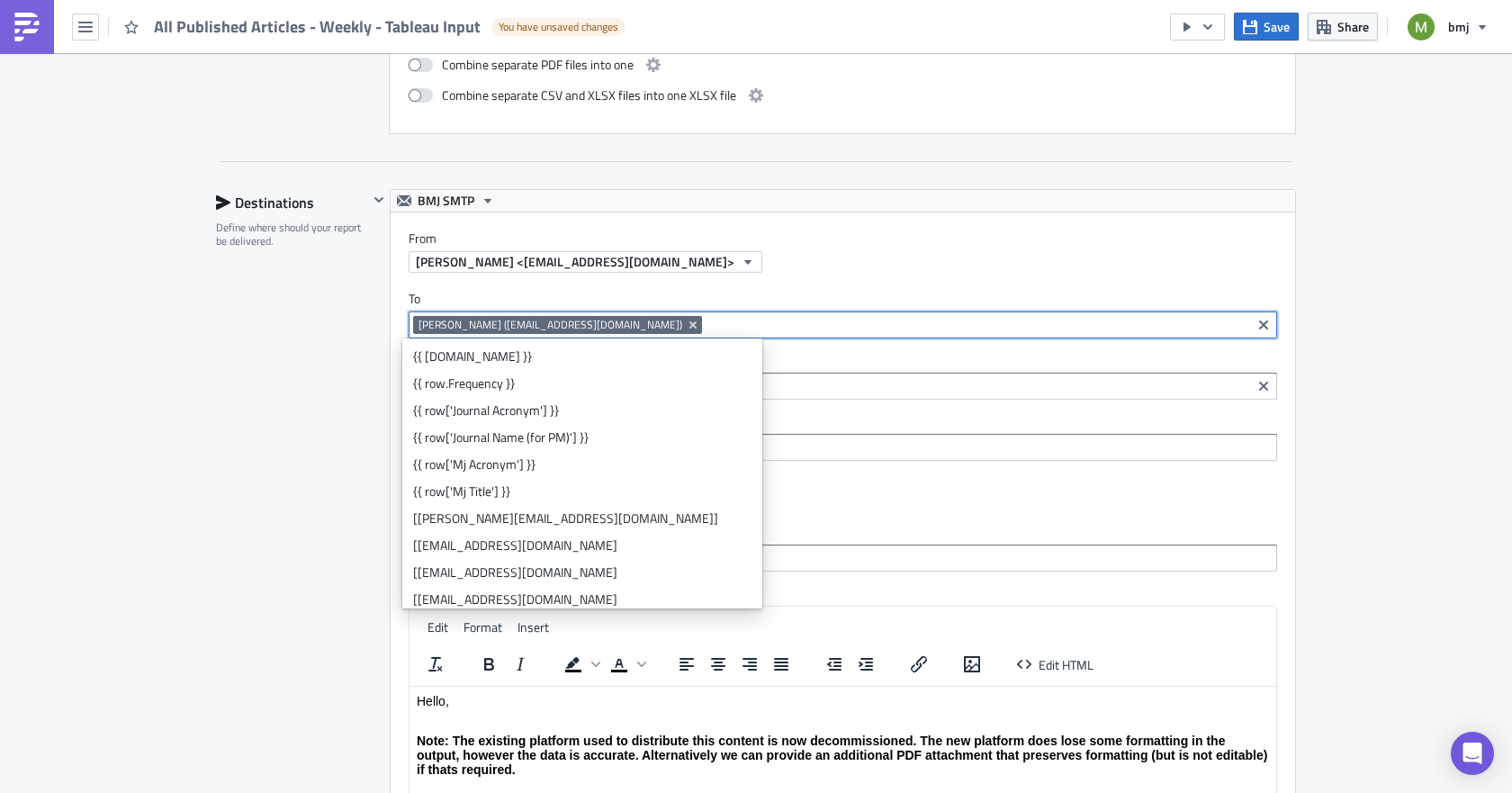
click at [326, 388] on div "Destinations Define where should your report be delivered." at bounding box center [292, 586] width 152 height 794
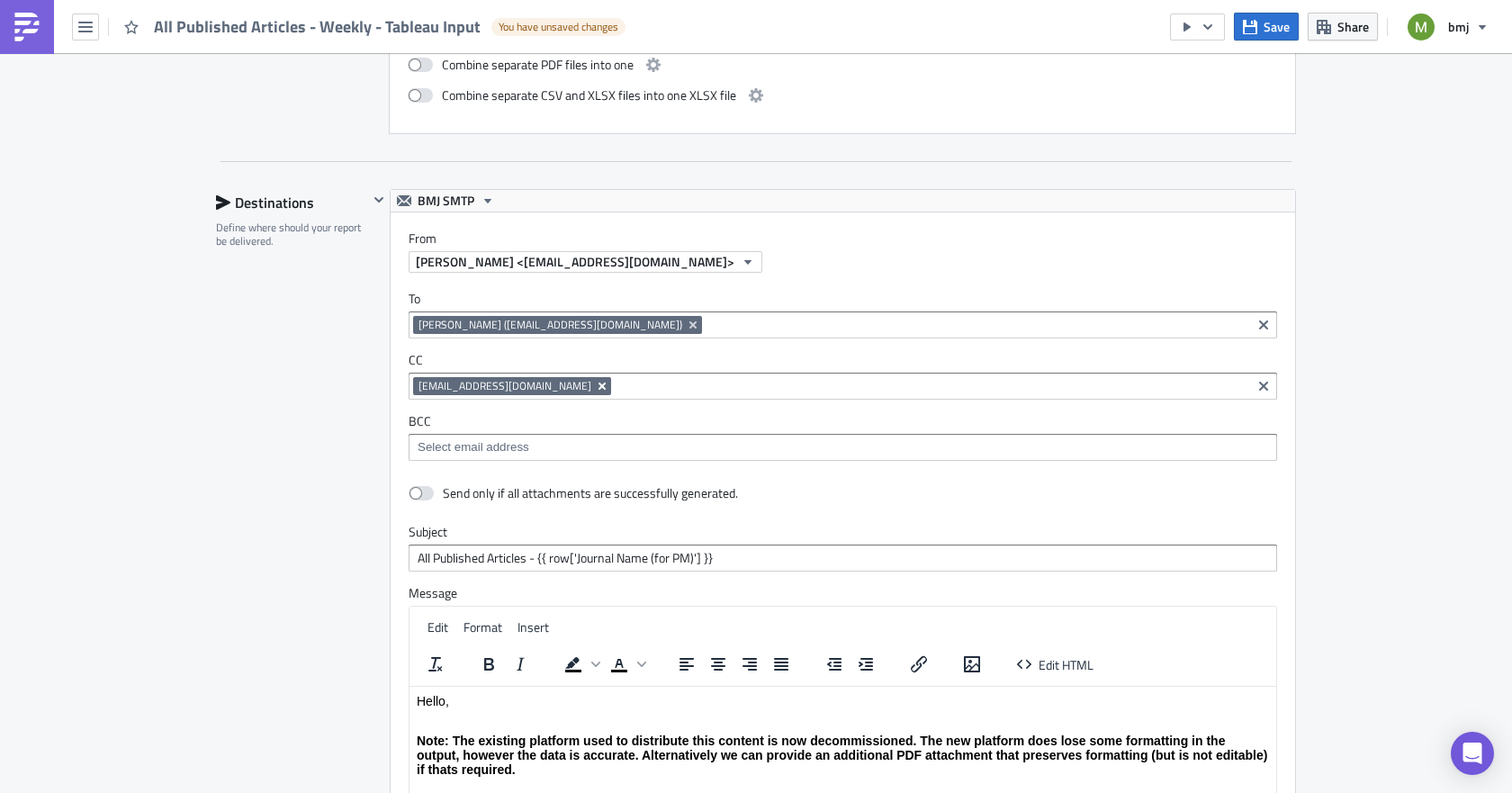
click at [595, 389] on icon "Remove Tag" at bounding box center [602, 385] width 14 height 14
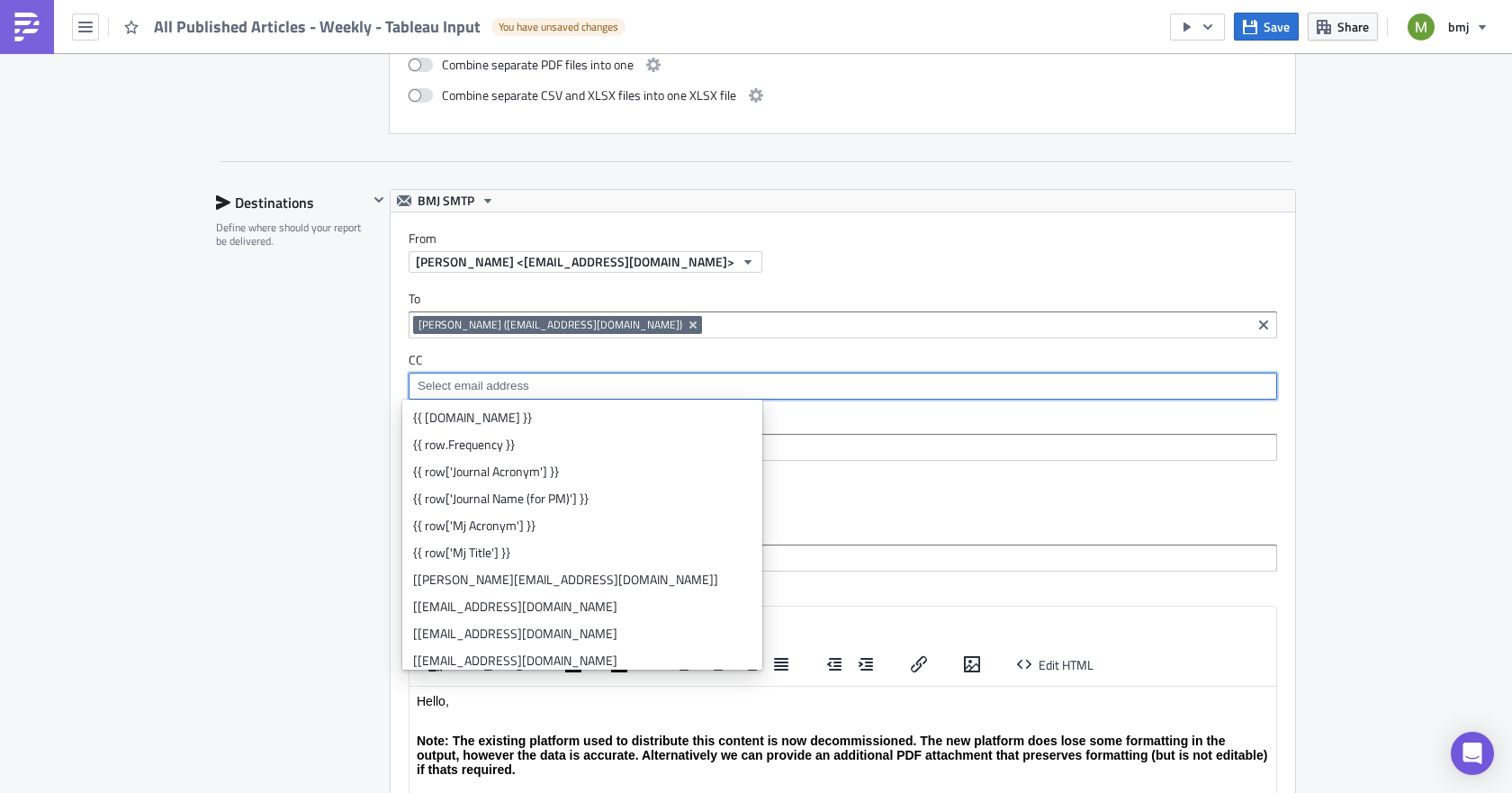
click at [248, 546] on div "Destinations Define where should your report be delivered." at bounding box center [292, 586] width 152 height 794
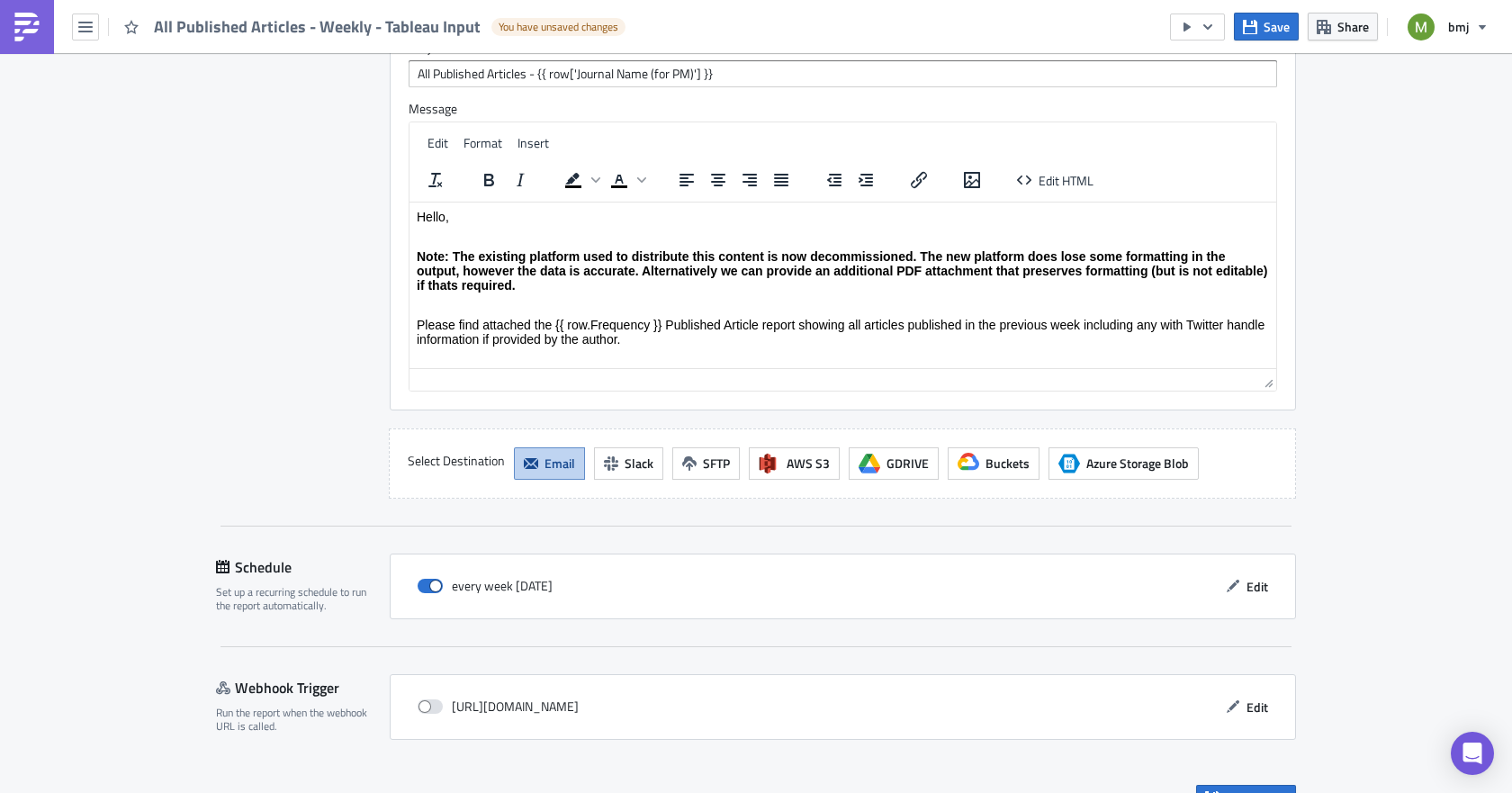
scroll to position [1959, 0]
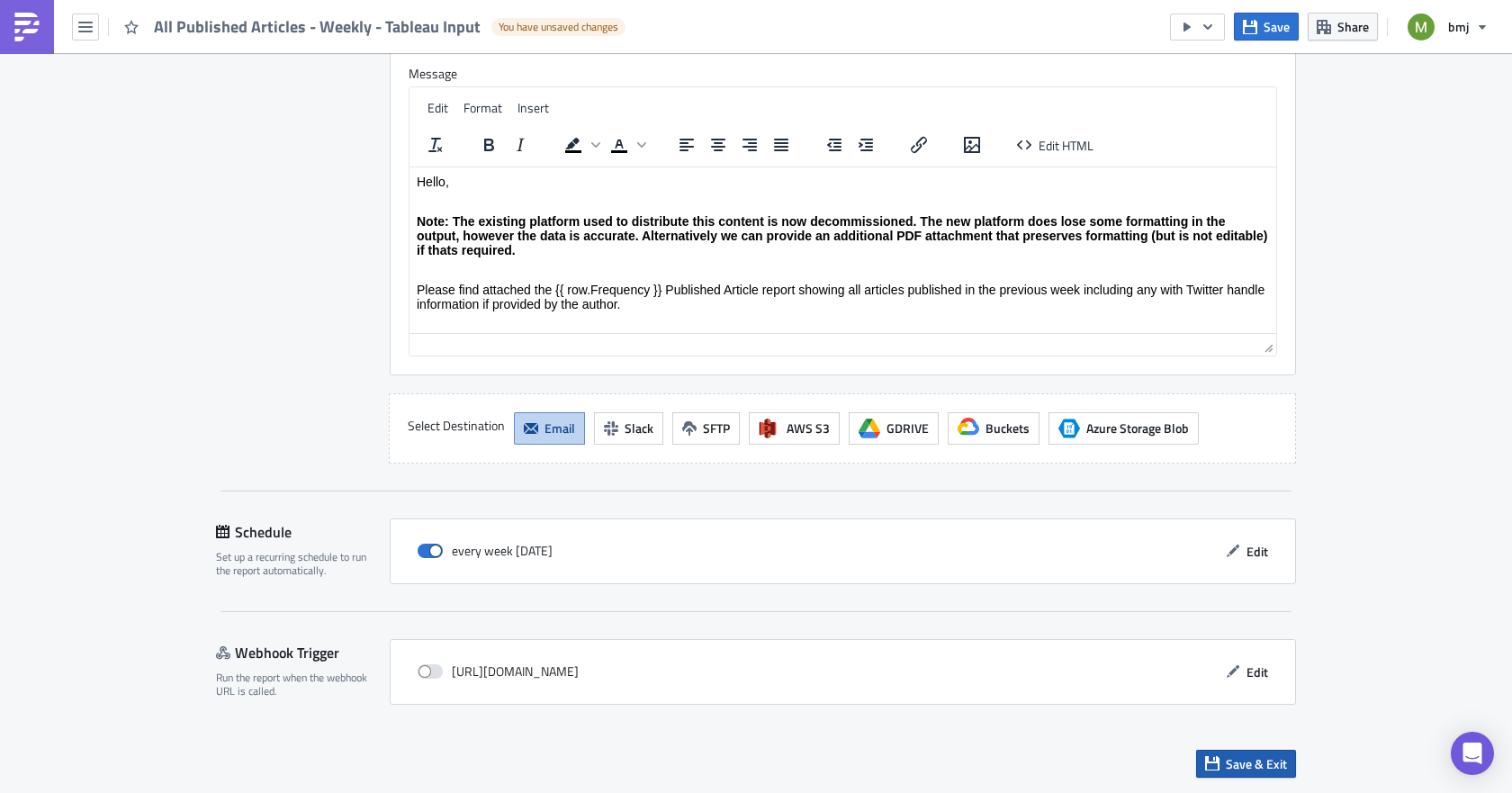
click at [1235, 762] on span "Save & Exit" at bounding box center [1256, 764] width 61 height 19
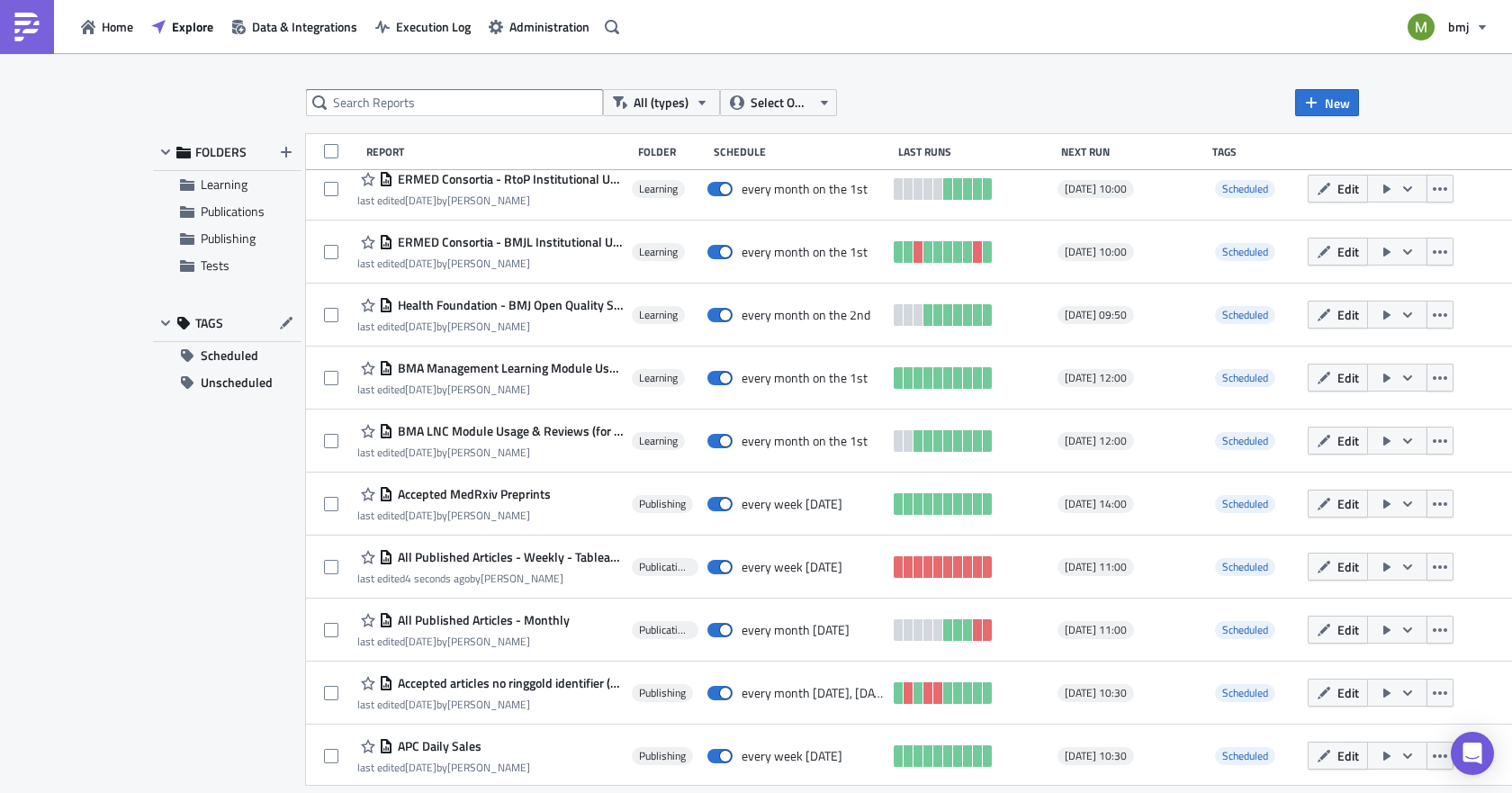
scroll to position [1024, 0]
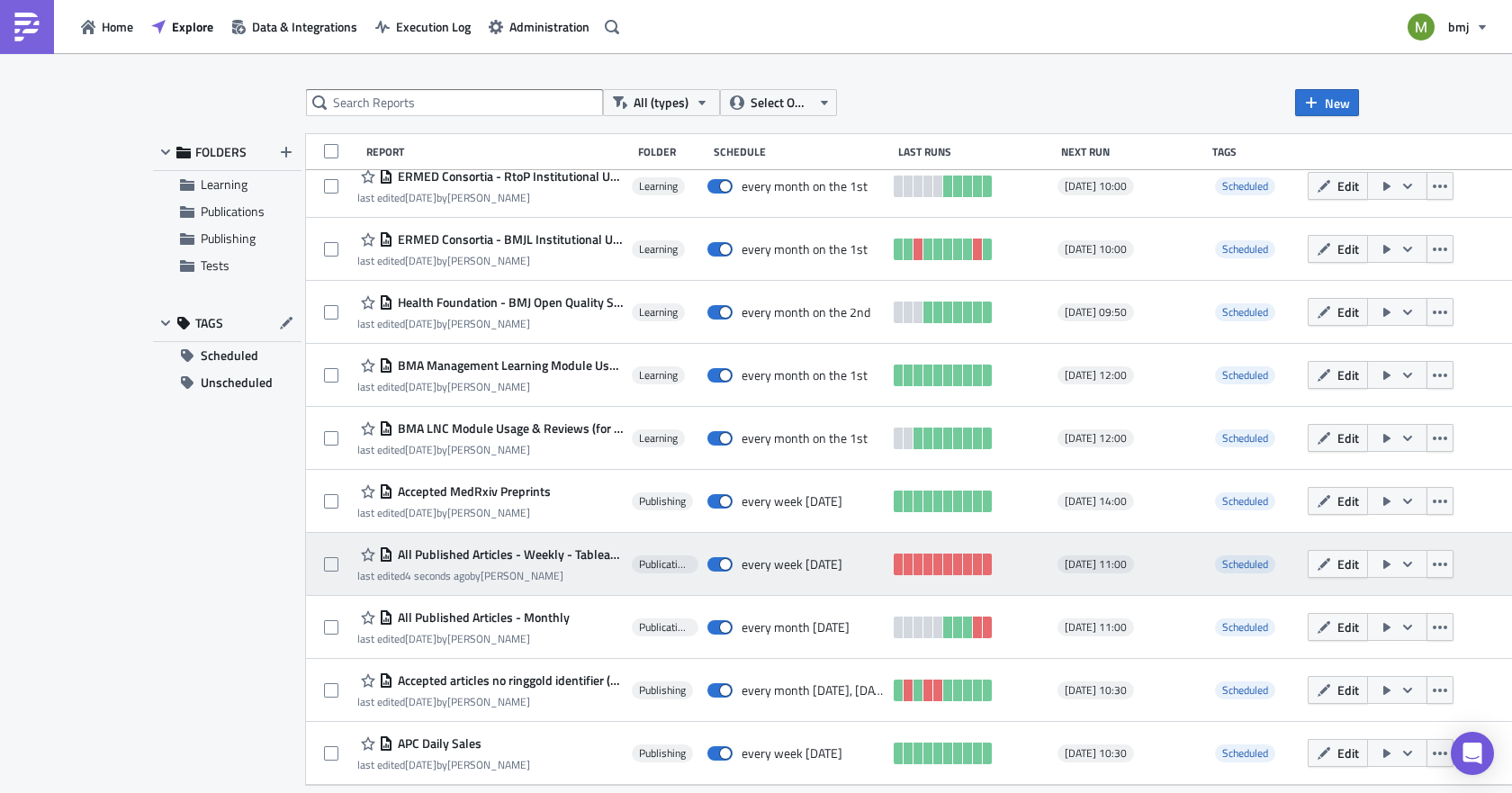
click at [1388, 565] on button "button" at bounding box center [1397, 564] width 60 height 28
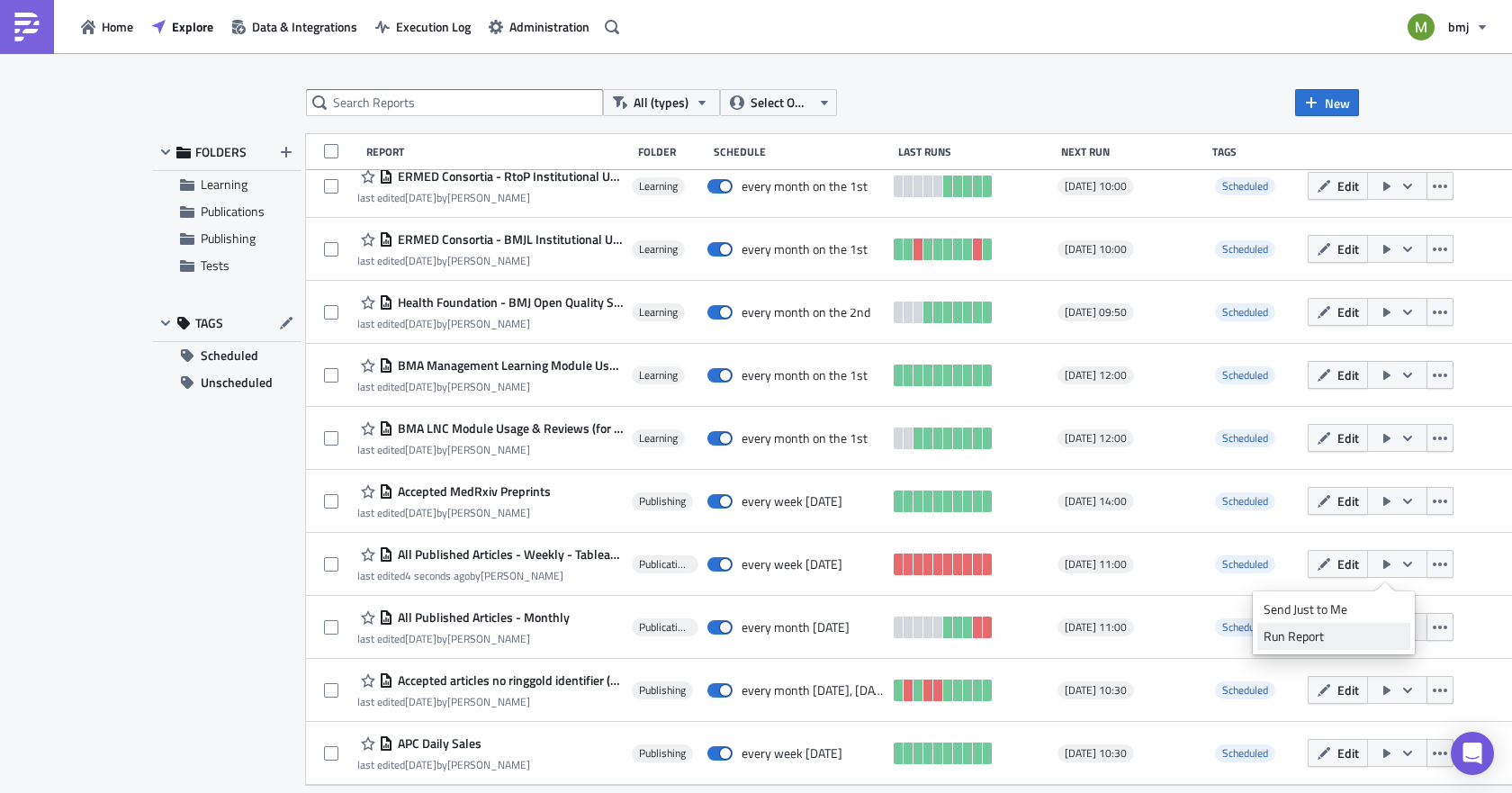
click at [1291, 631] on div "Run Report" at bounding box center [1334, 636] width 141 height 18
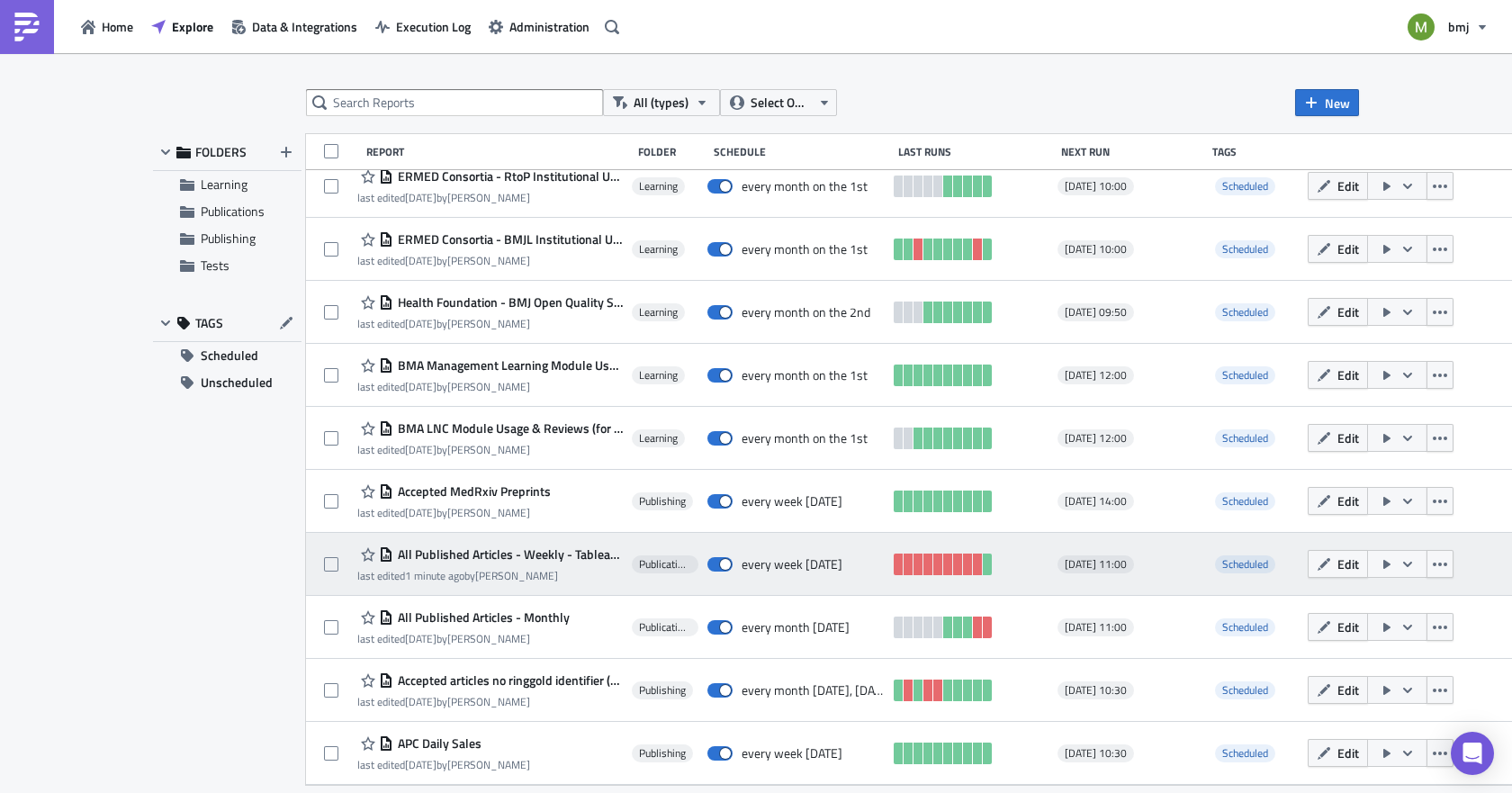
click at [494, 555] on span "All Published Articles - Weekly - Tableau Input" at bounding box center [508, 554] width 230 height 16
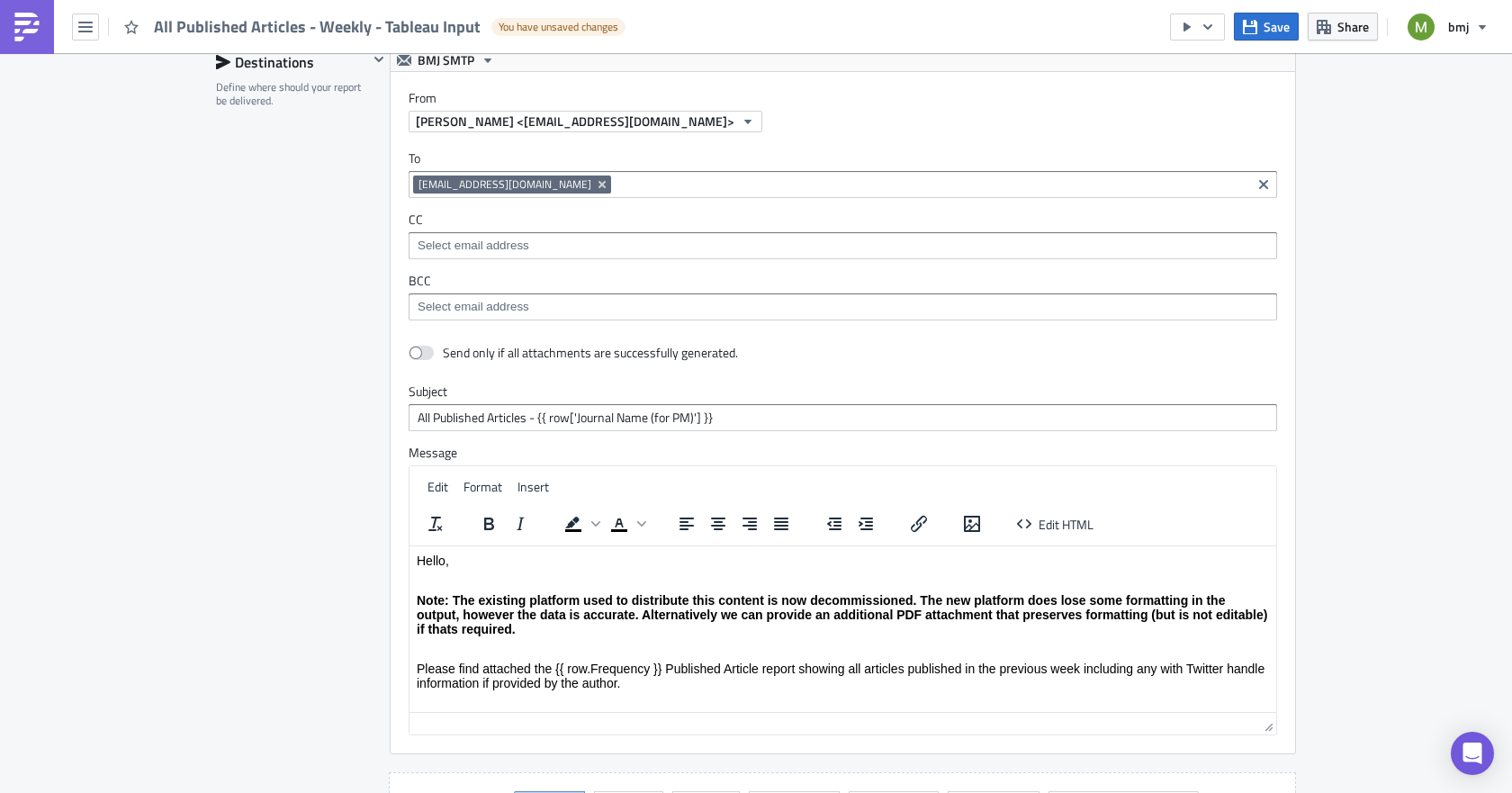
scroll to position [1620, 0]
click at [599, 185] on icon "Remove Tag" at bounding box center [603, 184] width 7 height 7
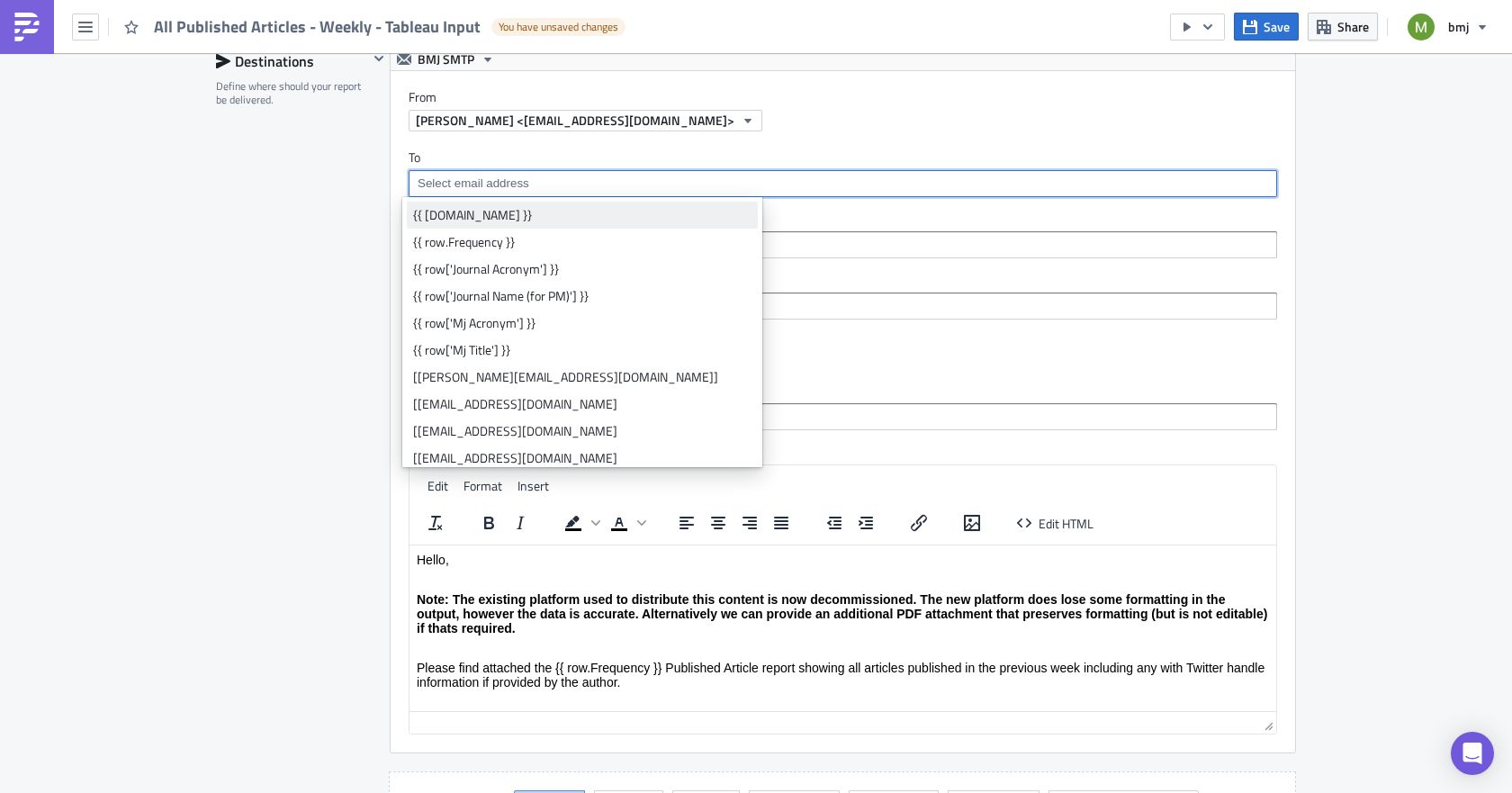
click at [456, 207] on div "{{ [DOMAIN_NAME] }}" at bounding box center [582, 215] width 338 height 18
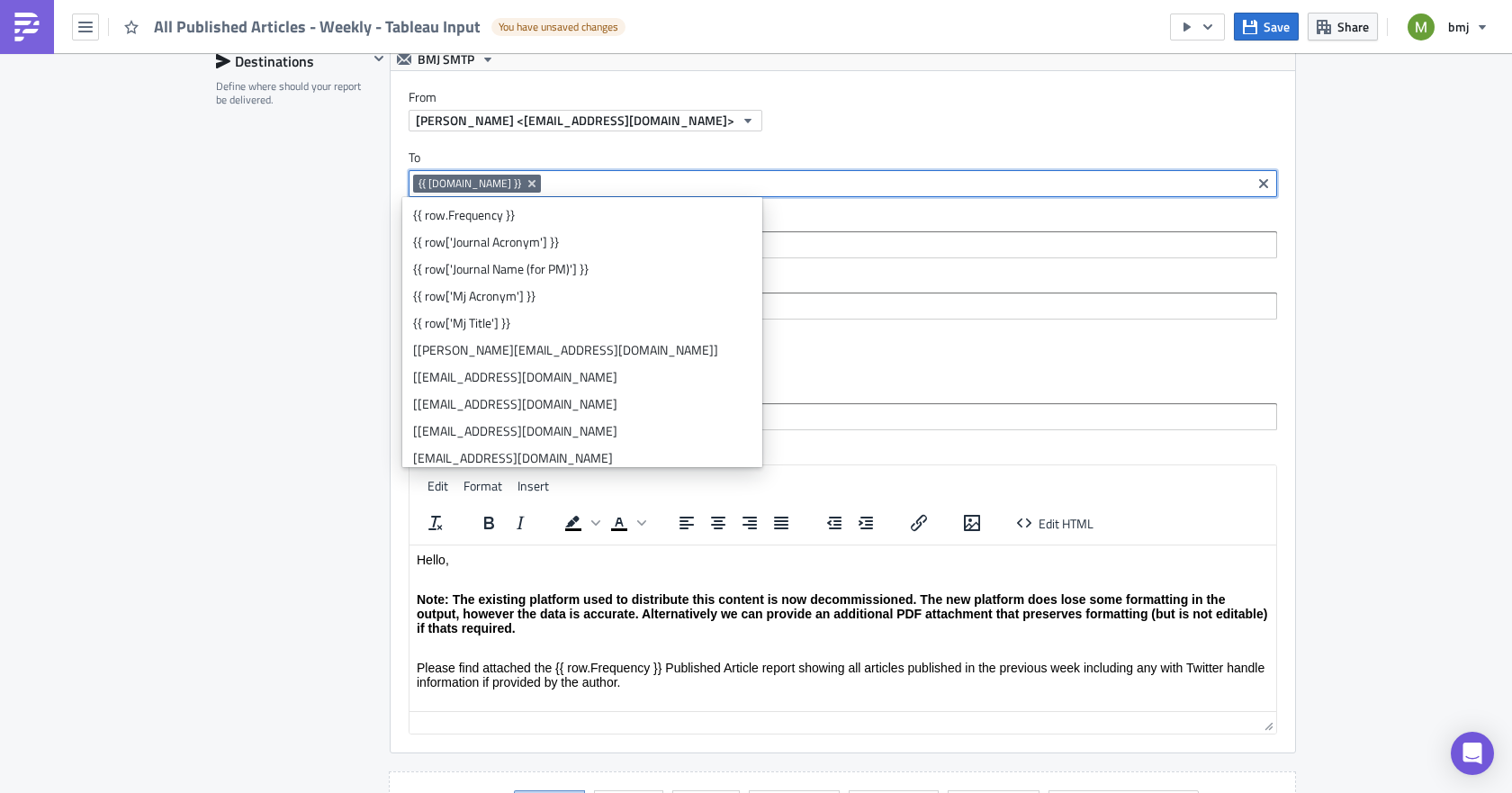
click at [276, 349] on div "Destinations Define where should your report be delivered." at bounding box center [292, 444] width 152 height 794
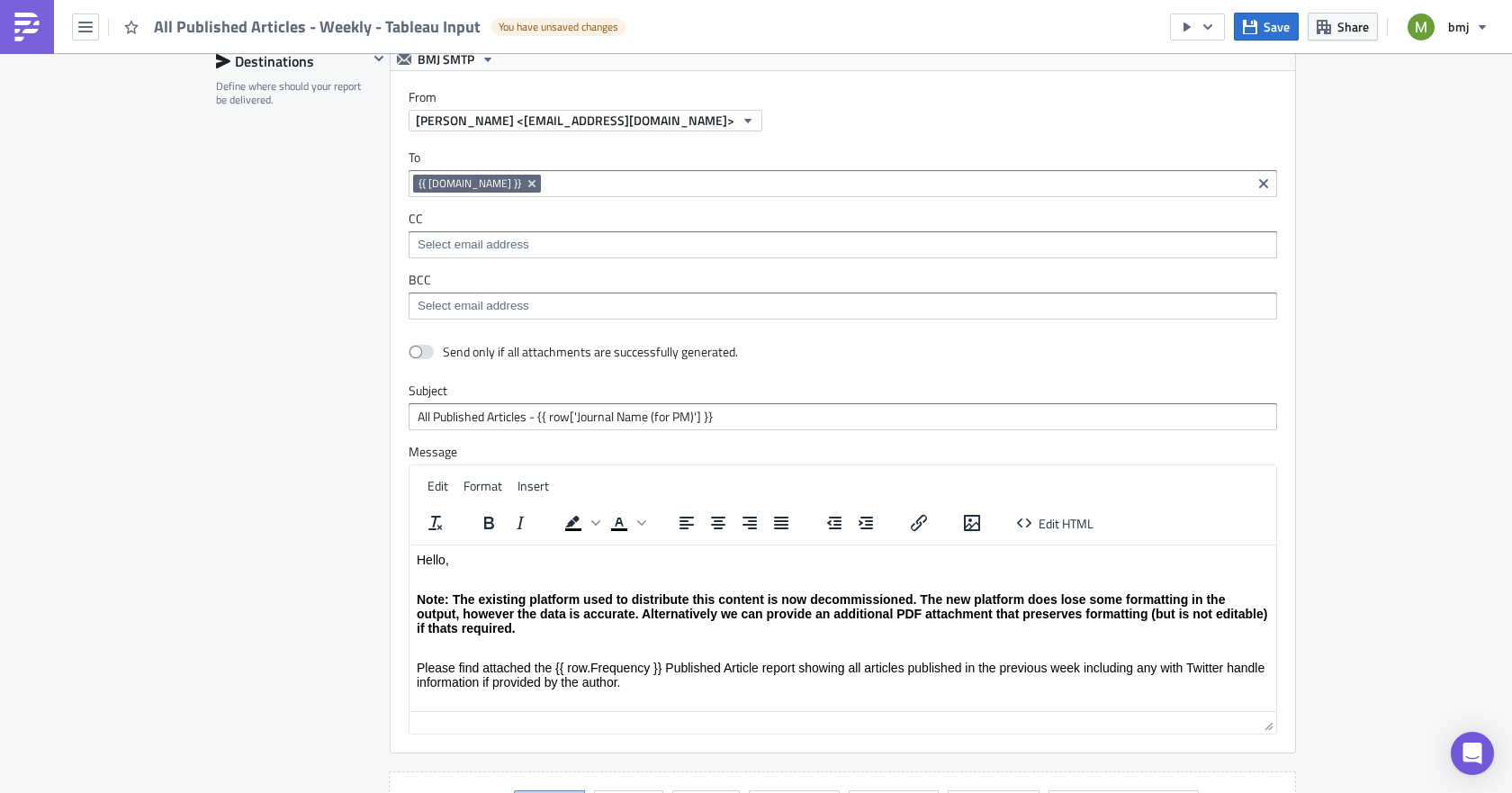
click at [443, 241] on input at bounding box center [842, 245] width 858 height 18
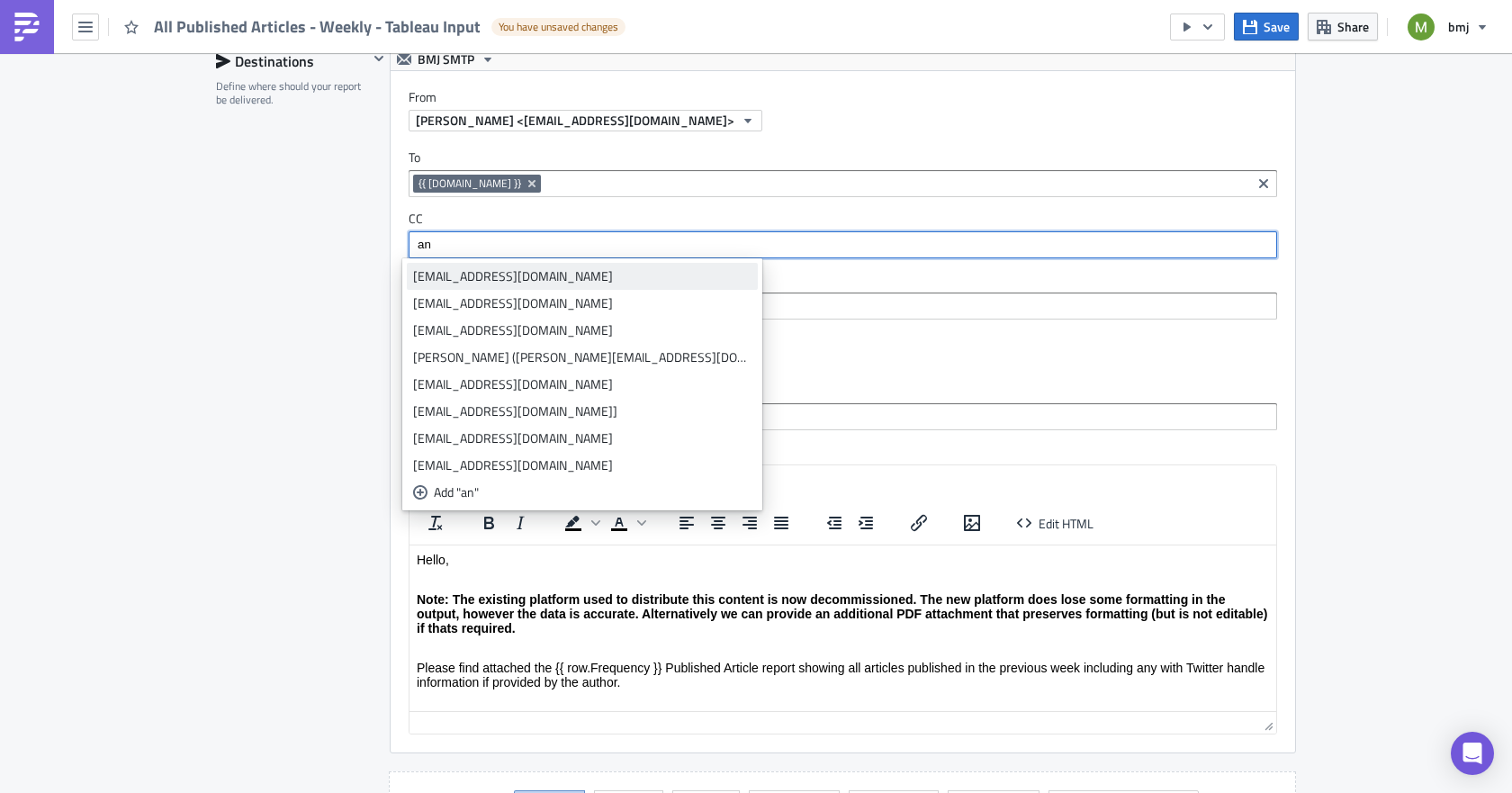
type input "an"
click at [447, 276] on div "[EMAIL_ADDRESS][DOMAIN_NAME]" at bounding box center [582, 276] width 338 height 18
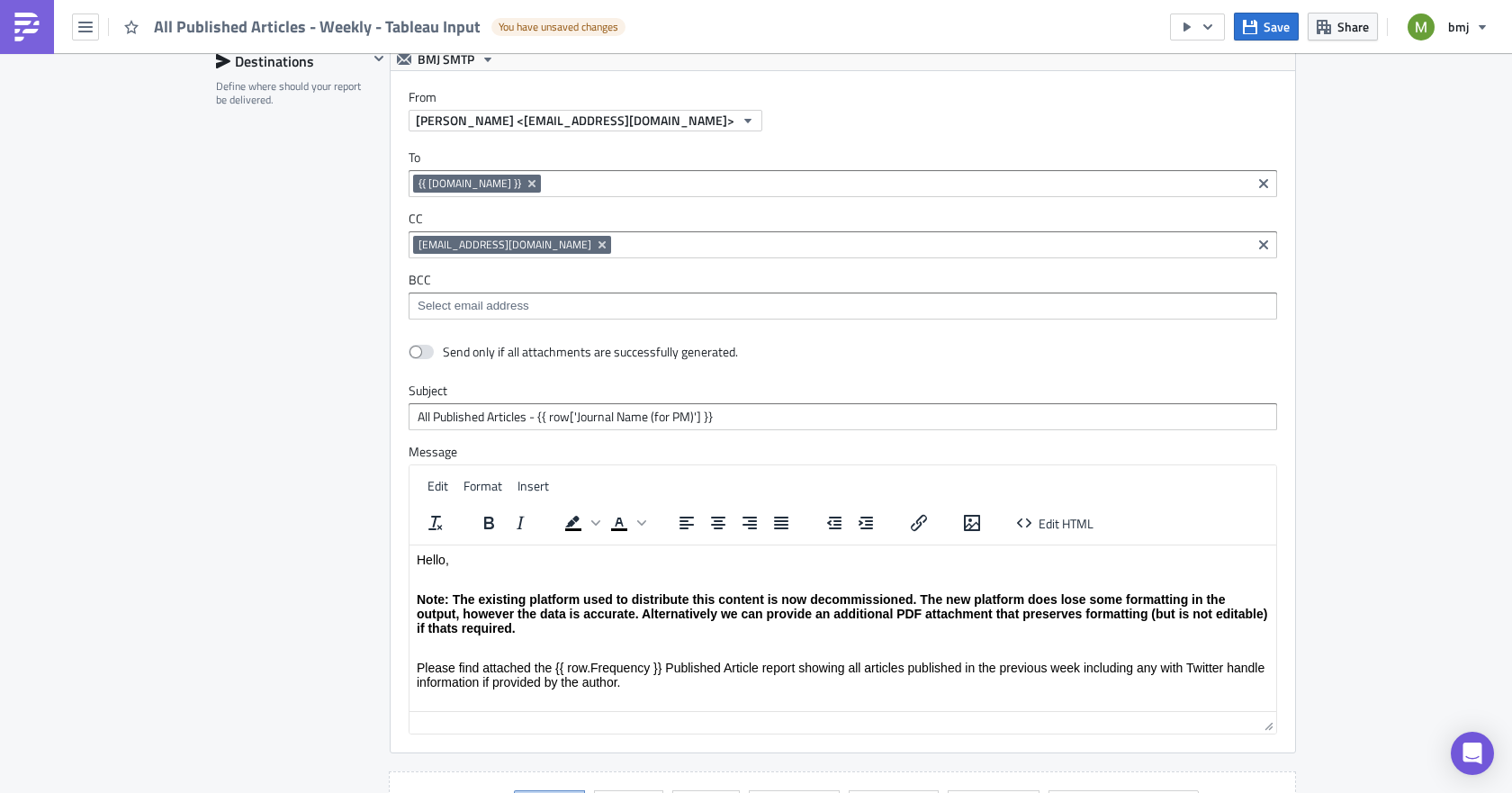
click at [235, 378] on div "Destinations Define where should your report be delivered." at bounding box center [292, 444] width 152 height 794
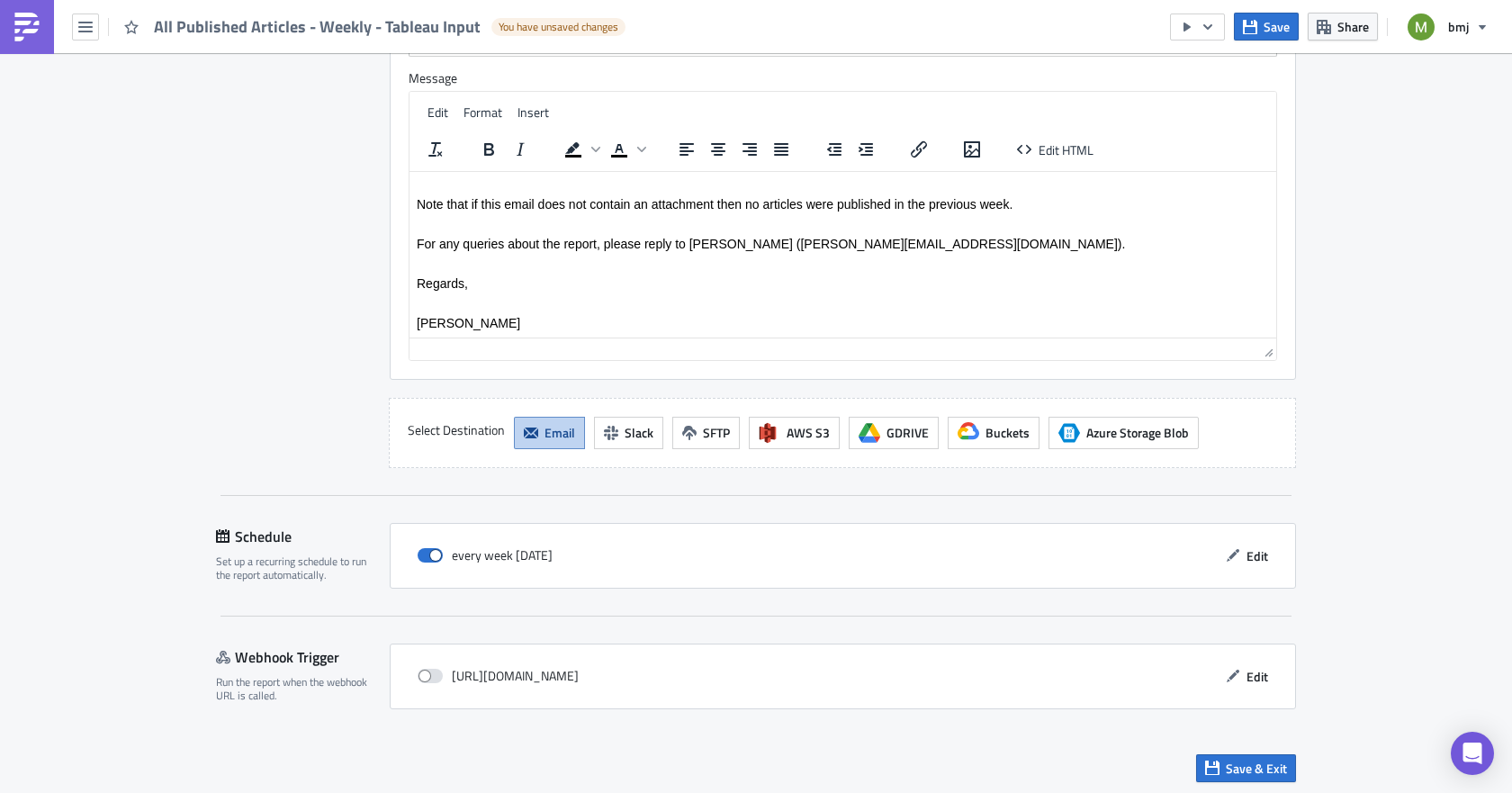
scroll to position [1998, 0]
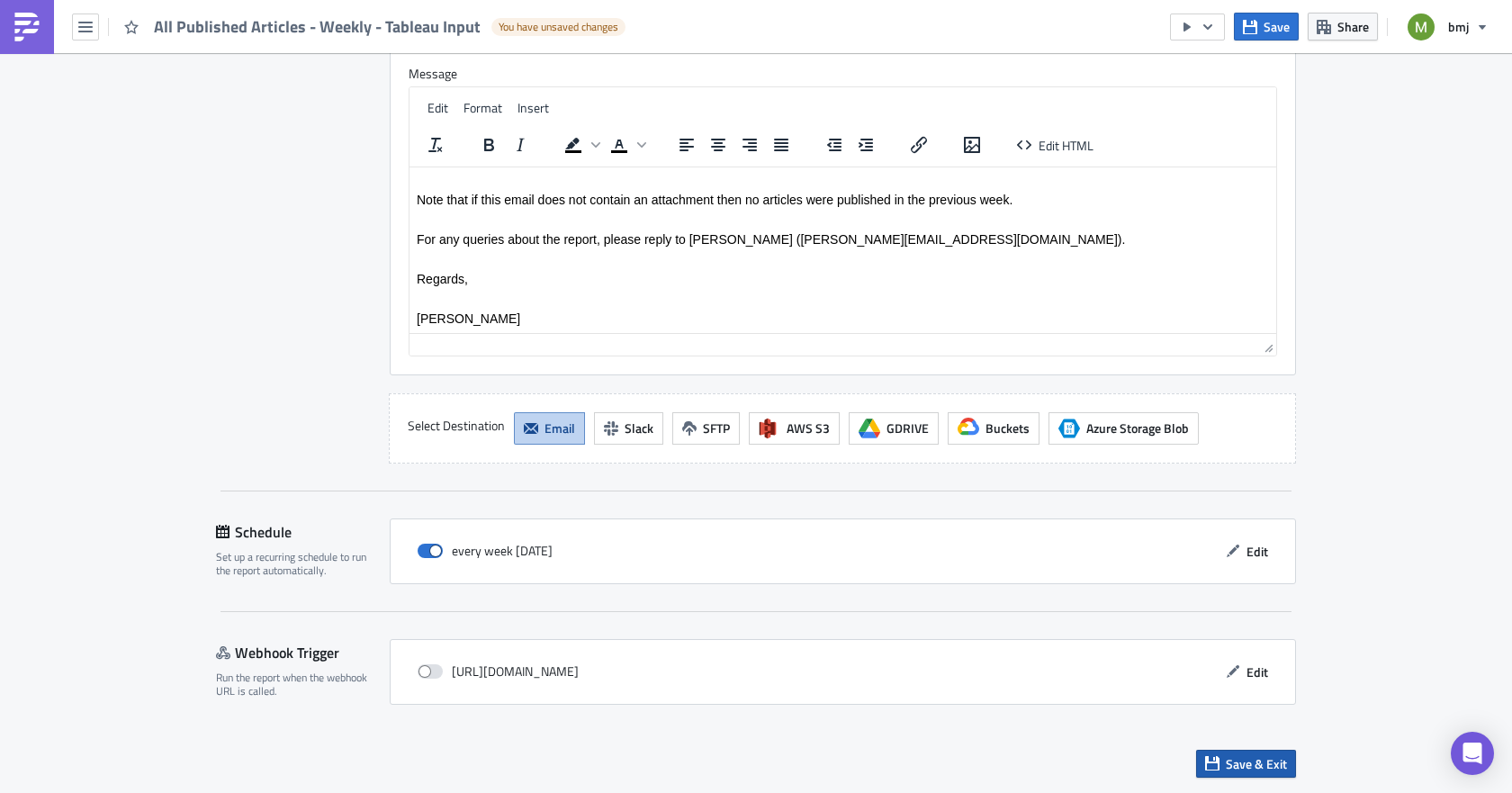
click at [1238, 772] on span "Save & Exit" at bounding box center [1256, 764] width 61 height 19
